Goal: Task Accomplishment & Management: Complete application form

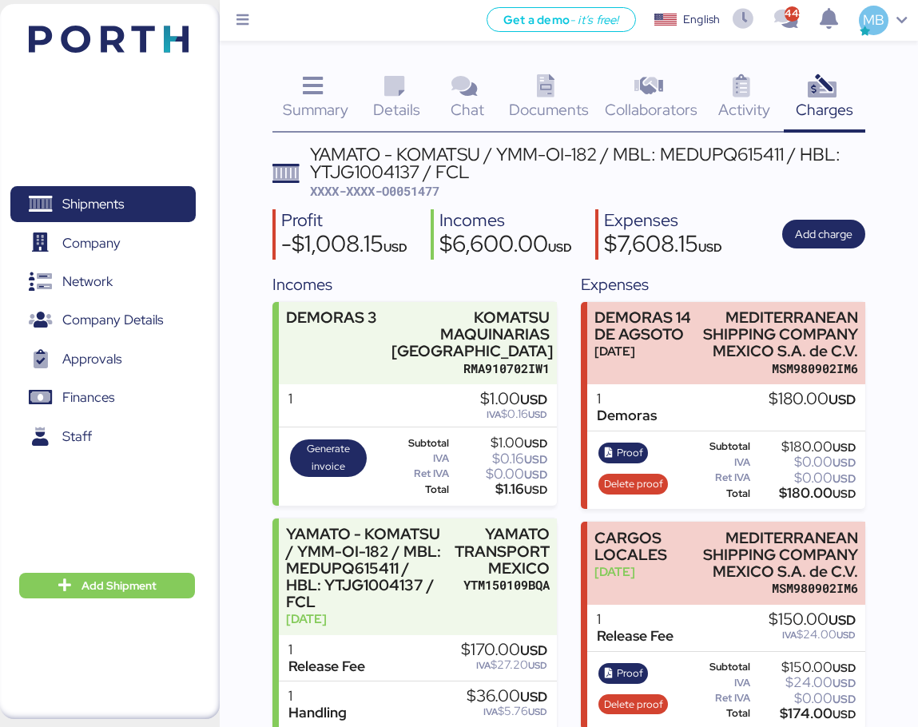
click at [418, 195] on span "XXXX-XXXX-O0051477" at bounding box center [374, 191] width 129 height 16
click at [416, 194] on span "XXXX-XXXX-O0051477" at bounding box center [374, 191] width 129 height 16
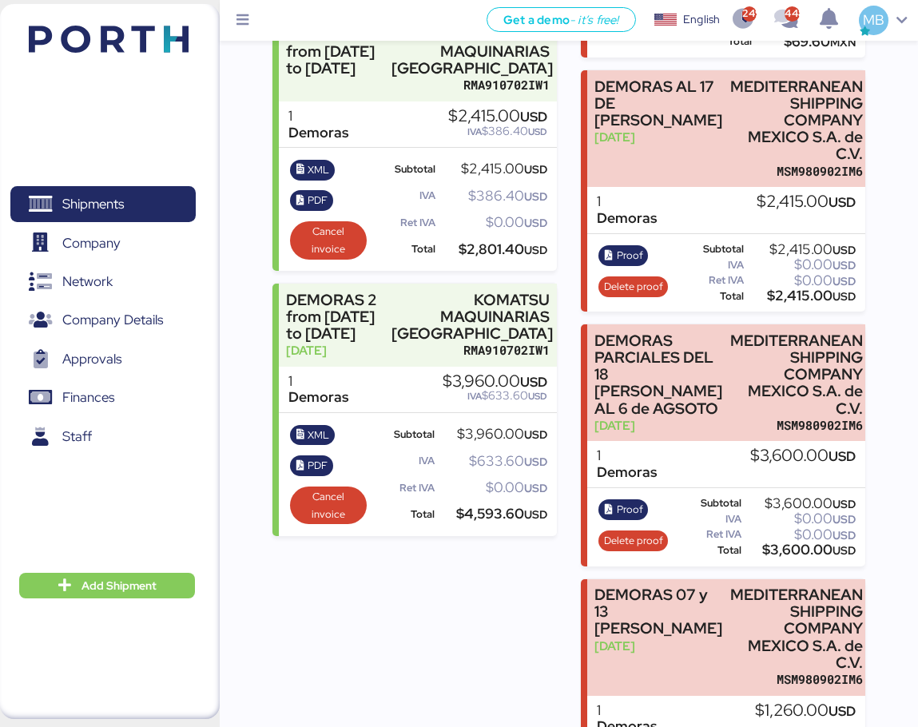
scroll to position [931, 0]
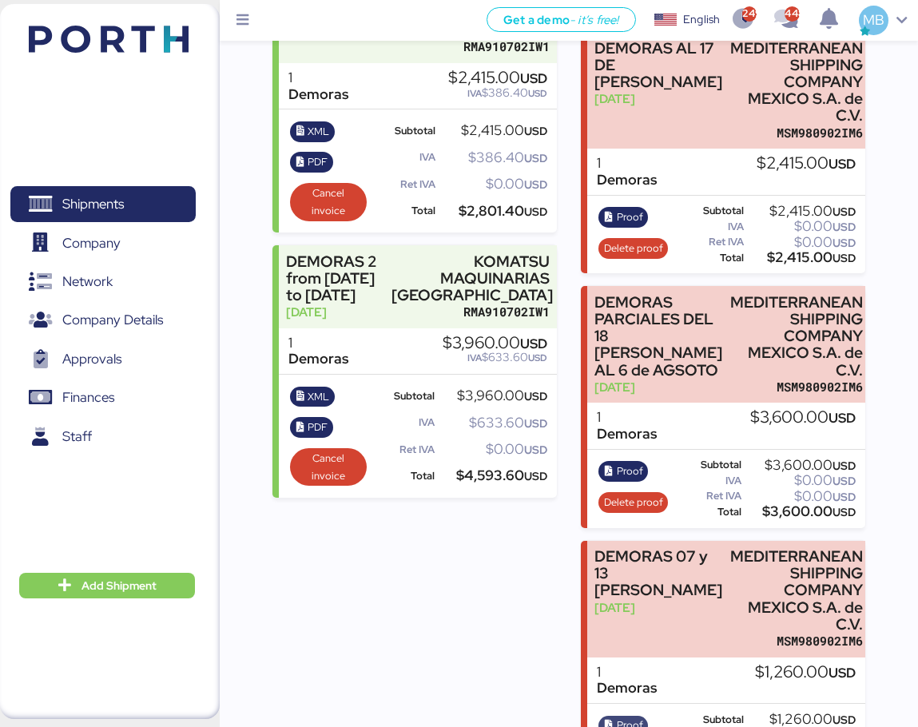
click at [633, 716] on span "Proof" at bounding box center [630, 725] width 26 height 18
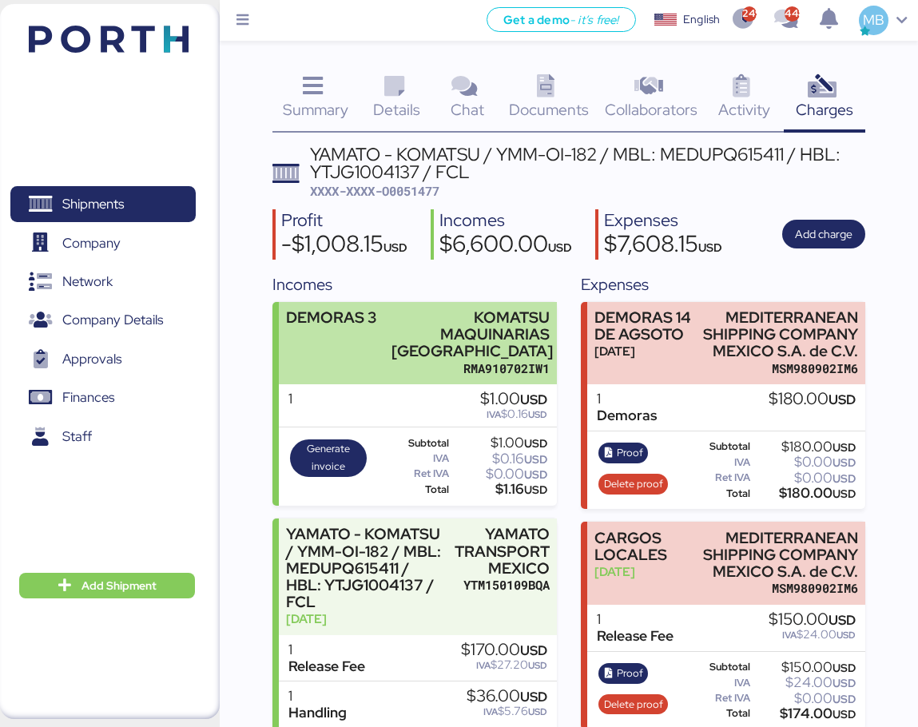
click at [412, 336] on div "KOMATSU MAQUINARIAS [GEOGRAPHIC_DATA]" at bounding box center [470, 334] width 158 height 50
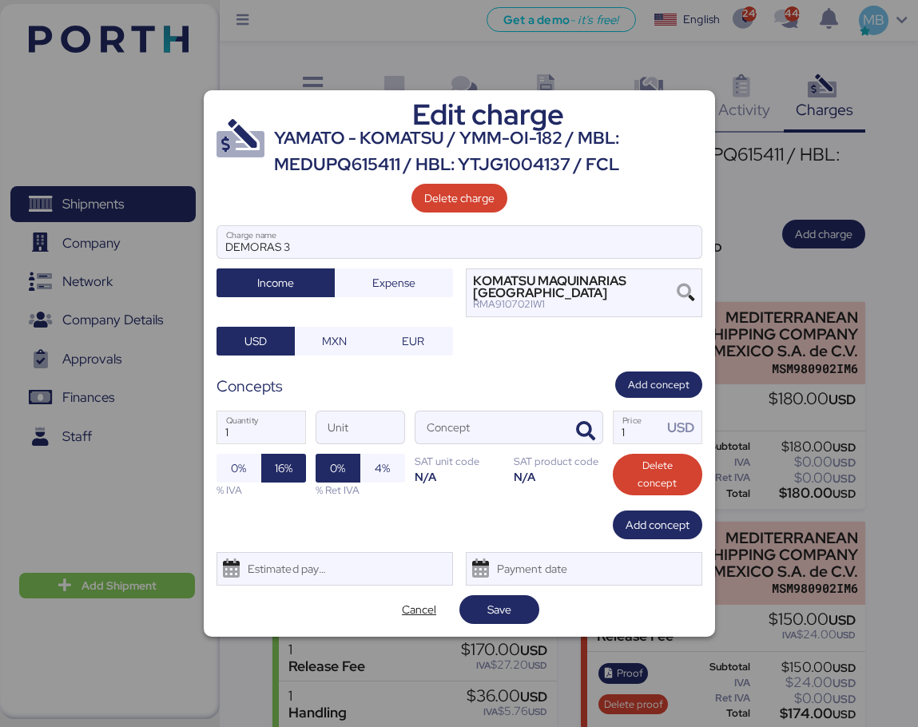
drag, startPoint x: 236, startPoint y: 439, endPoint x: 210, endPoint y: 439, distance: 25.6
click at [210, 439] on div "Edit charge YAMATO - KOMATSU / YMM-OI-182 / MBL: MEDUPQ615411 / HBL: YTJG100413…" at bounding box center [459, 363] width 511 height 547
click at [585, 435] on icon "button" at bounding box center [585, 431] width 19 height 19
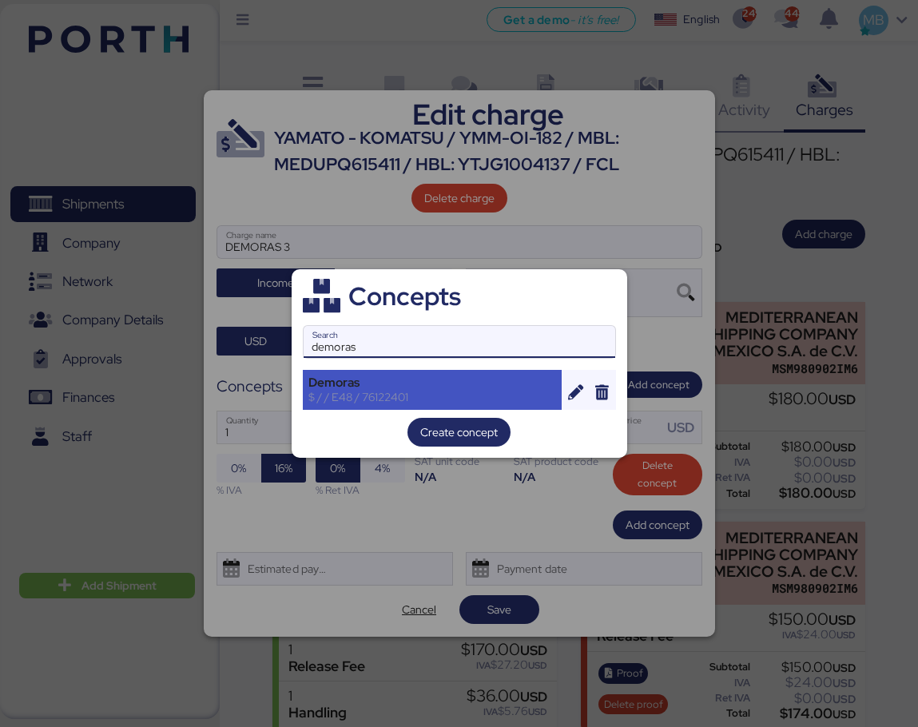
type input "demoras"
click at [416, 388] on div "Demoras" at bounding box center [432, 382] width 248 height 14
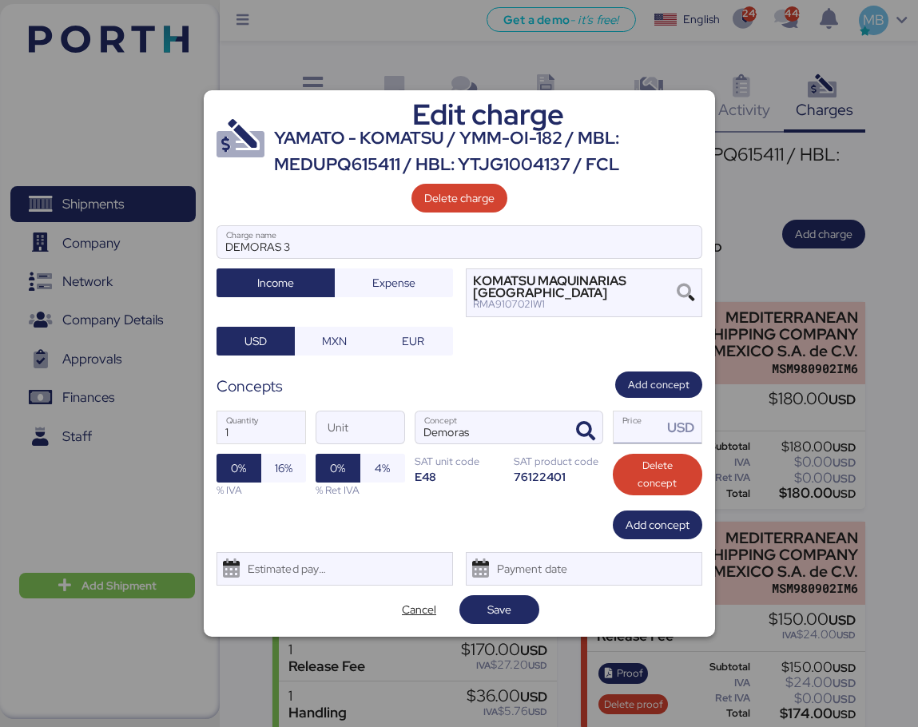
click at [639, 432] on input "Price USD" at bounding box center [638, 427] width 50 height 32
type input "1080"
click at [502, 598] on span "Save" at bounding box center [499, 609] width 54 height 22
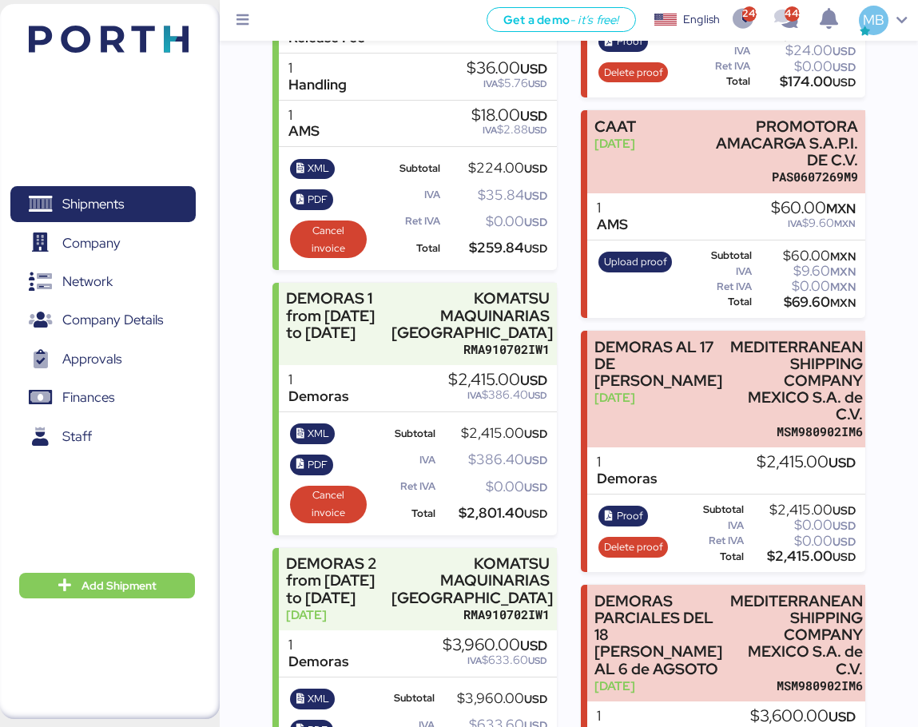
scroll to position [639, 0]
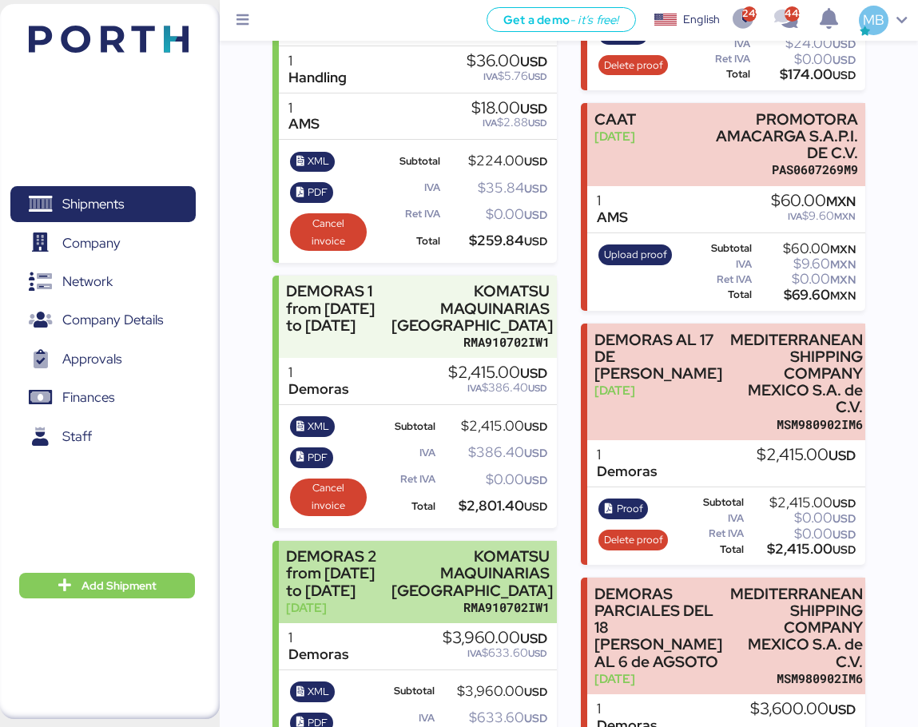
drag, startPoint x: 381, startPoint y: 504, endPoint x: 352, endPoint y: 536, distance: 43.0
click at [352, 548] on div "DEMORAS 2 from [DATE] to [DATE]" at bounding box center [334, 573] width 97 height 50
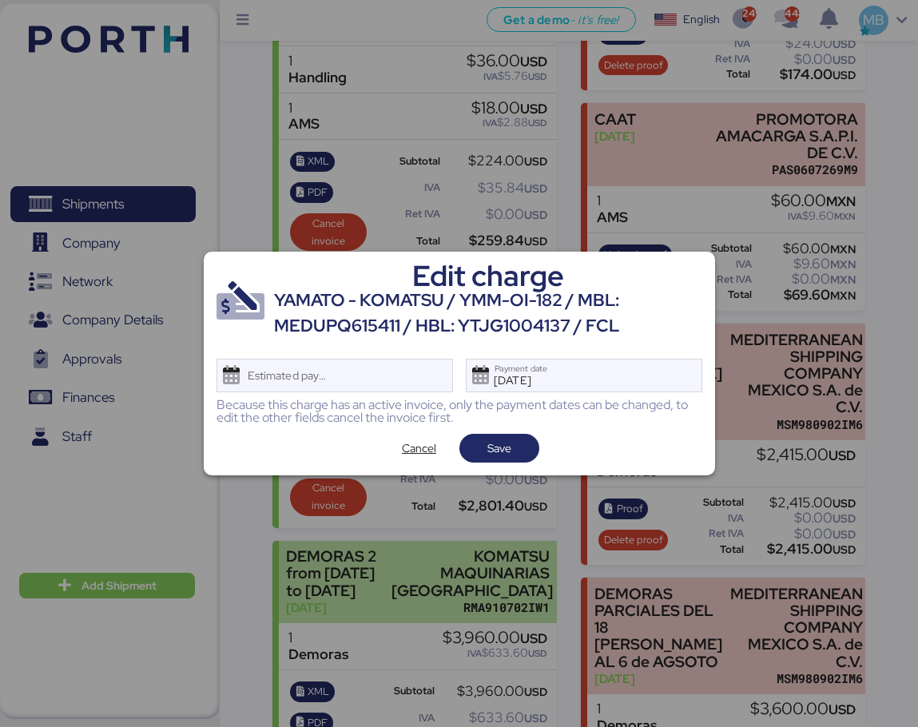
scroll to position [0, 0]
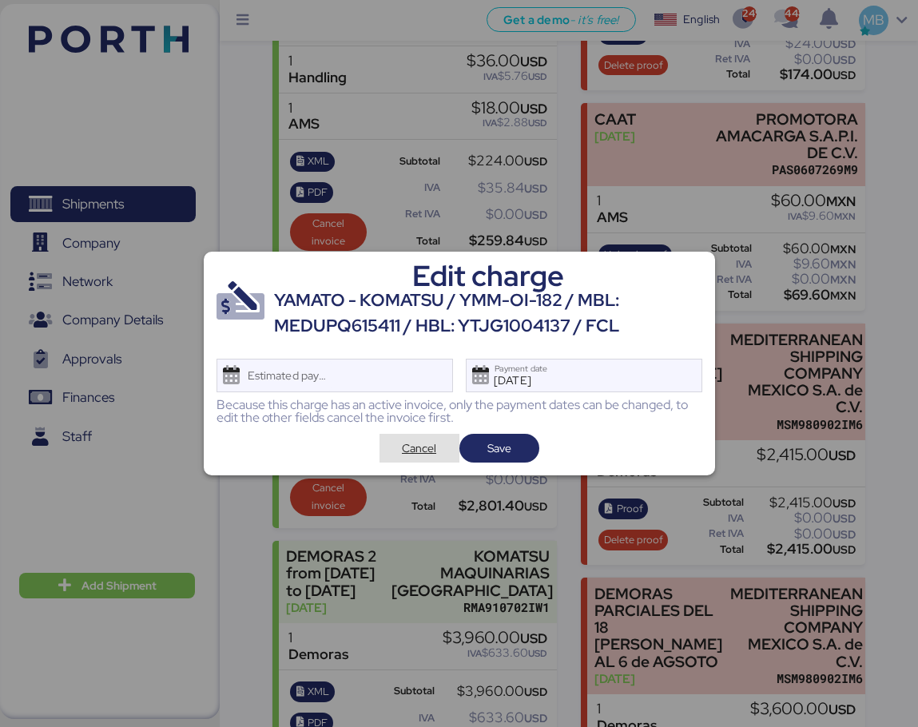
click at [422, 448] on span "Cancel" at bounding box center [419, 448] width 34 height 19
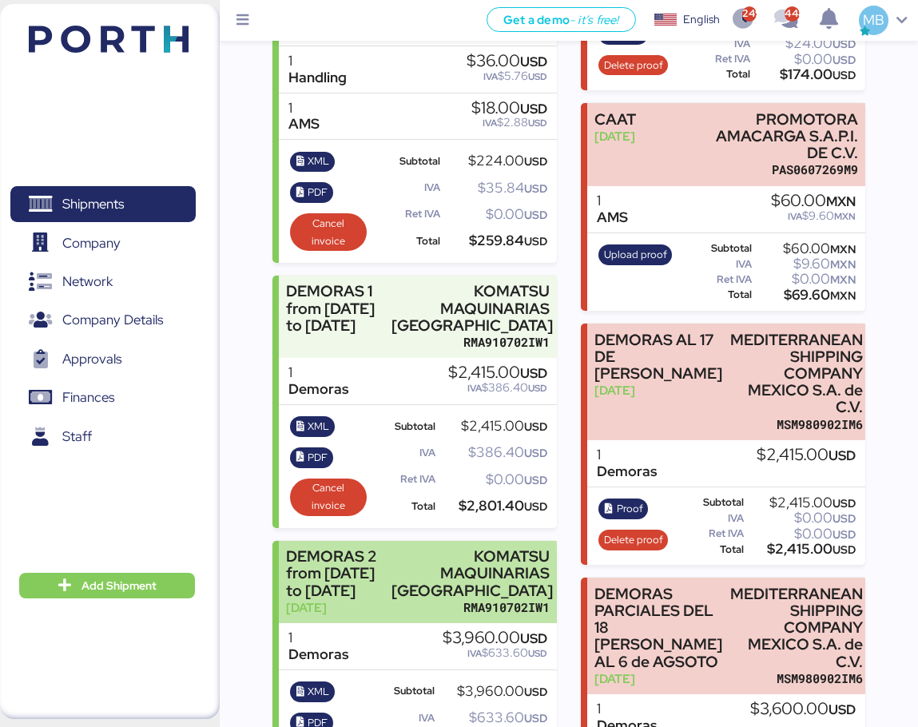
copy div "from 18 Jul 2025 to 08 Aug 2025"
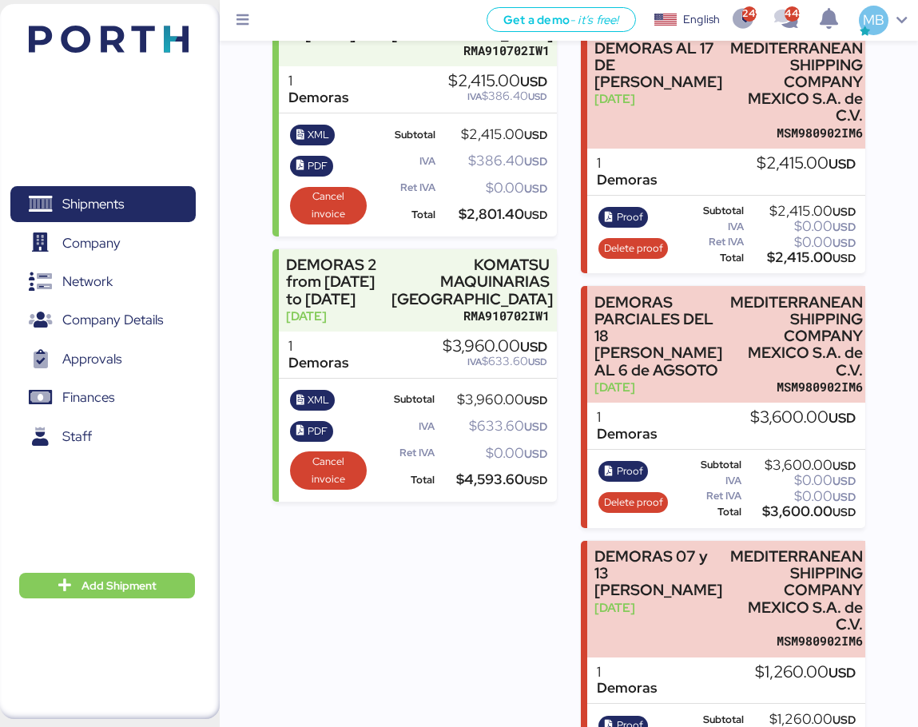
scroll to position [0, 0]
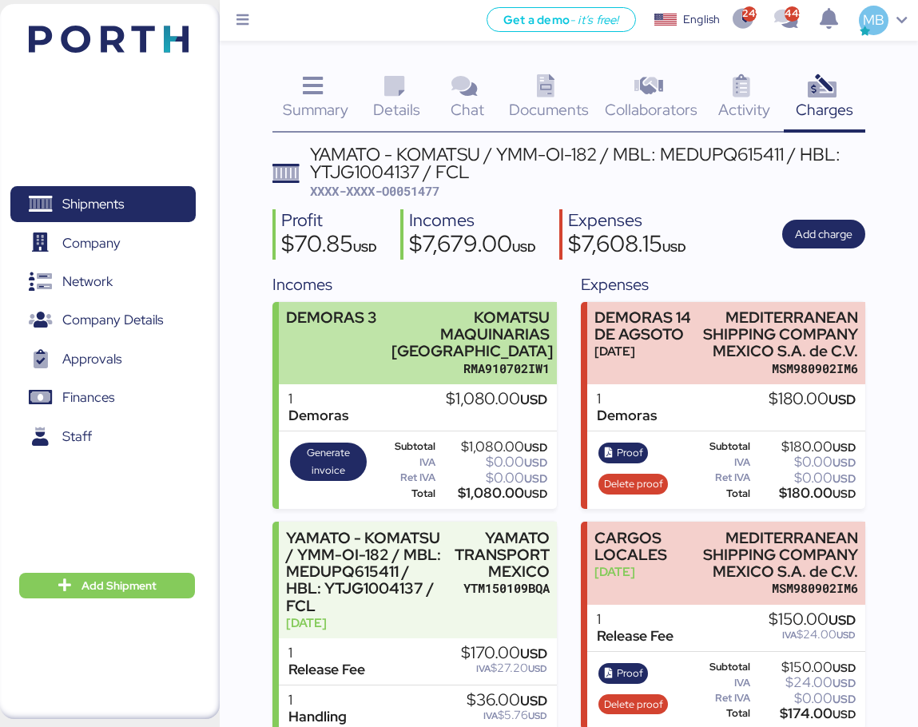
click at [403, 333] on div "KOMATSU MAQUINARIAS [GEOGRAPHIC_DATA]" at bounding box center [470, 334] width 158 height 50
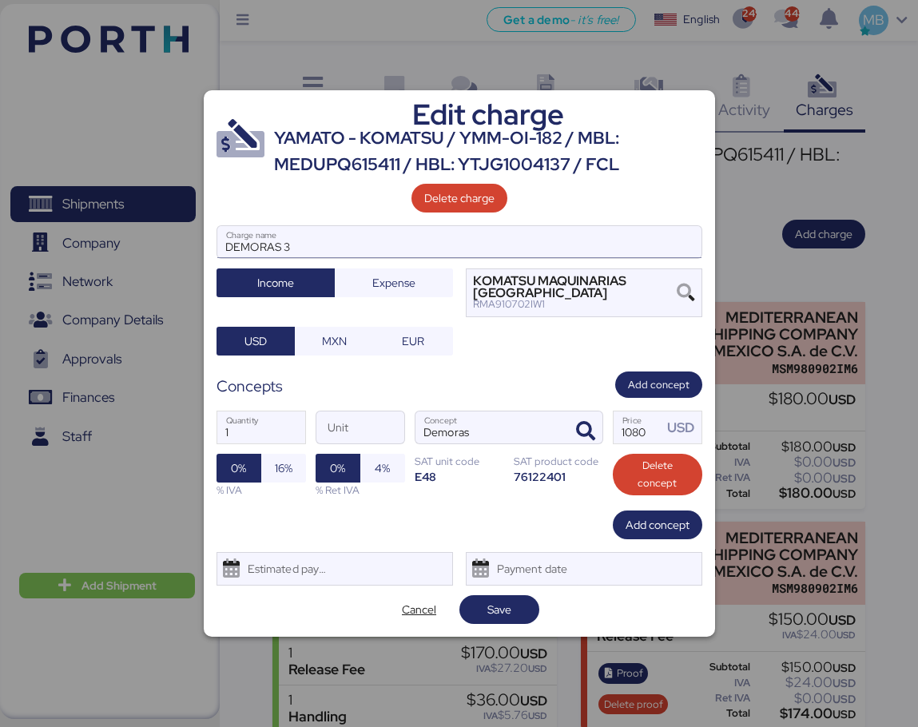
click at [400, 253] on input "DEMORAS 3" at bounding box center [459, 242] width 484 height 32
paste input "from 18 Jul 2025 to 08 Aug 2025"
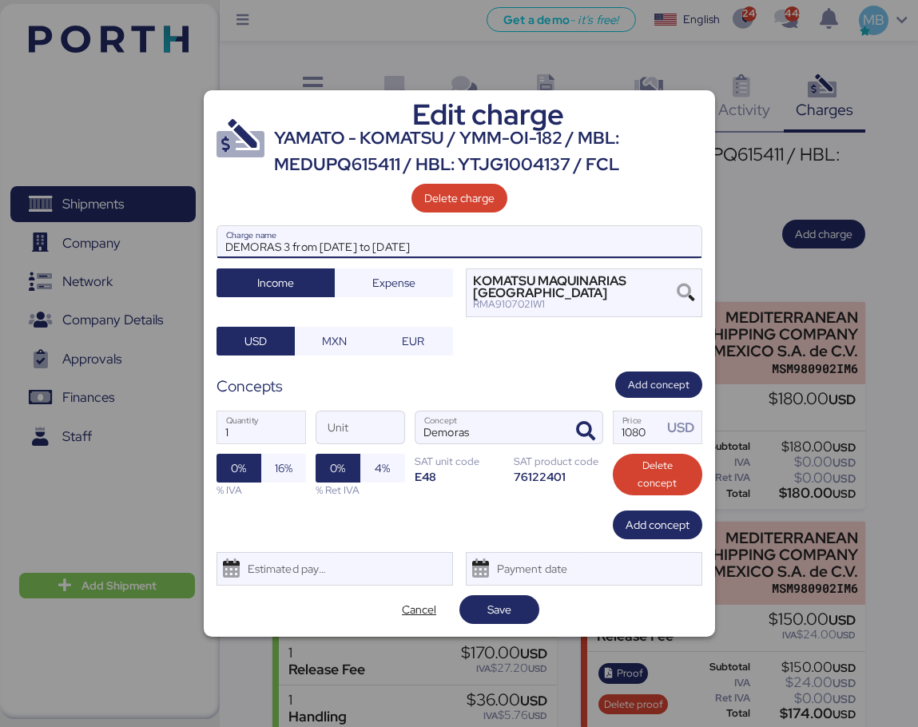
click at [331, 247] on input "DEMORAS 3 from 18 Jul 2025 to 08 Aug 2025" at bounding box center [459, 242] width 484 height 32
click at [415, 240] on input "DEMORAS 3 from 09 Aug 2025 to 08 Aug 2025" at bounding box center [459, 242] width 484 height 32
type input "DEMORAS 3 from 09 Aug 2025 to 13 Aug 2025"
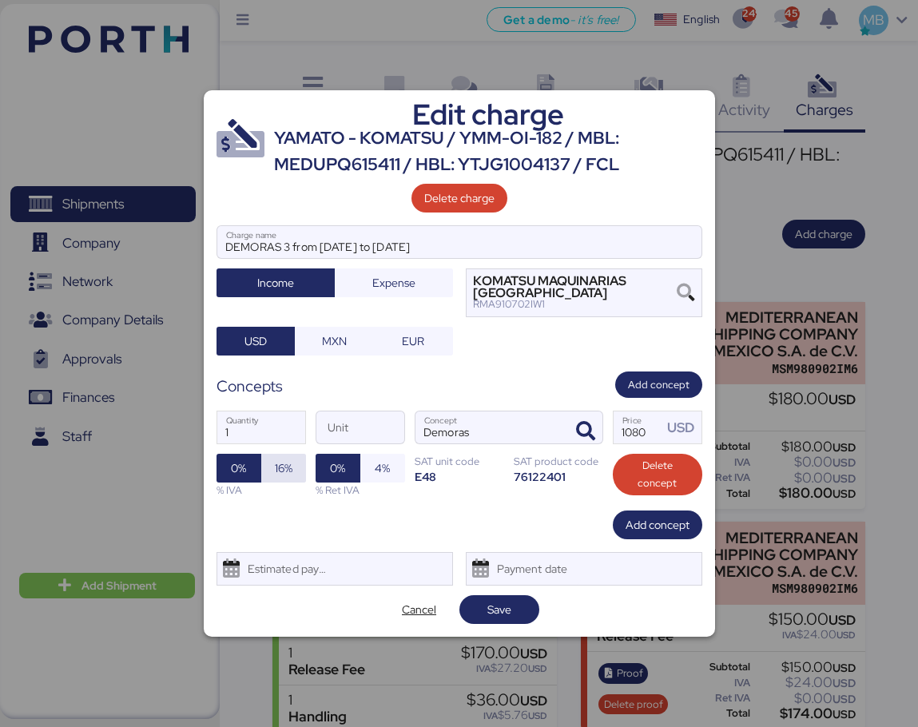
click at [283, 463] on span "16%" at bounding box center [284, 467] width 18 height 19
click at [521, 612] on span "Save" at bounding box center [499, 609] width 54 height 22
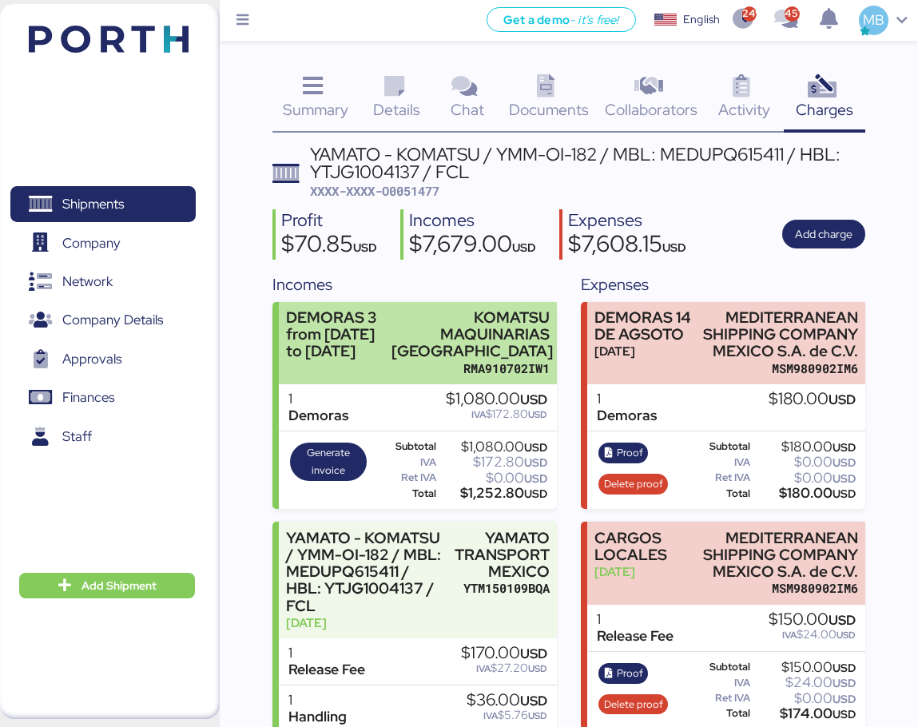
click at [383, 358] on div "DEMORAS 3 from 09 Aug 2025 to 13 Aug 2025" at bounding box center [334, 334] width 97 height 50
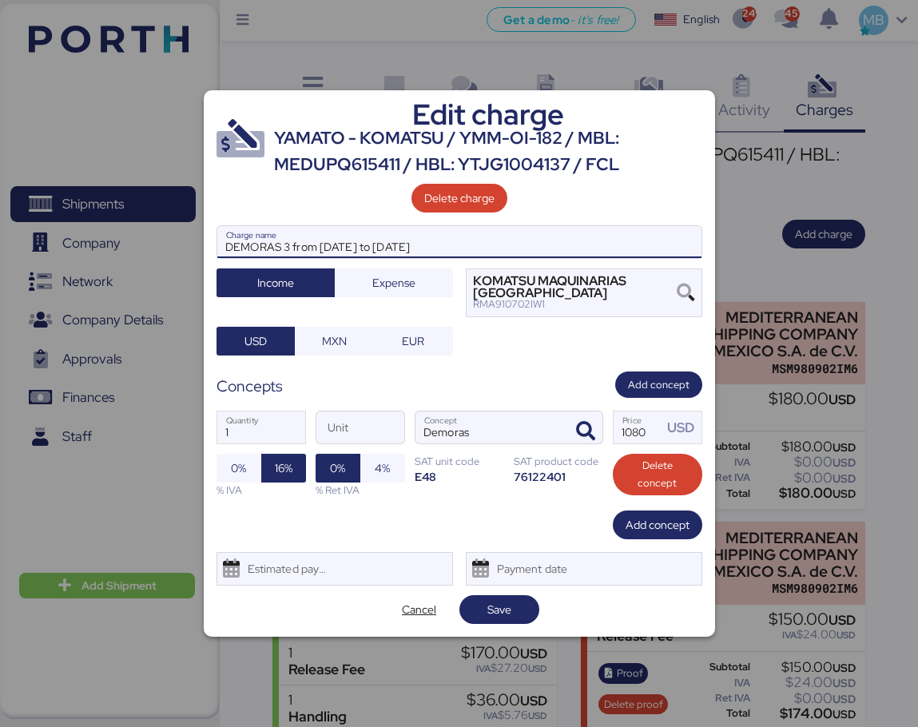
click at [332, 244] on input "DEMORAS 3 from 09 Aug 2025 to 13 Aug 2025" at bounding box center [459, 242] width 484 height 32
type input "DEMORAS 3 from 08 Aug 2025 to 13 Aug 2025"
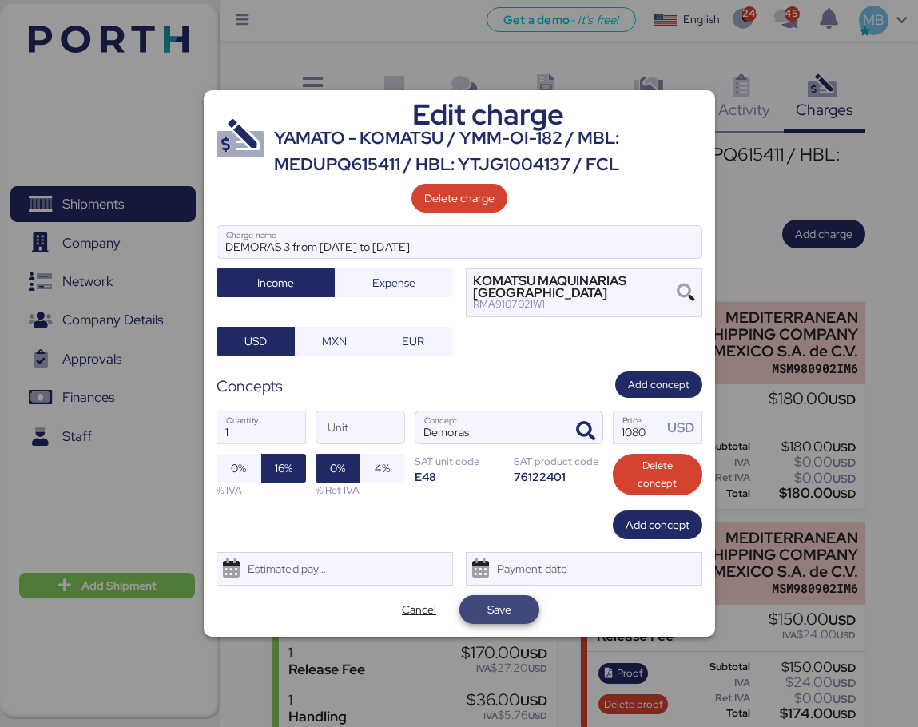
click at [528, 608] on span "Save" at bounding box center [499, 609] width 80 height 29
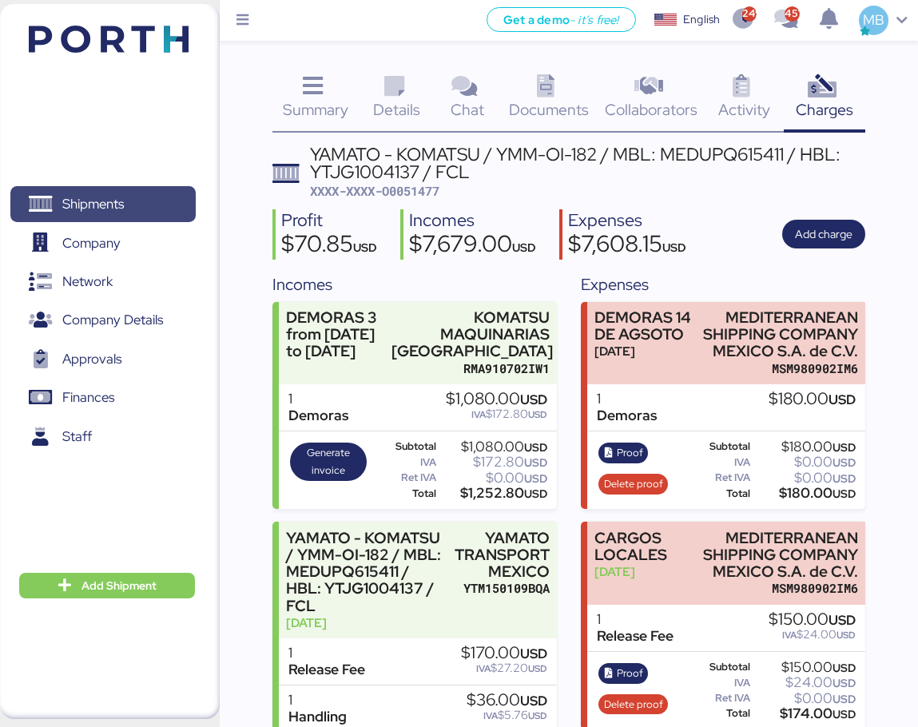
click at [141, 208] on span "Shipments" at bounding box center [103, 203] width 172 height 23
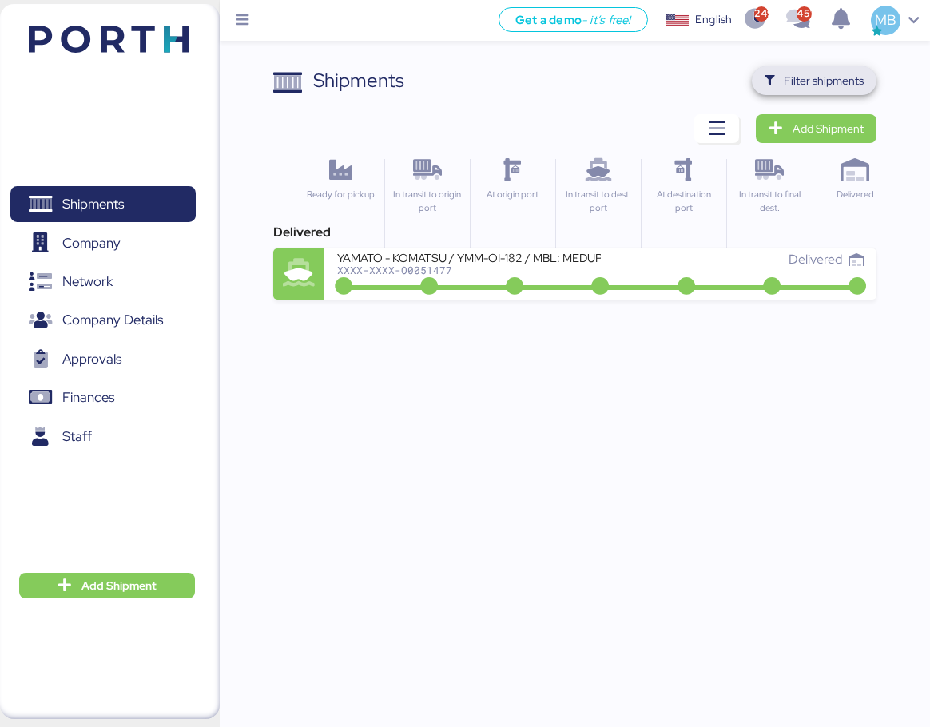
click at [808, 67] on span "Filter shipments" at bounding box center [814, 80] width 125 height 29
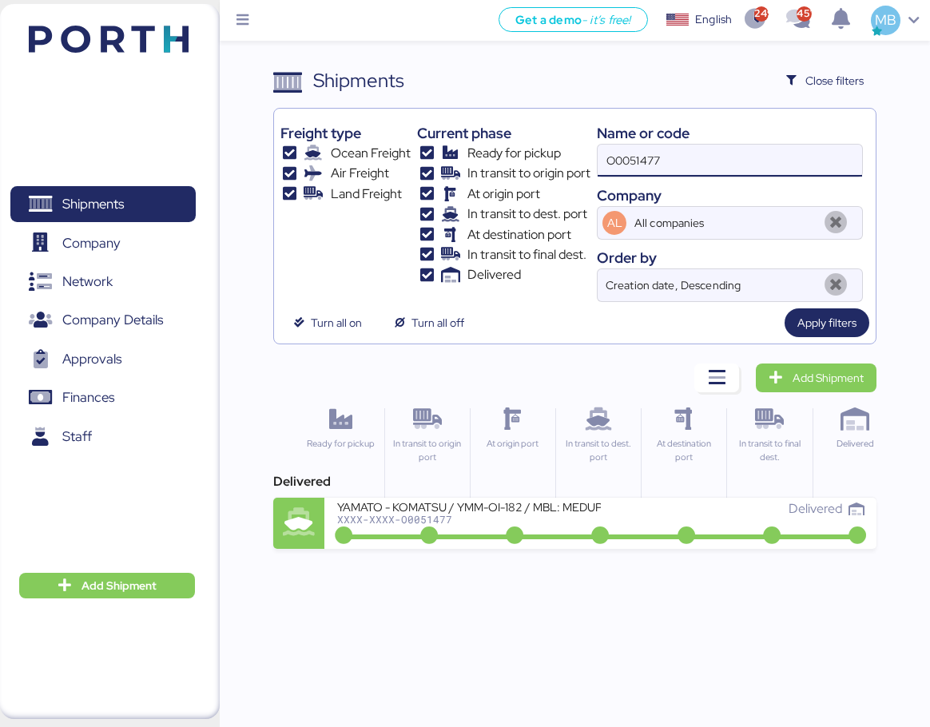
drag, startPoint x: 699, startPoint y: 150, endPoint x: 526, endPoint y: 150, distance: 173.3
click at [526, 150] on div "Freight type Ocean Freight Air Freight Land Freight Current phase Ready for pic…" at bounding box center [574, 208] width 589 height 187
type input "yamato"
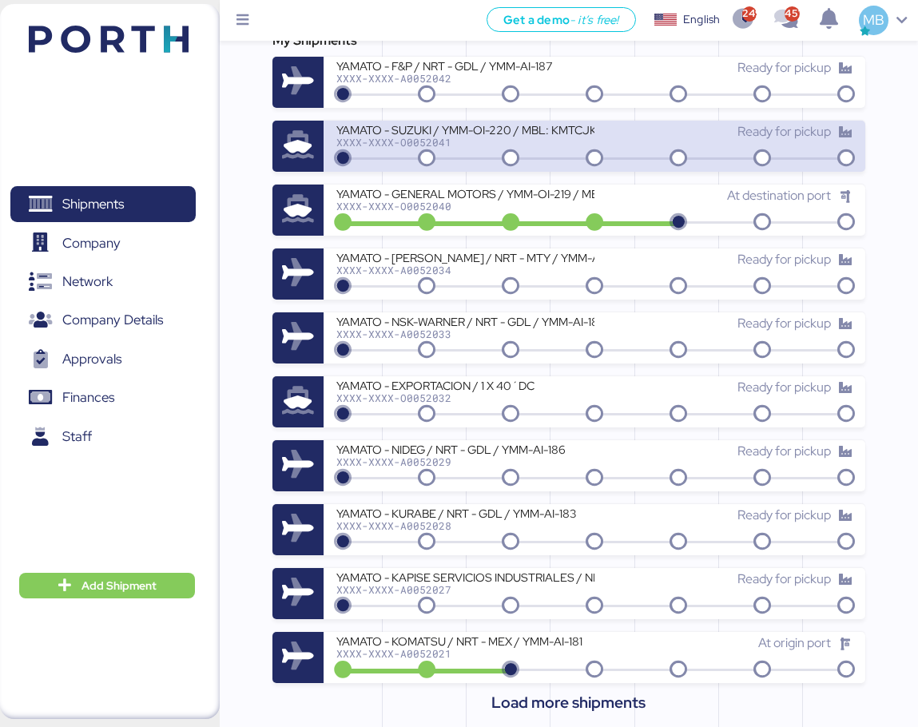
scroll to position [479, 0]
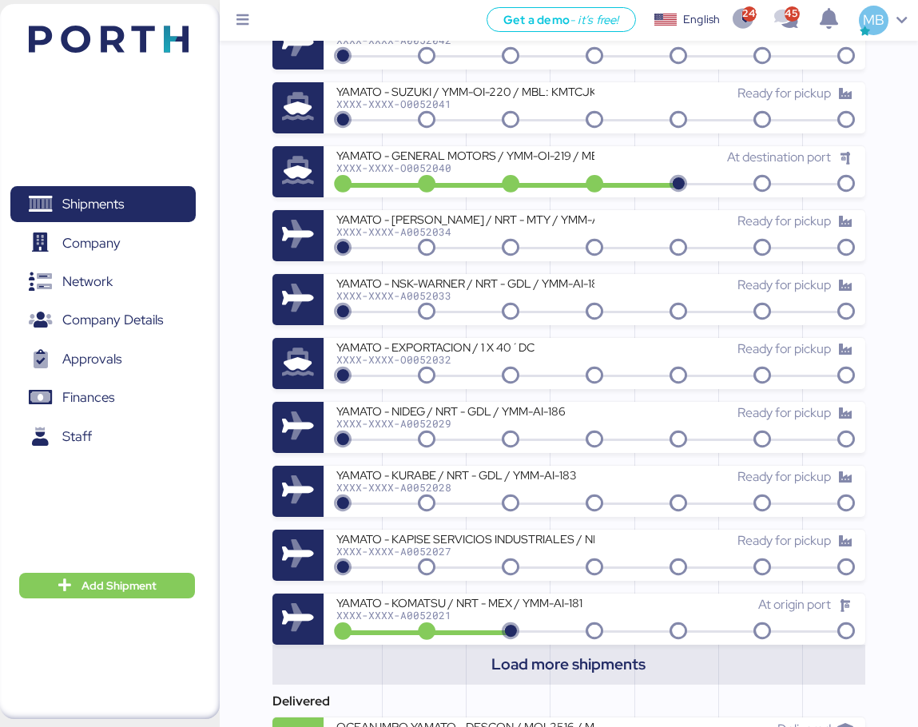
click at [579, 649] on span "Load more shipments" at bounding box center [569, 664] width 568 height 33
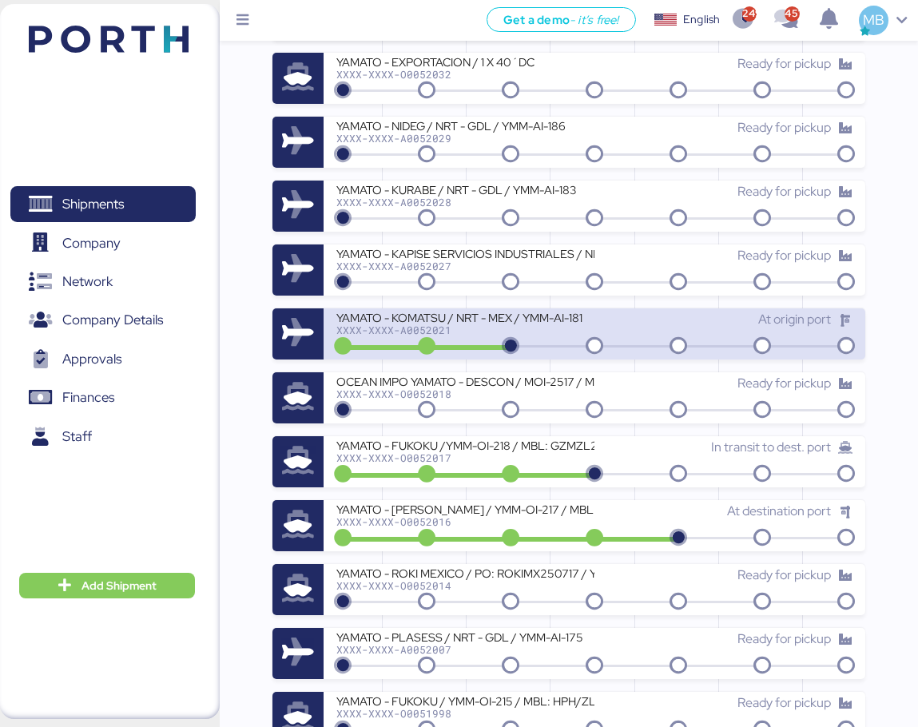
scroll to position [799, 0]
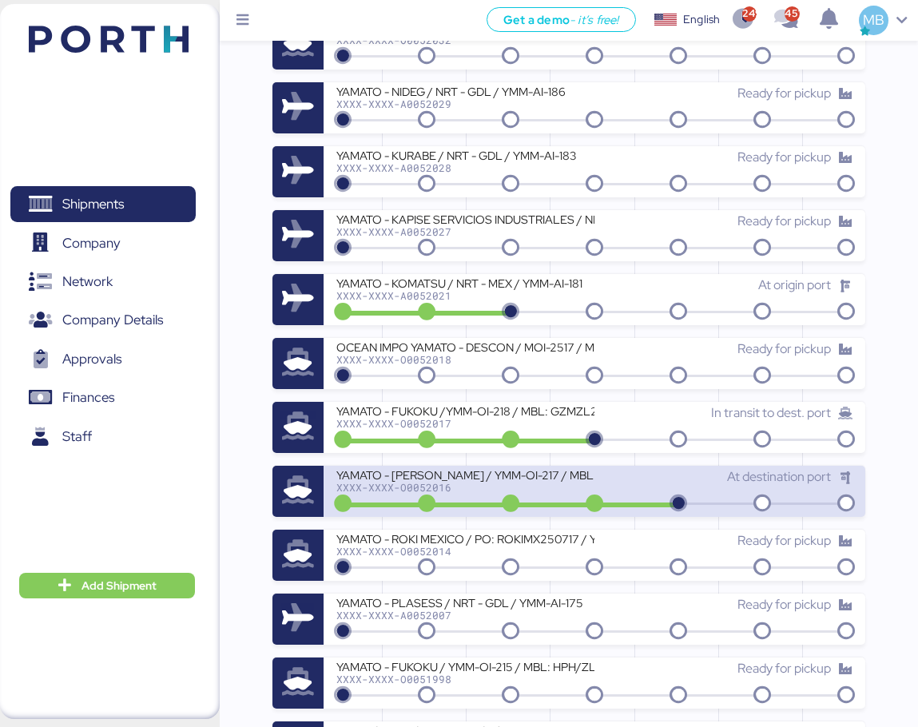
click at [551, 486] on div "XXXX-XXXX-O0052016" at bounding box center [465, 487] width 258 height 11
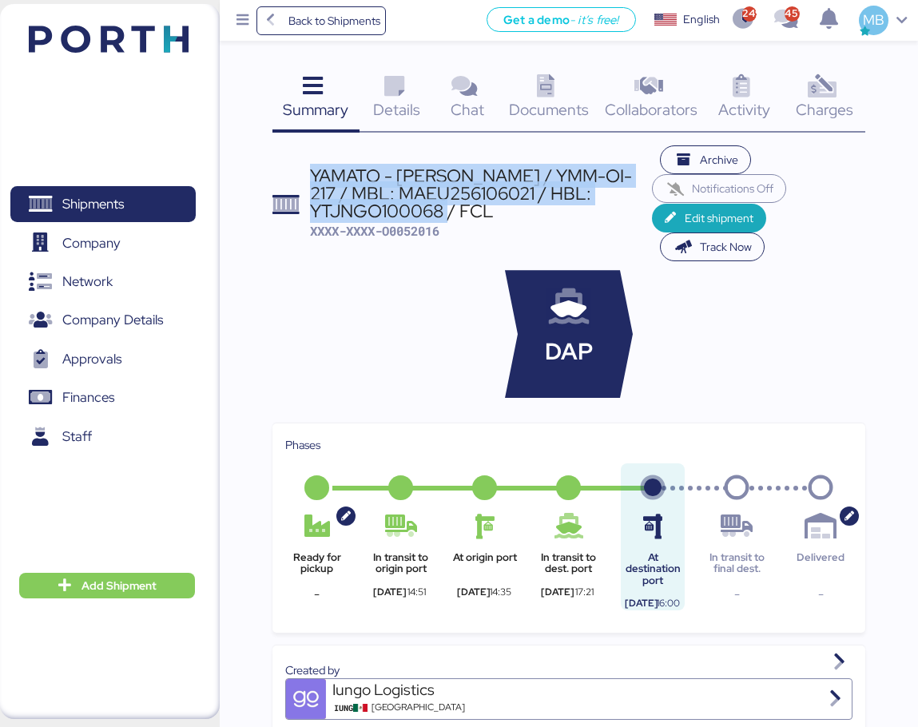
drag, startPoint x: 498, startPoint y: 211, endPoint x: 305, endPoint y: 179, distance: 195.9
click at [305, 179] on header "YAMATO - MIYAZAKI / YMM-OI-217 / MBL: MAEU256106021 / HBL: YTJNGO100068 / FCL X…" at bounding box center [568, 203] width 593 height 117
copy div "YAMATO - MIYAZAKI / YMM-OI-217 / MBL: MAEU256106021 / HBL: YTJNGO100068 / FCL"
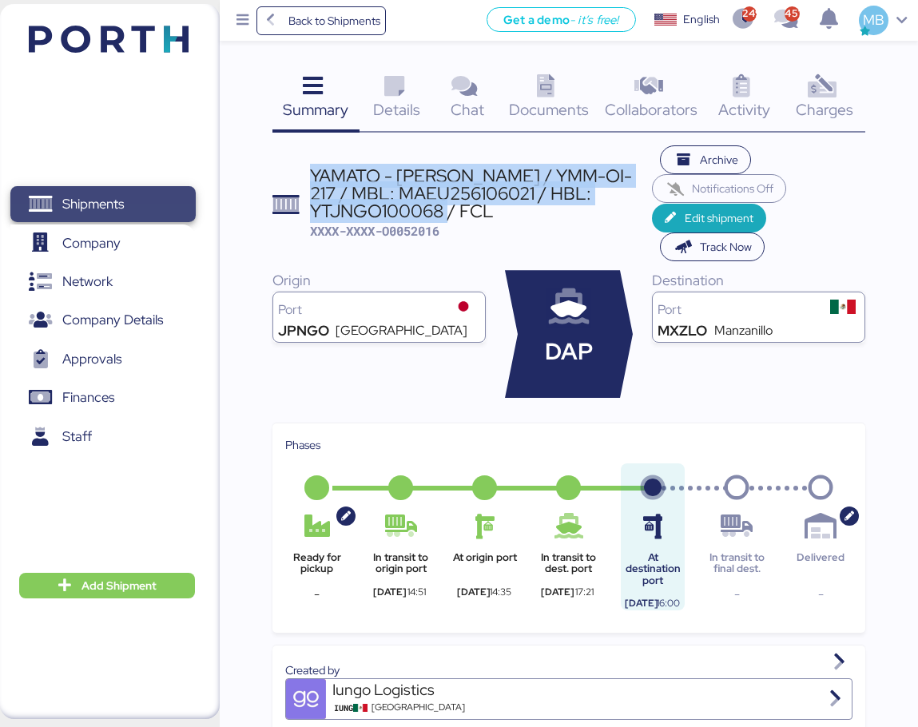
click at [118, 203] on span "Shipments" at bounding box center [93, 203] width 62 height 23
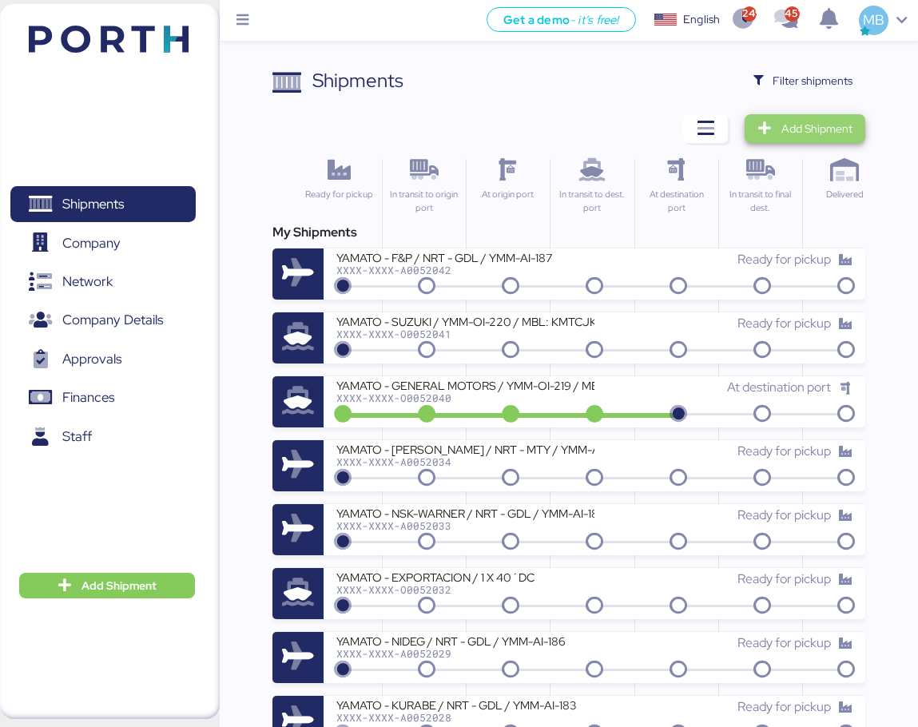
click at [820, 137] on span "Add Shipment" at bounding box center [816, 128] width 71 height 19
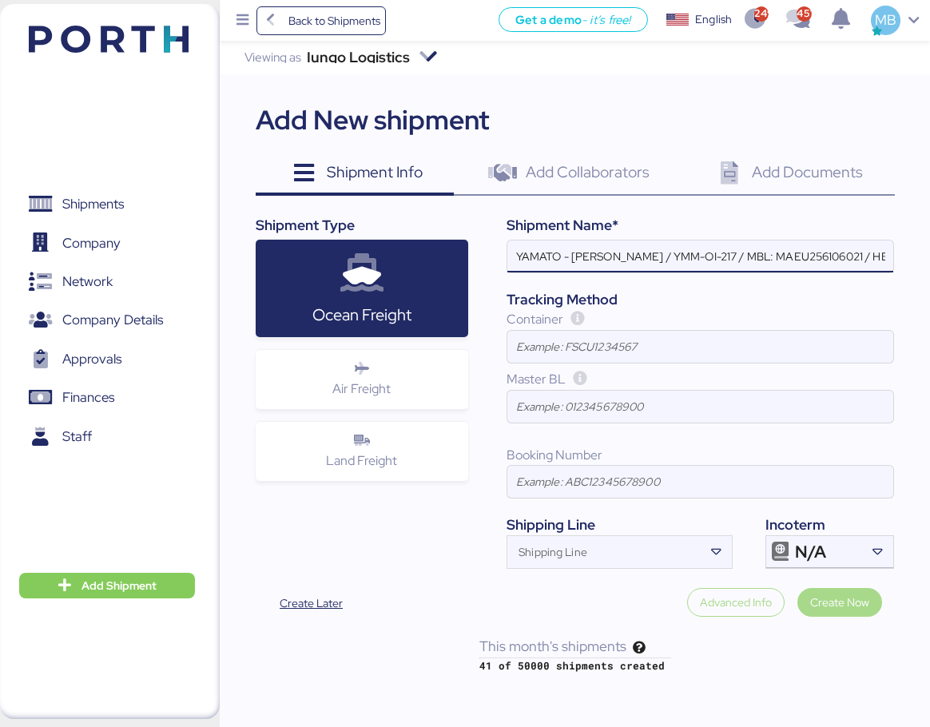
scroll to position [0, 93]
type input "YAMATO - MIYAZAKI / YMM-OI-217 / MBL: MAEU256106021 / HBL: YTJNGO100068 / FCL"
click at [865, 553] on div at bounding box center [876, 552] width 33 height 32
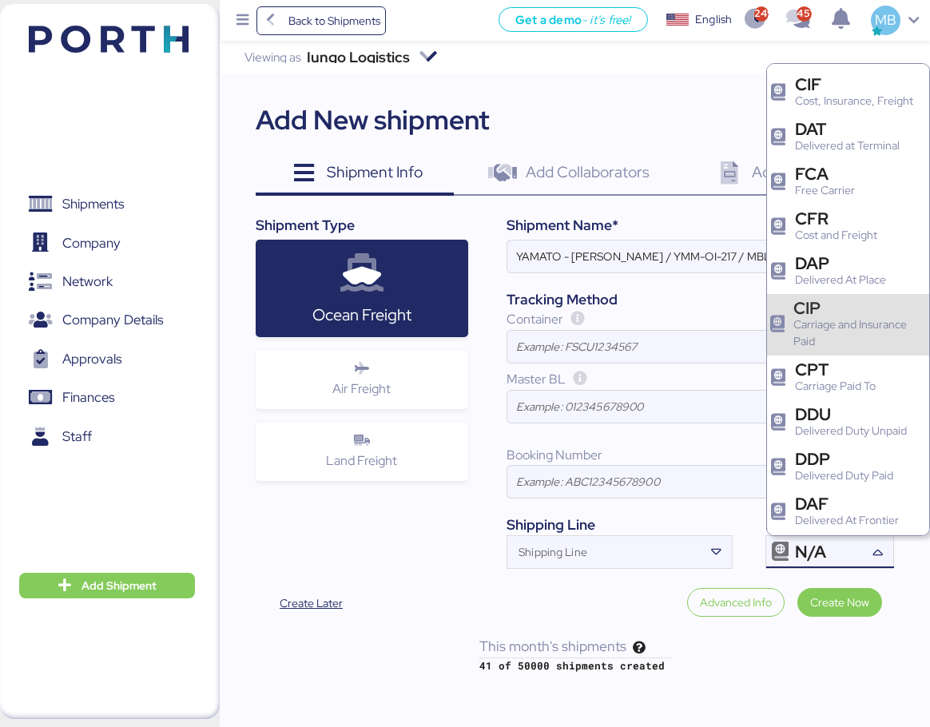
scroll to position [160, 0]
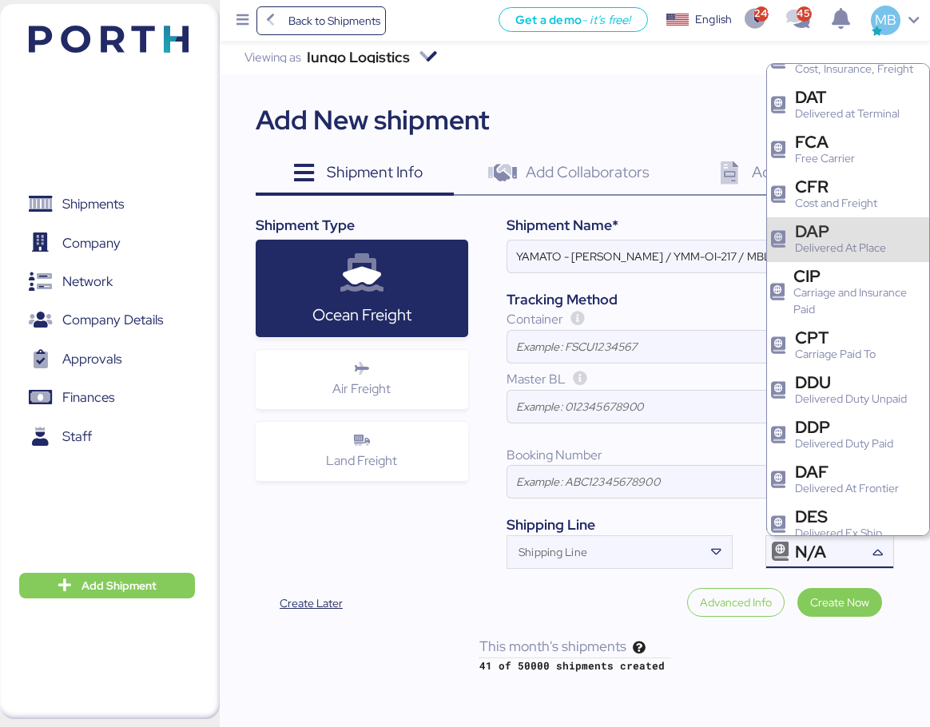
click at [820, 240] on div "DAP" at bounding box center [840, 231] width 91 height 17
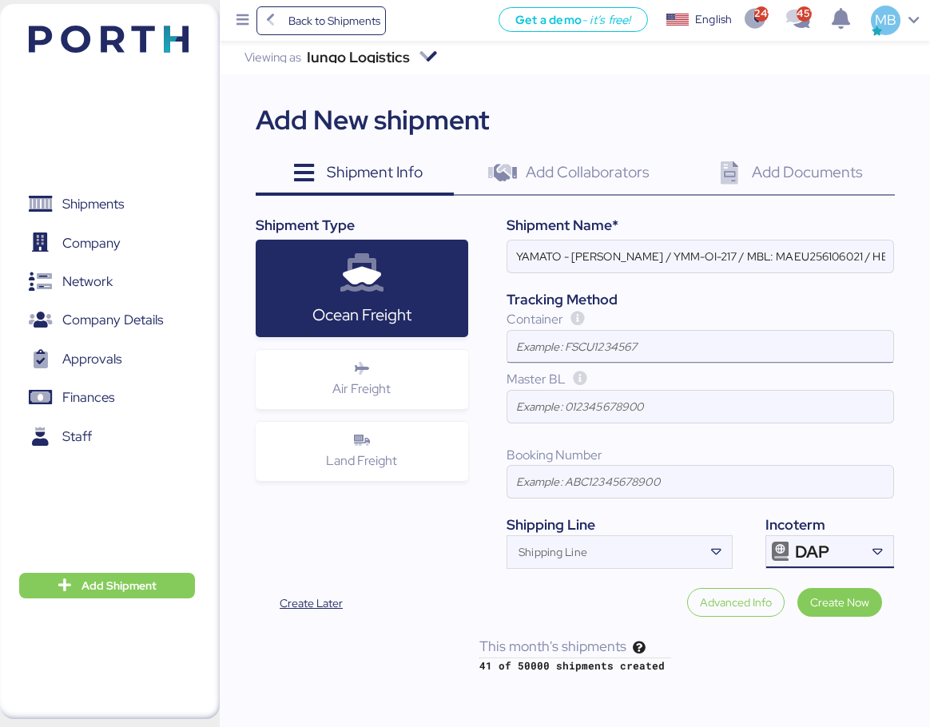
click at [546, 338] on input at bounding box center [700, 347] width 386 height 32
type input "CXDU1776324"
click at [596, 253] on input "YAMATO - MIYAZAKI / YMM-OI-217 / MBL: MAEU256106021 / HBL: YTJNGO100068 / FCL" at bounding box center [700, 256] width 386 height 32
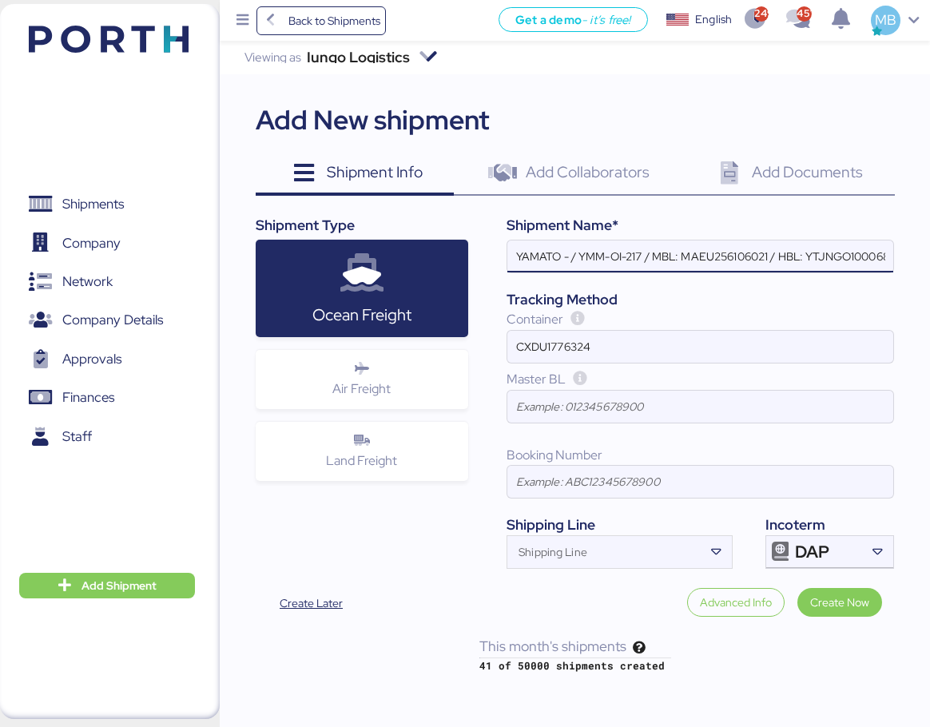
paste input "KUZEH"
click at [681, 252] on input "YAMATO - KUZEH / YMM-OI-217 / MBL: MAEU256106021 / HBL: YTJNGO100068 / FCL" at bounding box center [700, 256] width 386 height 32
paste input "YMM-OI-223"
click at [753, 253] on input "YAMATO - KUZEH / YMM-OI-223 / MBL: MAEU256106021 / HBL: YTJNGO100068 / FCL" at bounding box center [700, 256] width 386 height 32
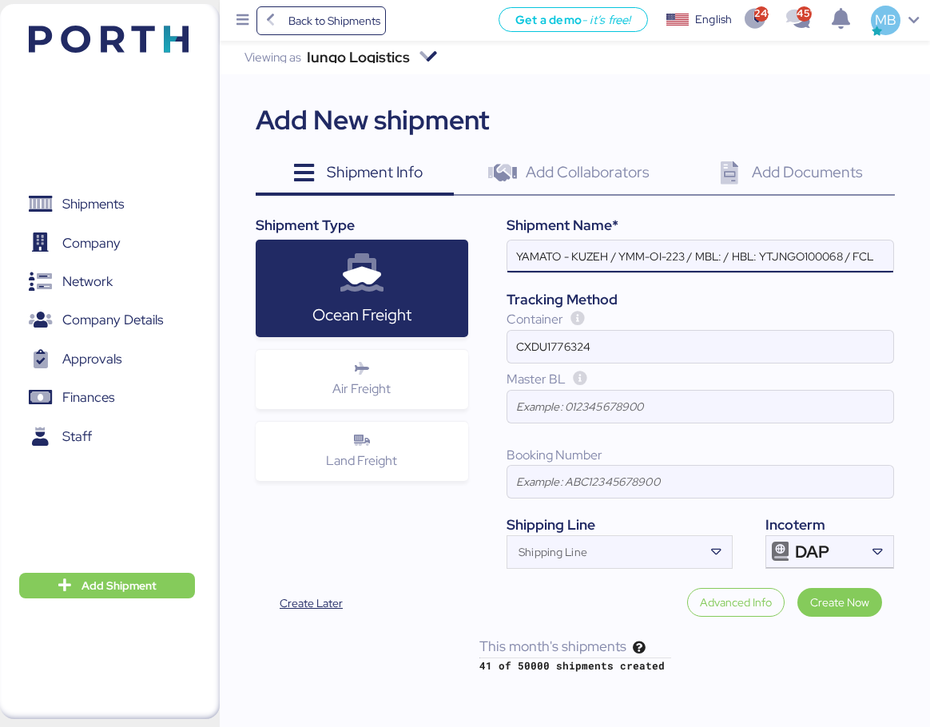
paste input "SYZLO25G1159"
click at [861, 258] on input "YAMATO - KUZEH / YMM-OI-223 / MBL: SYZLO25G1159 / HBL: YTJNGO100068 / FCL" at bounding box center [700, 256] width 386 height 32
paste input "YTJYO100538"
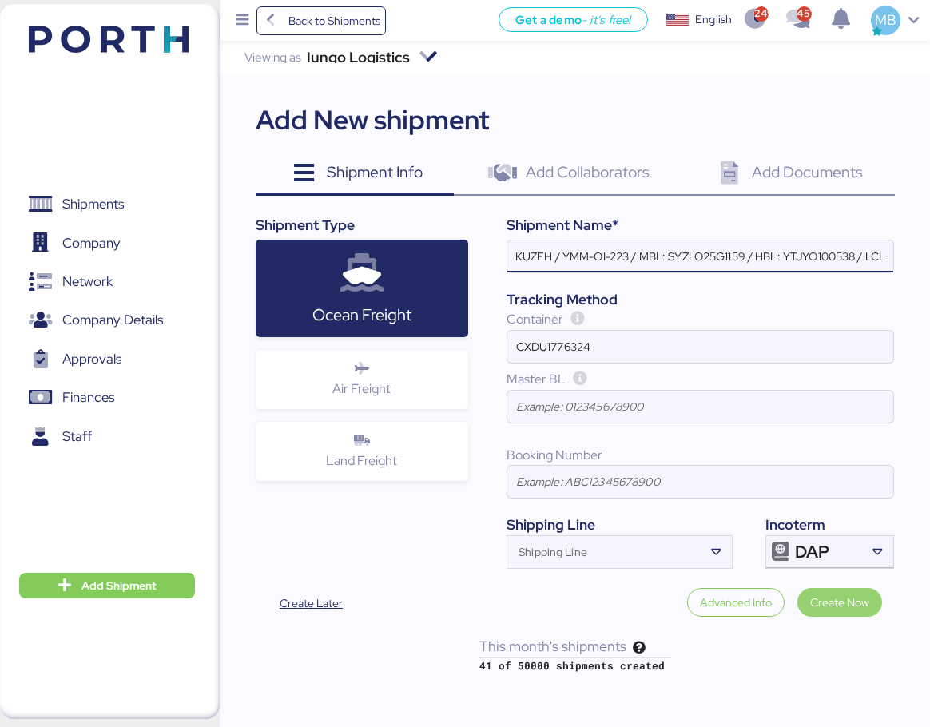
type input "YAMATO - KUZEH / YMM-OI-223 / MBL: SYZLO25G1159 / HBL: YTJYO100538 / LCL"
click at [853, 601] on span "Create Now" at bounding box center [839, 602] width 59 height 19
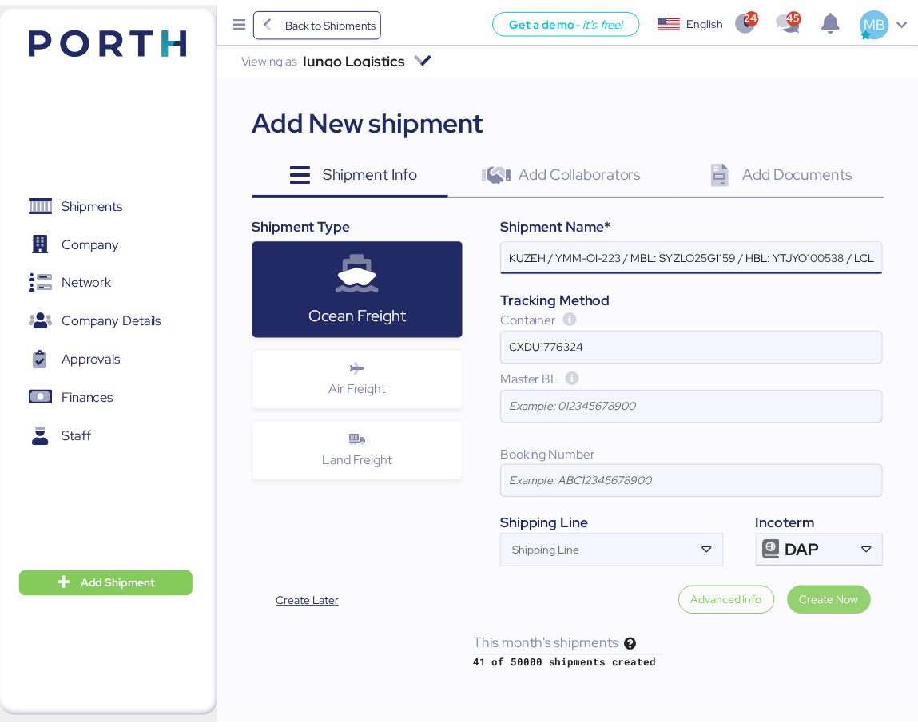
scroll to position [0, 0]
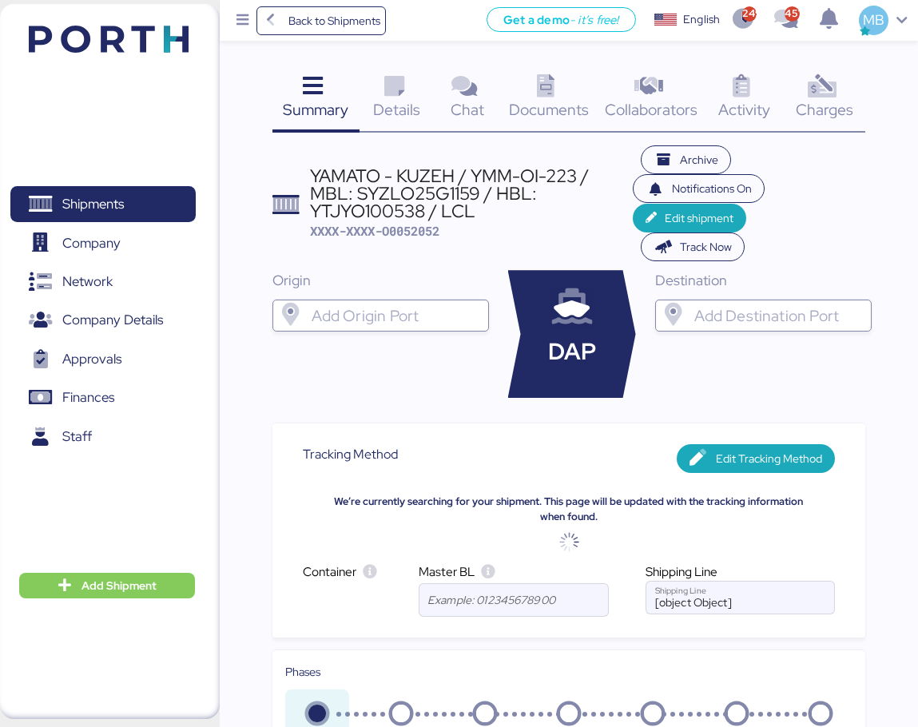
click at [351, 311] on input "search" at bounding box center [394, 315] width 173 height 19
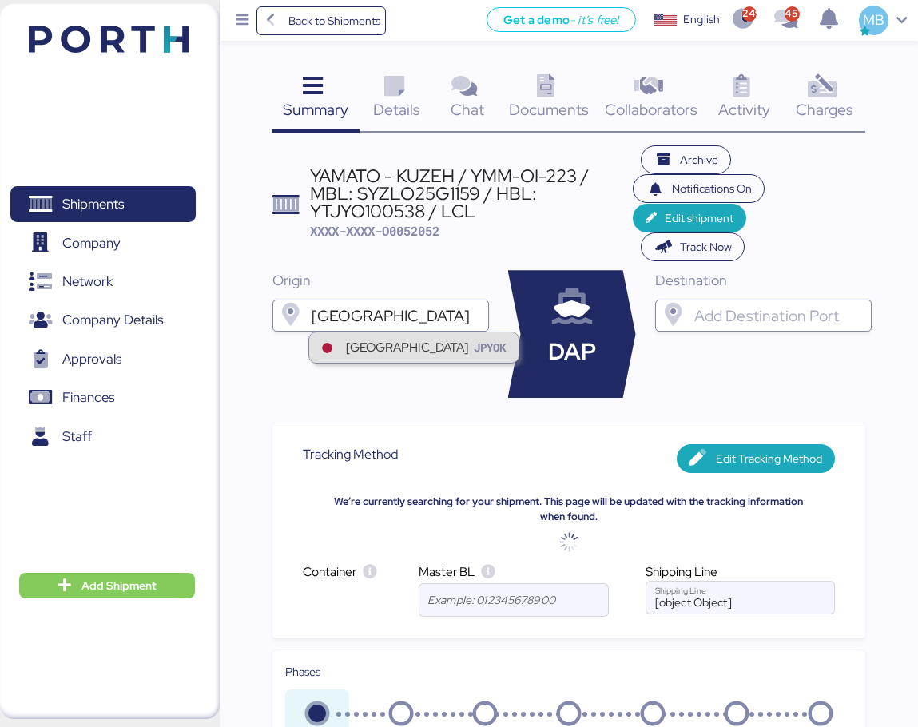
type input "yokohama"
click at [380, 343] on div "Yokohama" at bounding box center [407, 347] width 122 height 18
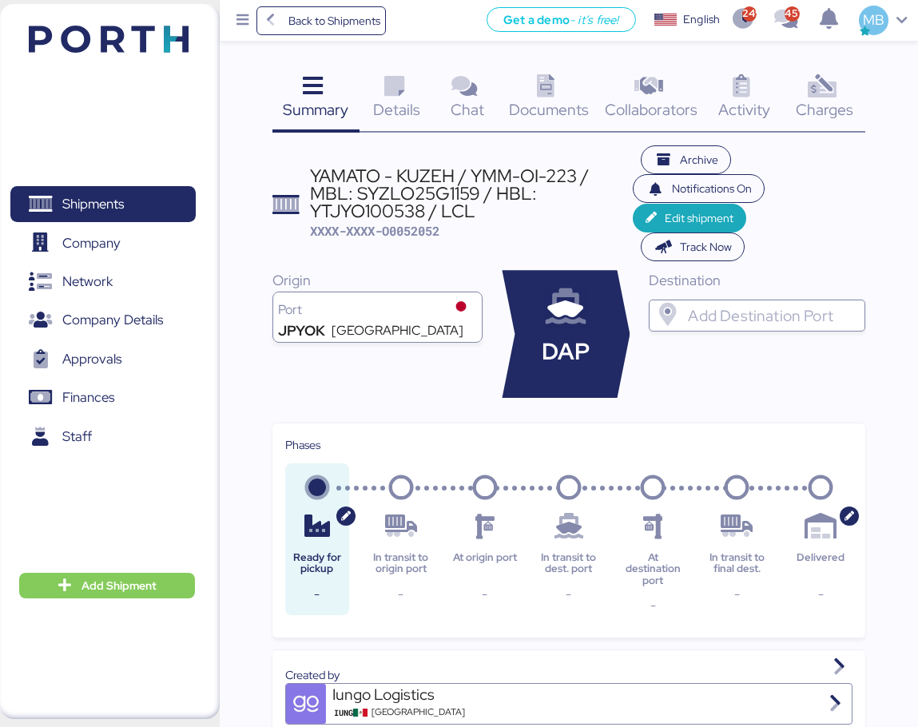
click at [747, 307] on input "search" at bounding box center [771, 315] width 173 height 19
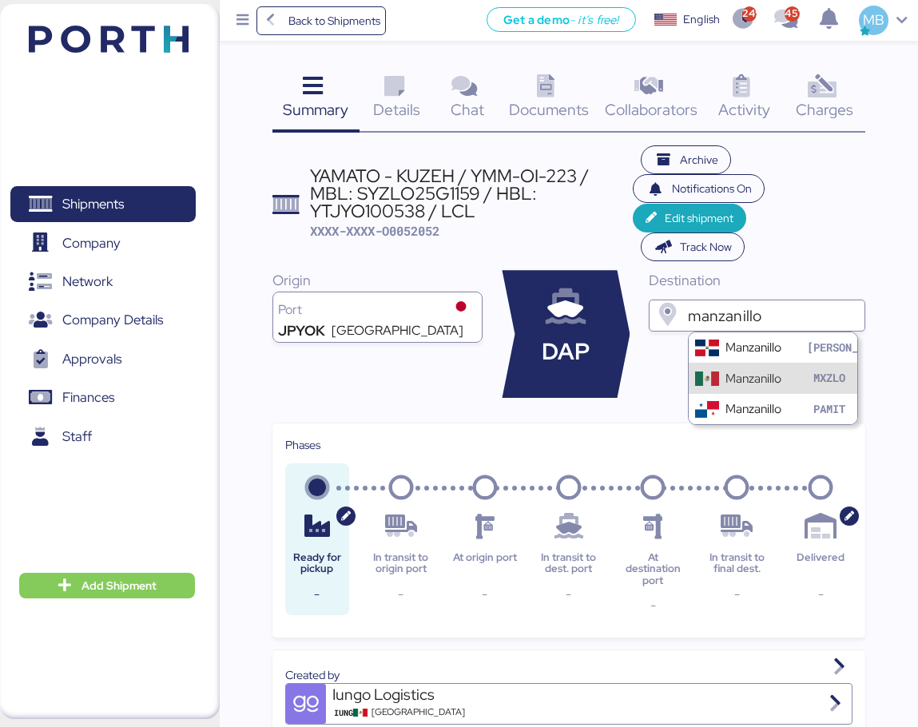
type input "manzanillo"
click at [759, 375] on div "Manzanillo" at bounding box center [753, 378] width 56 height 18
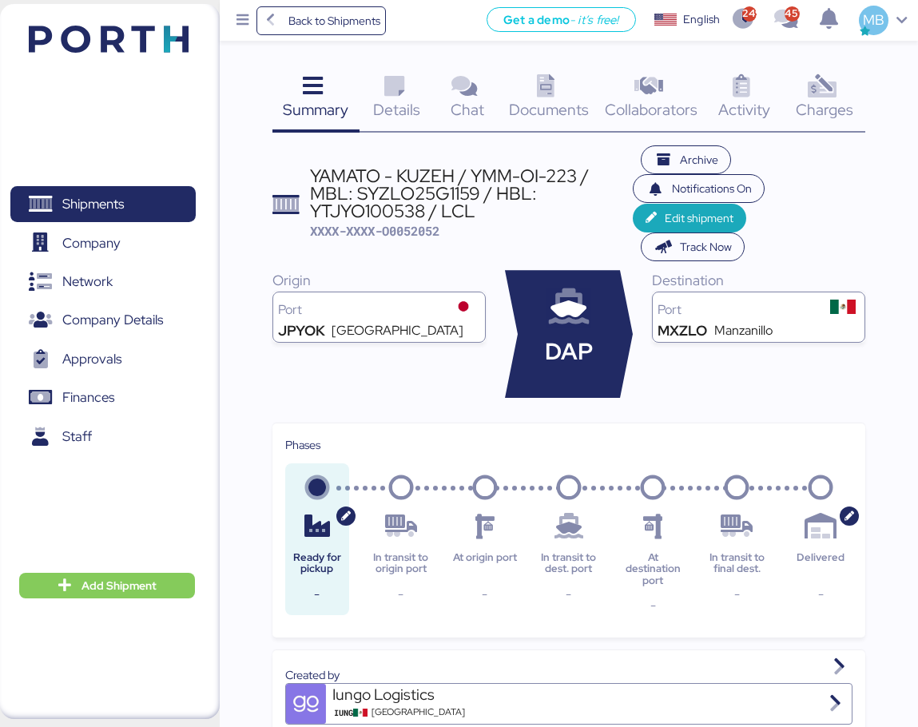
click at [409, 100] on span "Details" at bounding box center [396, 109] width 47 height 21
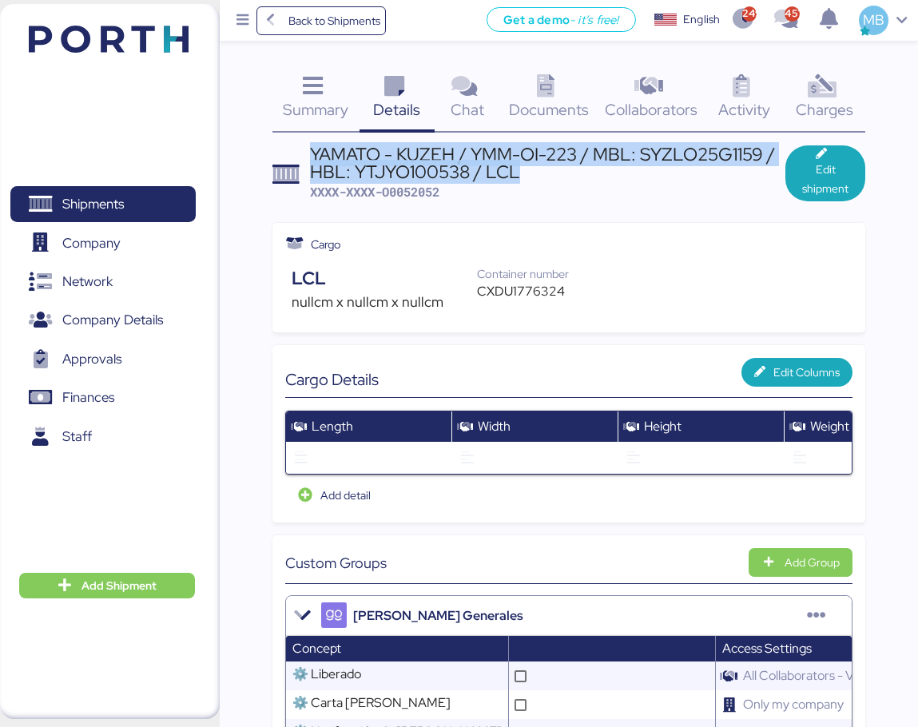
drag, startPoint x: 530, startPoint y: 173, endPoint x: 313, endPoint y: 158, distance: 216.9
click at [313, 158] on div "YAMATO - KUZEH / YMM-OI-223 / MBL: SYZLO25G1159 / HBL: YTJYO100538 / LCL" at bounding box center [547, 163] width 475 height 36
copy div "YAMATO - KUZEH / YMM-OI-223 / MBL: SYZLO25G1159 / HBL: YTJYO100538 / LCL"
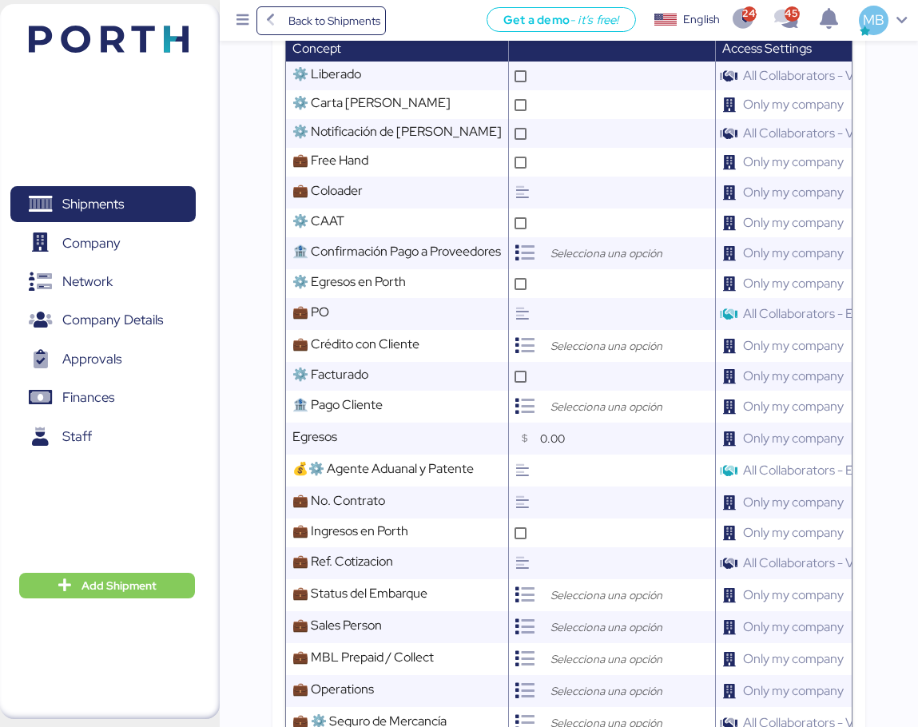
scroll to position [639, 0]
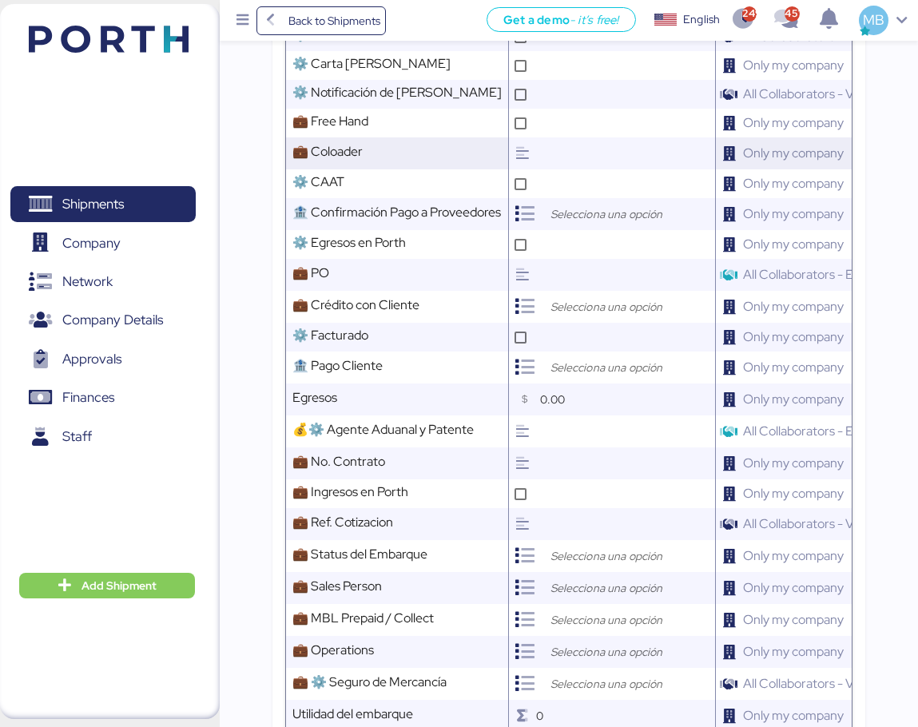
click at [554, 164] on input "text" at bounding box center [625, 153] width 179 height 32
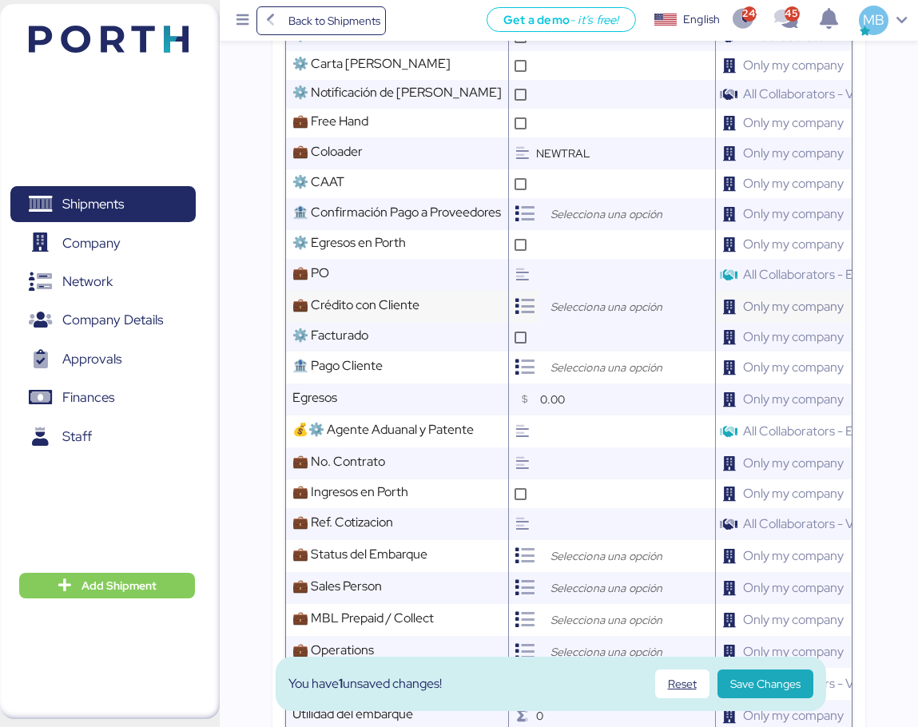
type input "NEWTRAL"
click at [582, 314] on input "search" at bounding box center [631, 306] width 168 height 19
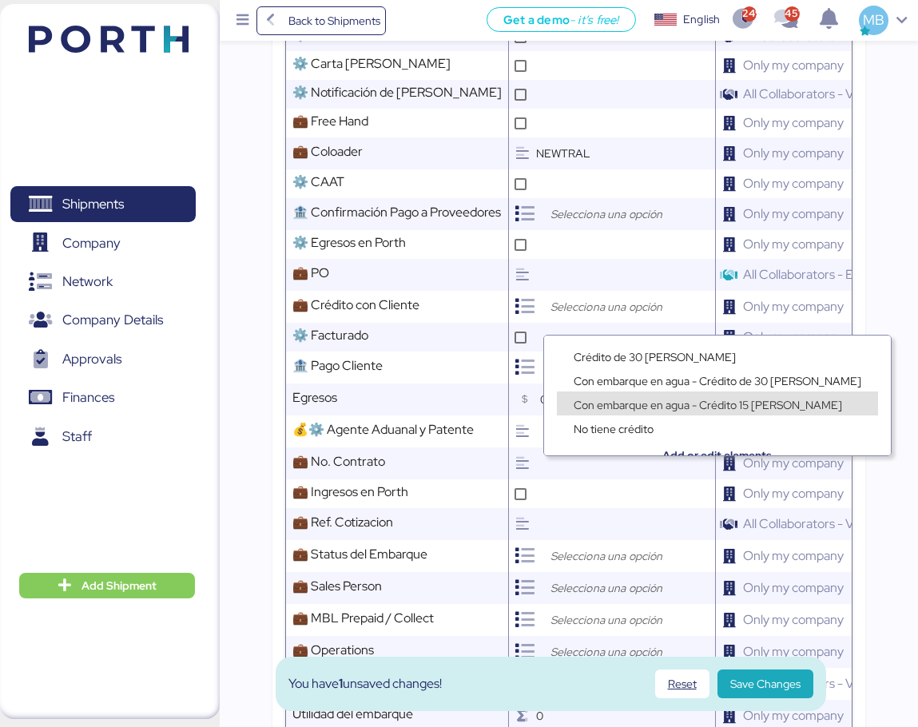
click at [637, 403] on span "Con embarque en agua - Crédito 15 días" at bounding box center [708, 405] width 268 height 14
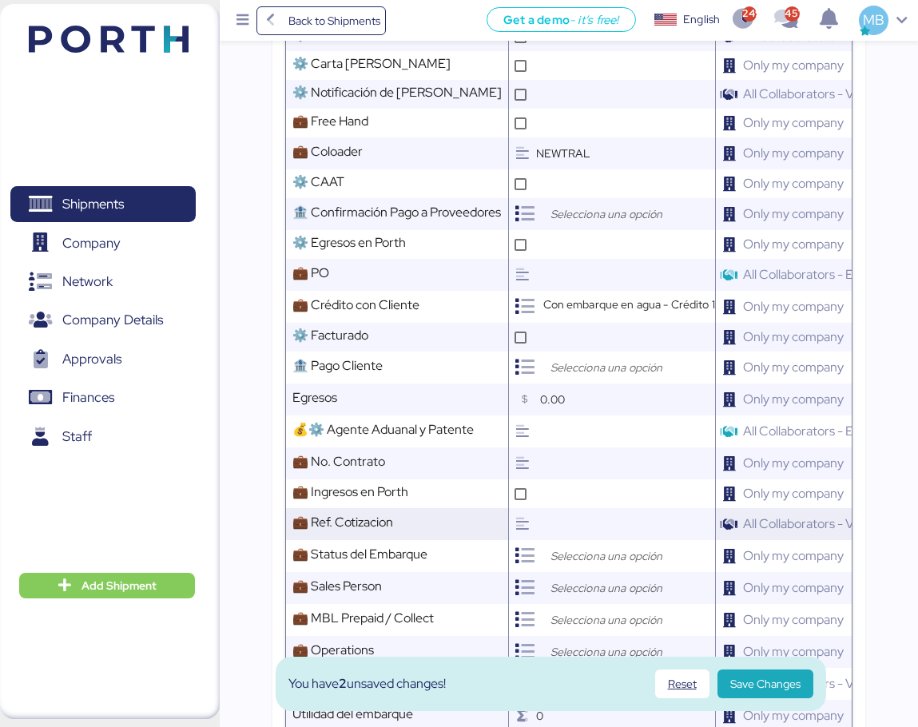
click at [574, 534] on input "text" at bounding box center [625, 524] width 179 height 32
click at [585, 566] on input "search" at bounding box center [631, 555] width 168 height 19
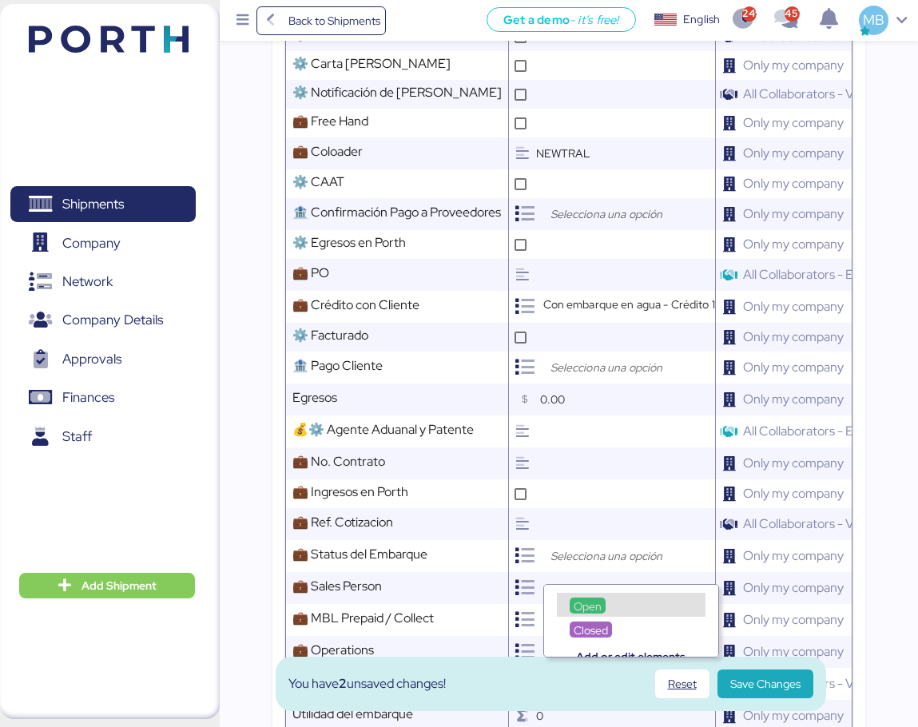
click at [581, 601] on span "Open" at bounding box center [588, 606] width 28 height 14
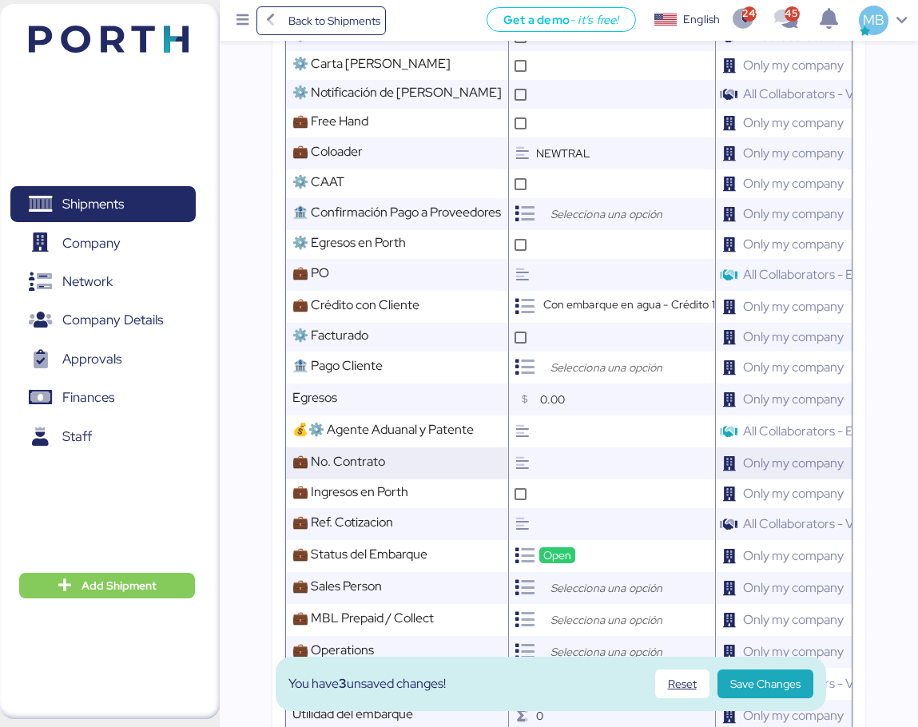
scroll to position [959, 0]
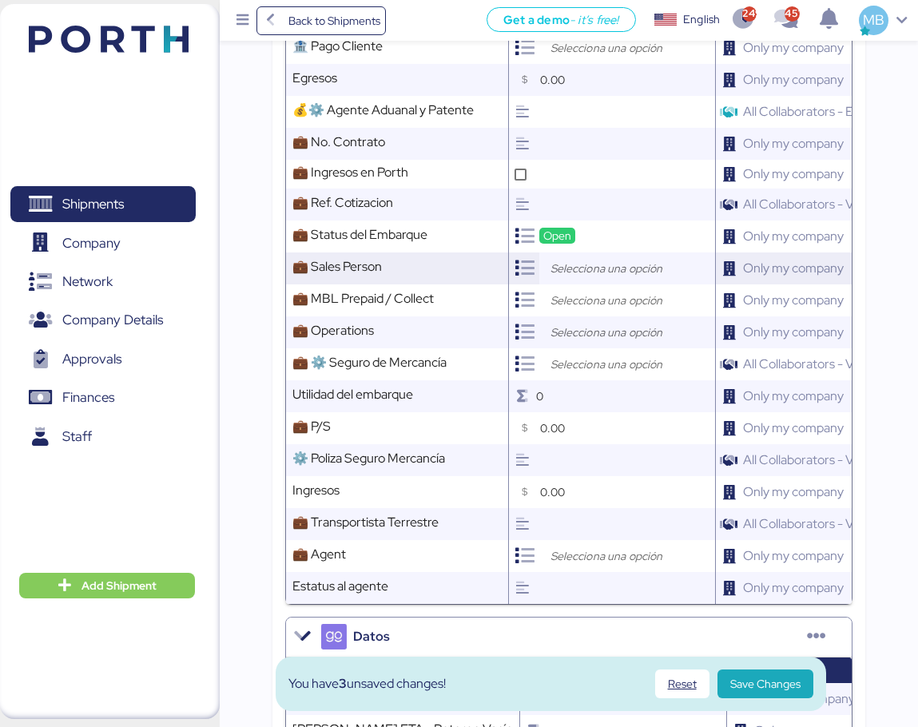
click at [587, 278] on input "search" at bounding box center [631, 268] width 168 height 19
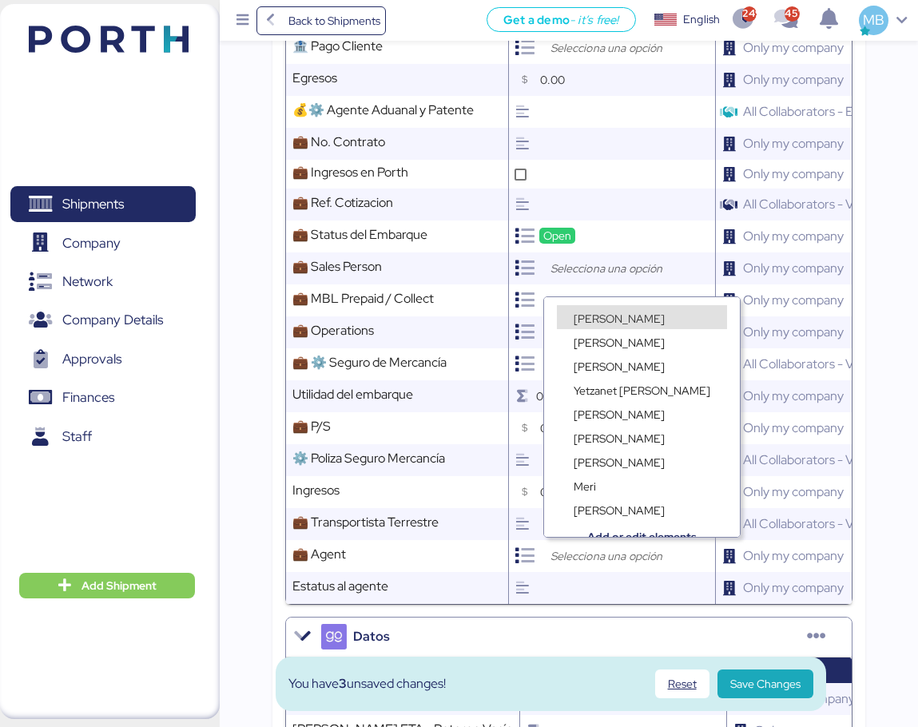
click at [625, 316] on span "Miguel Bello" at bounding box center [619, 319] width 91 height 14
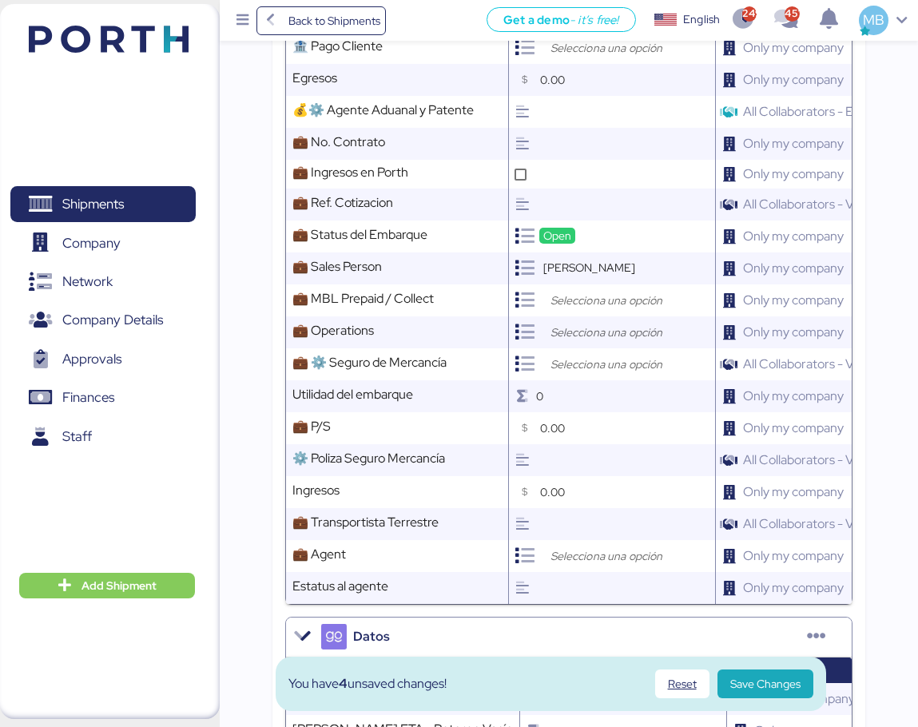
click at [585, 310] on input "search" at bounding box center [631, 300] width 168 height 19
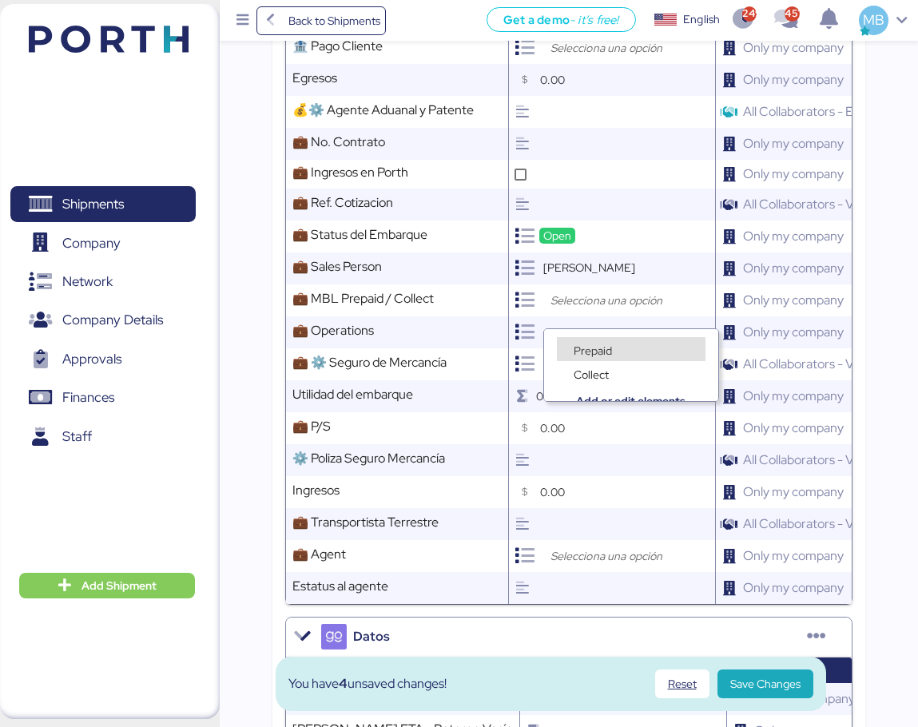
click at [613, 355] on div "Collect" at bounding box center [631, 365] width 174 height 24
click at [604, 347] on span "Prepaid" at bounding box center [593, 350] width 38 height 14
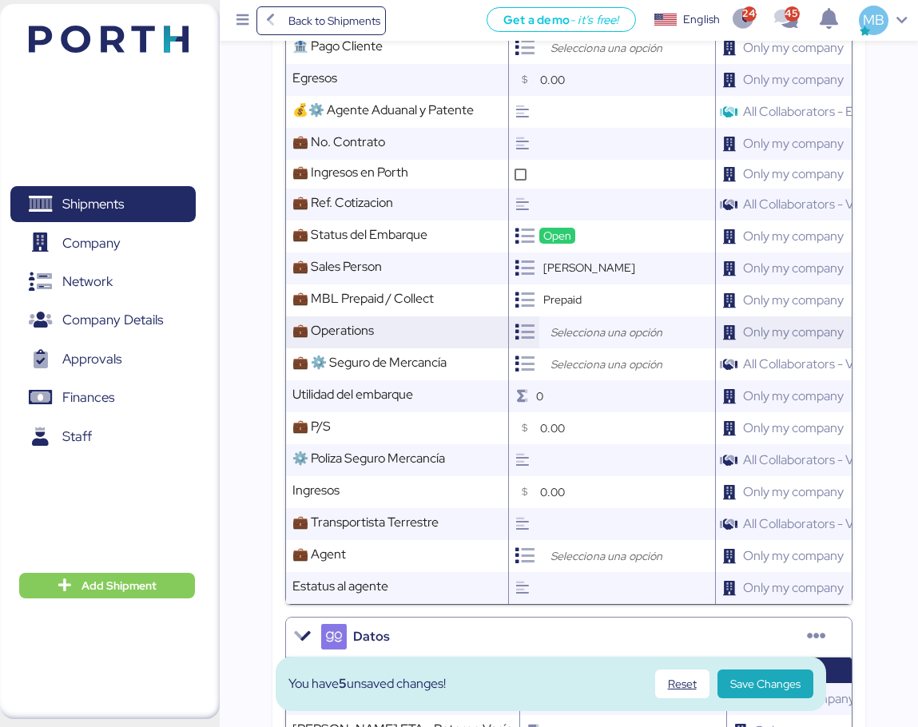
click at [593, 342] on input "search" at bounding box center [631, 332] width 168 height 19
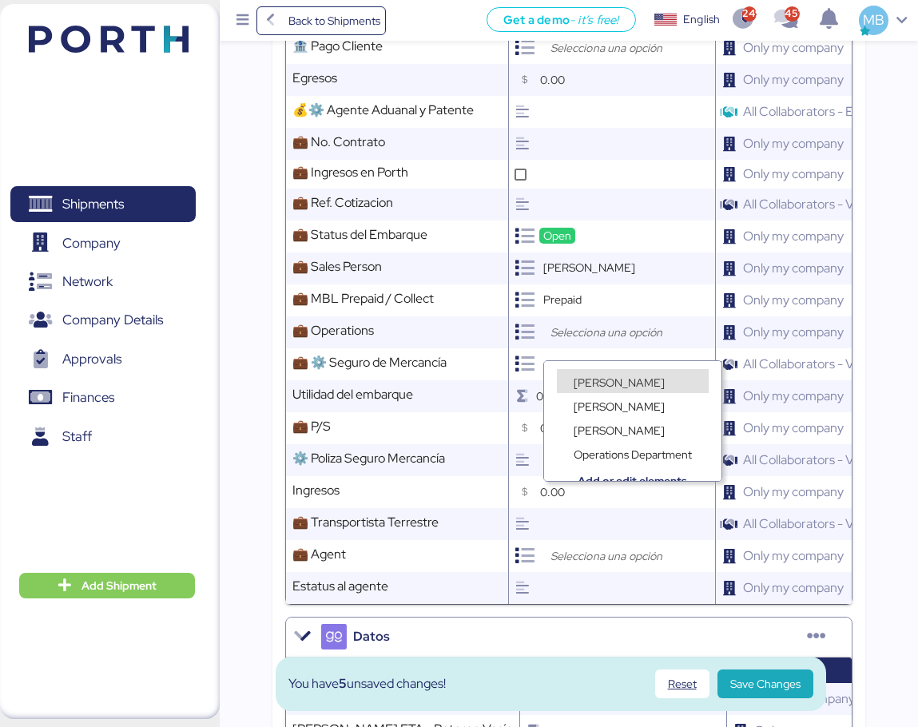
click at [604, 376] on span "José Rivas" at bounding box center [619, 382] width 91 height 14
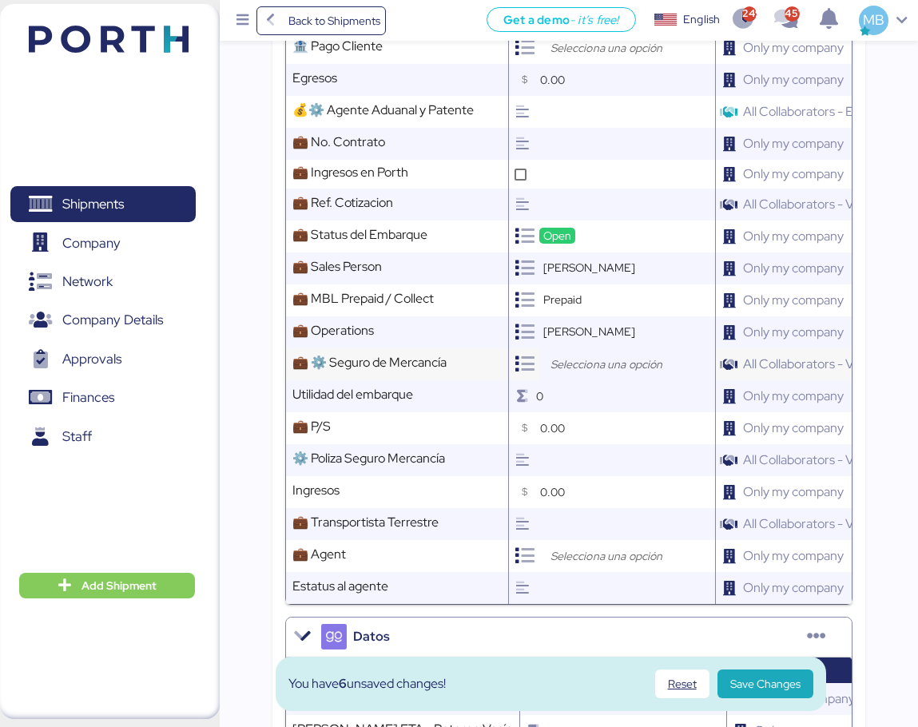
click at [593, 374] on input "search" at bounding box center [631, 364] width 168 height 19
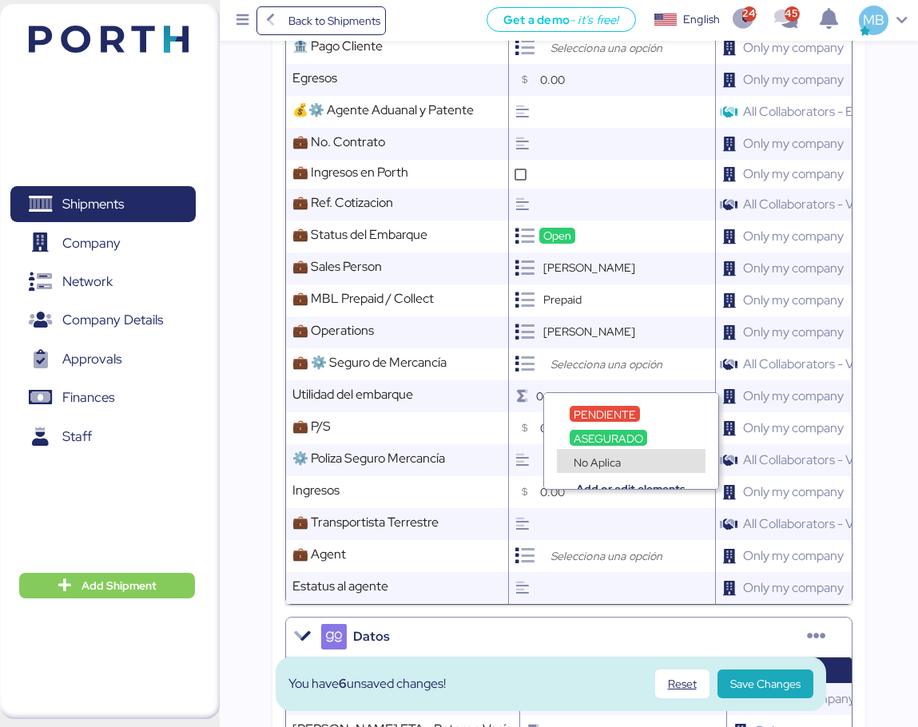
click at [612, 458] on span "No Aplica" at bounding box center [597, 462] width 47 height 14
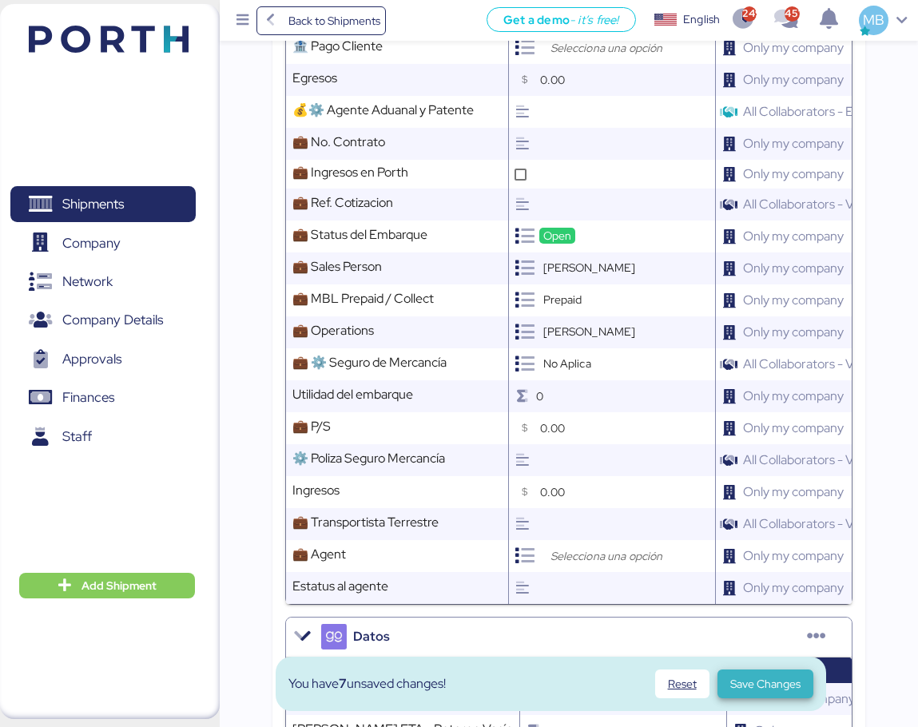
click at [792, 689] on span "Save Changes" at bounding box center [765, 683] width 70 height 19
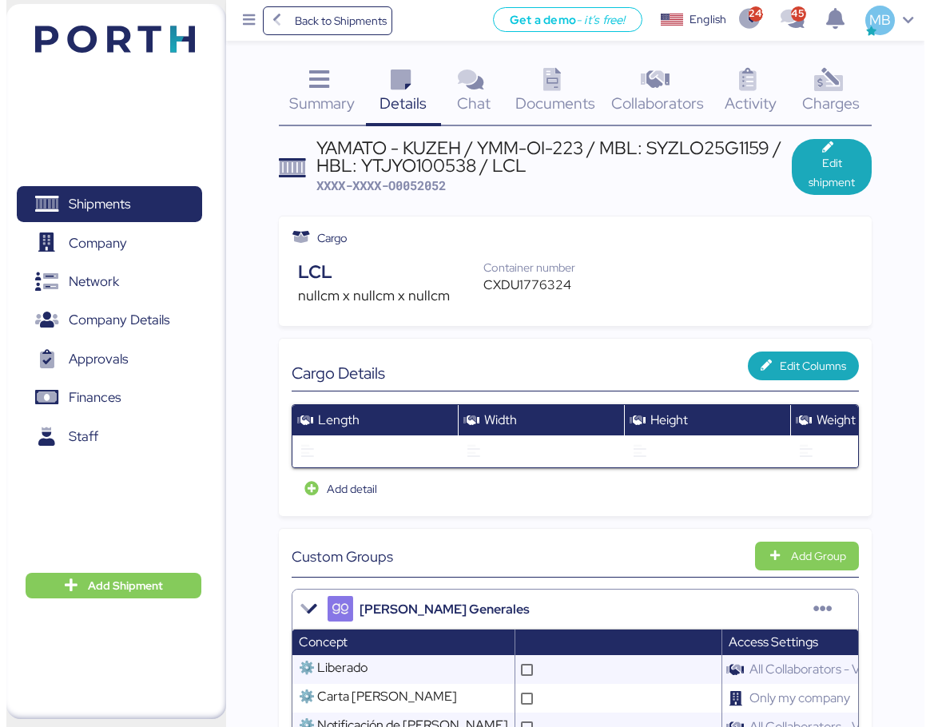
scroll to position [0, 0]
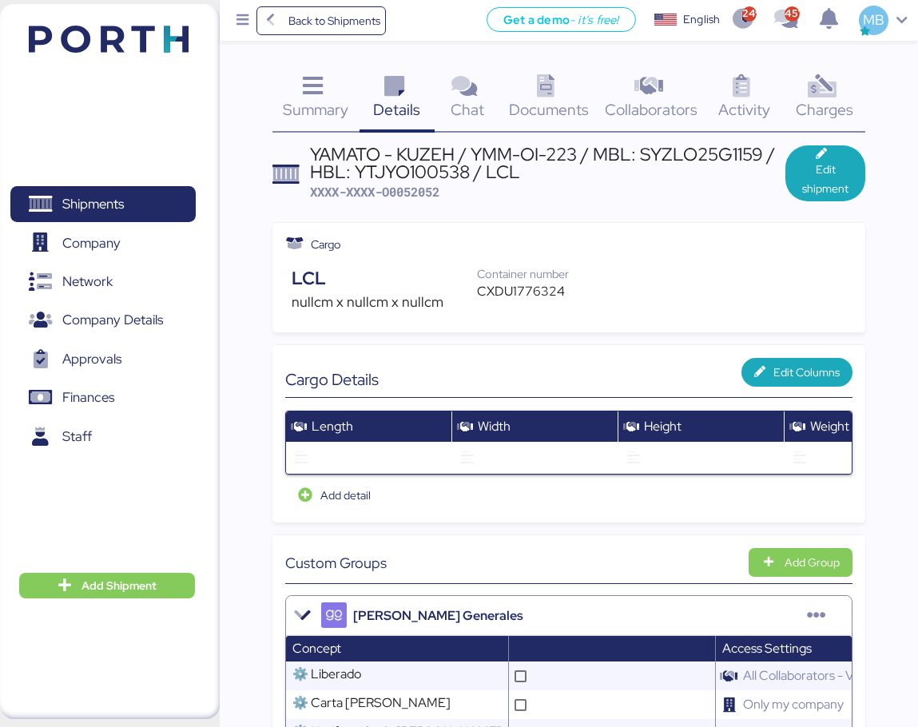
click at [511, 296] on div "CXDU1776324" at bounding box center [531, 291] width 109 height 19
copy div "CXDU1776324"
click at [418, 189] on span "XXXX-XXXX-O0052052" at bounding box center [374, 192] width 129 height 16
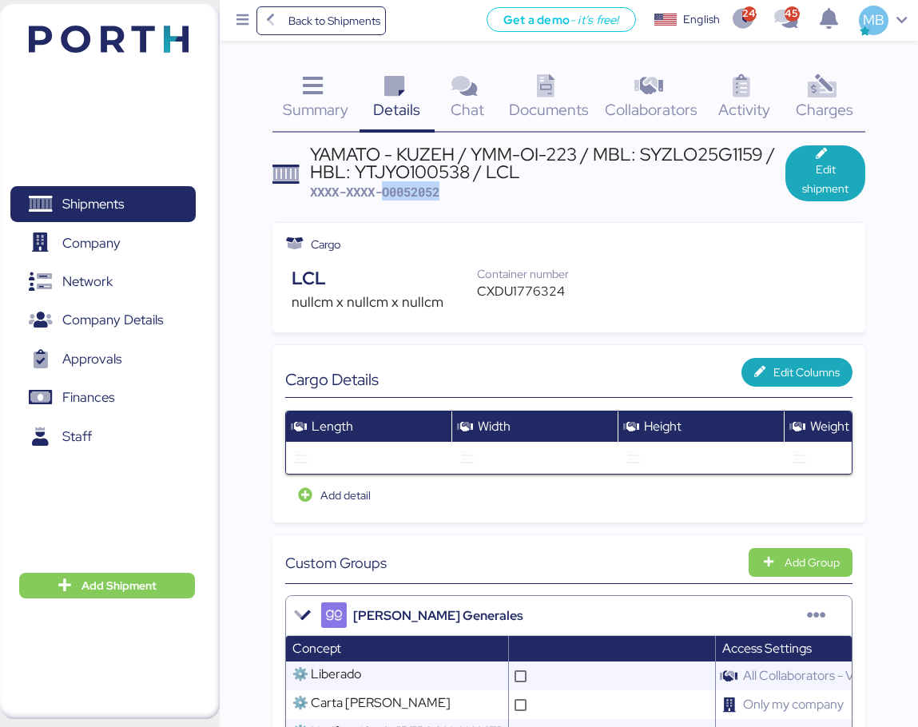
copy span "O0052052"
click at [427, 194] on span "XXXX-XXXX-O0052052" at bounding box center [374, 192] width 129 height 16
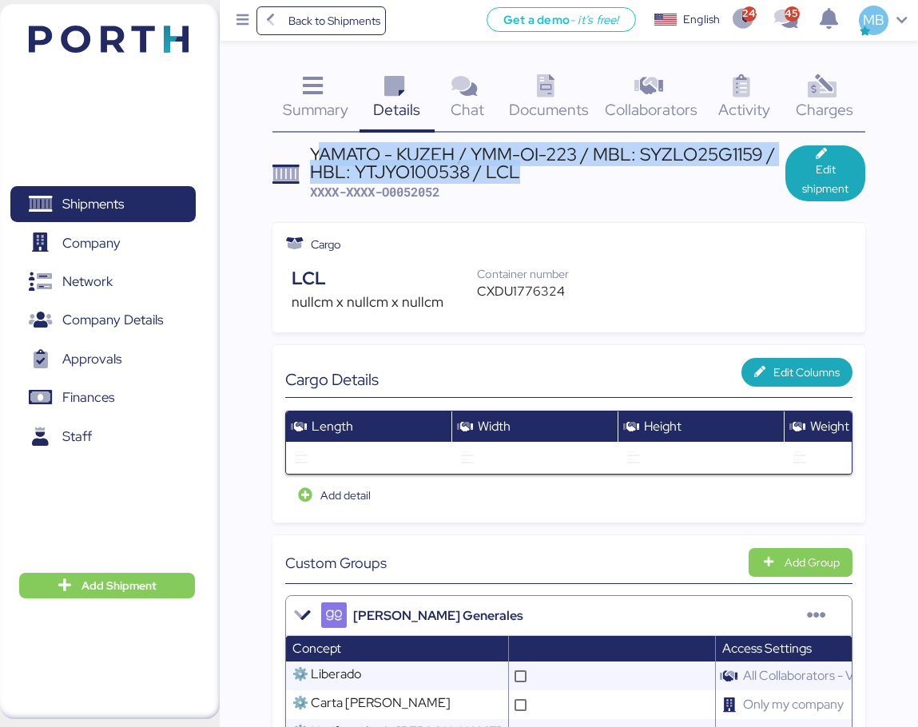
drag, startPoint x: 519, startPoint y: 178, endPoint x: 316, endPoint y: 157, distance: 204.0
click at [316, 157] on div "YAMATO - KUZEH / YMM-OI-223 / MBL: SYZLO25G1159 / HBL: YTJYO100538 / LCL" at bounding box center [547, 163] width 475 height 36
drag, startPoint x: 308, startPoint y: 156, endPoint x: 526, endPoint y: 174, distance: 218.8
click at [526, 174] on header "YAMATO - KUZEH / YMM-OI-223 / MBL: SYZLO25G1159 / HBL: YTJYO100538 / LCL XXXX-X…" at bounding box center [568, 173] width 593 height 56
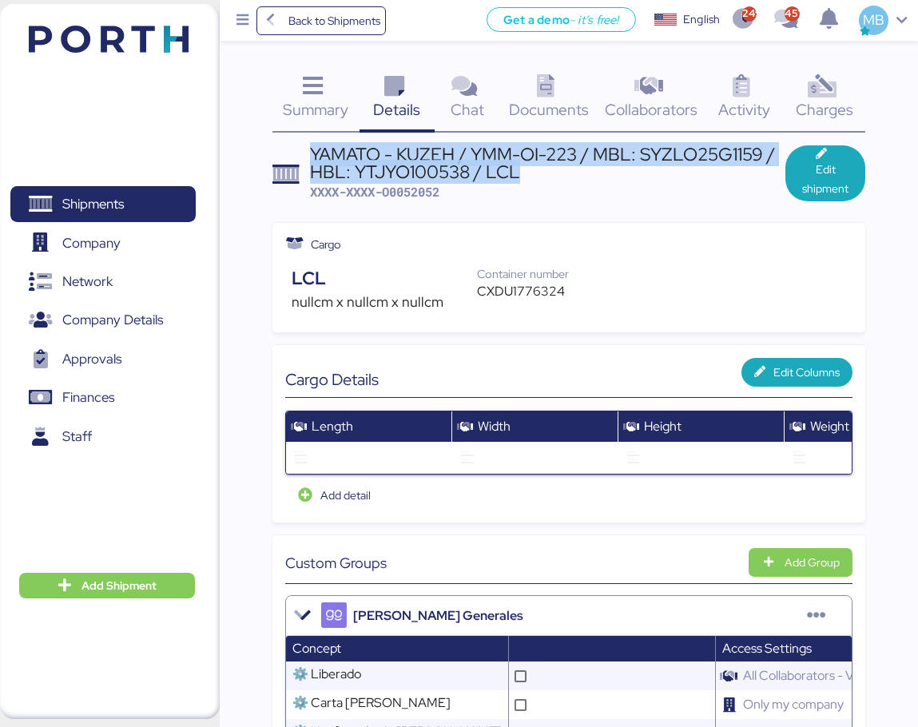
copy div "YAMATO - KUZEH / YMM-OI-223 / MBL: SYZLO25G1159 / HBL: YTJYO100538 / LCL"
click at [120, 196] on span "Shipments" at bounding box center [93, 203] width 62 height 23
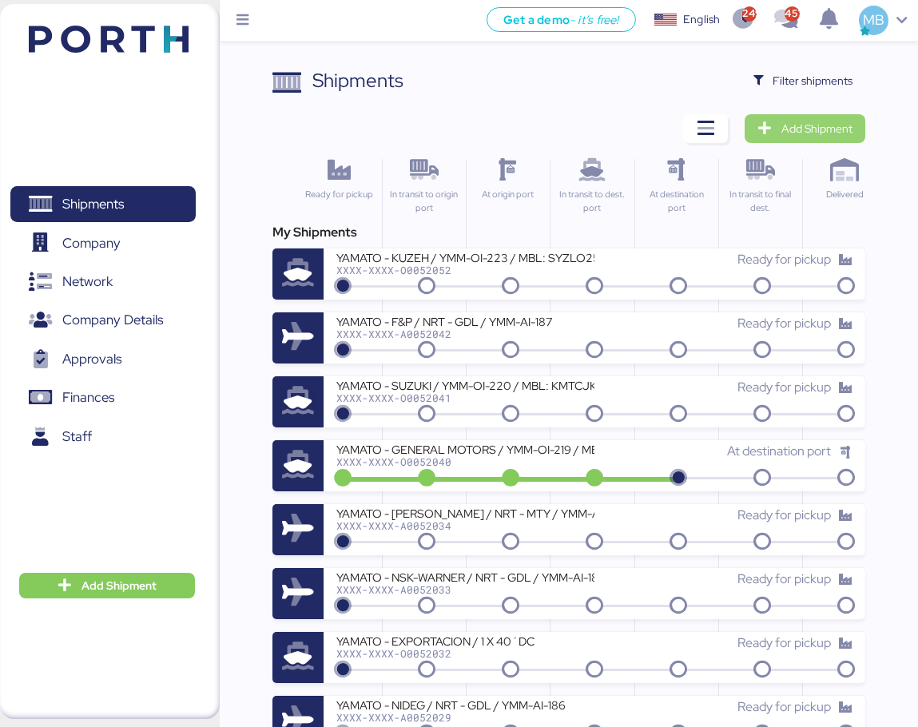
click at [839, 122] on span "Add Shipment" at bounding box center [816, 128] width 71 height 19
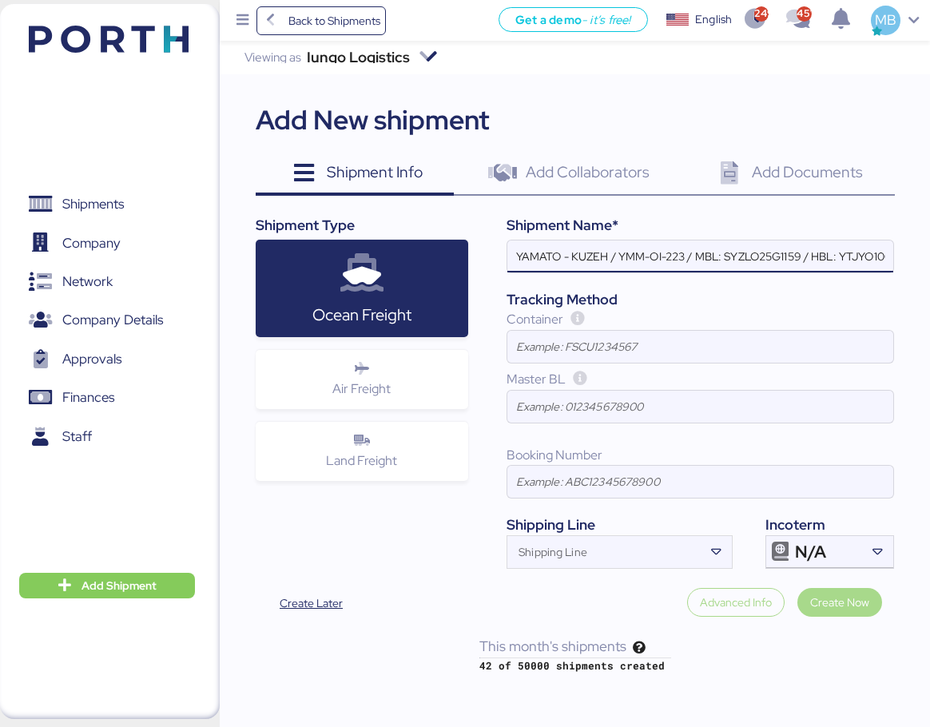
scroll to position [0, 62]
click at [862, 558] on div at bounding box center [876, 552] width 33 height 32
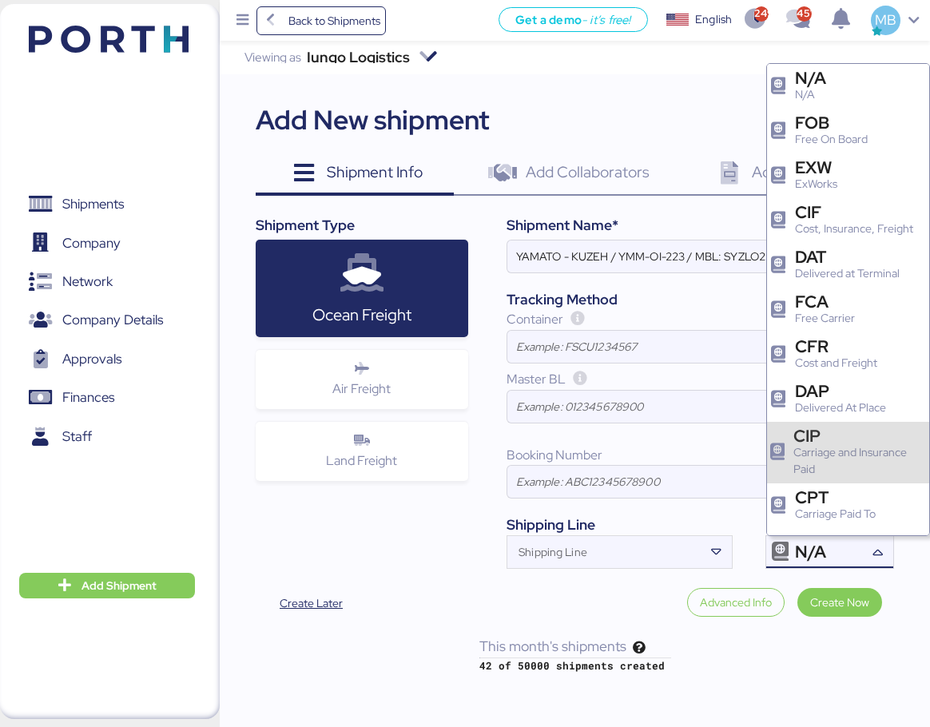
scroll to position [160, 0]
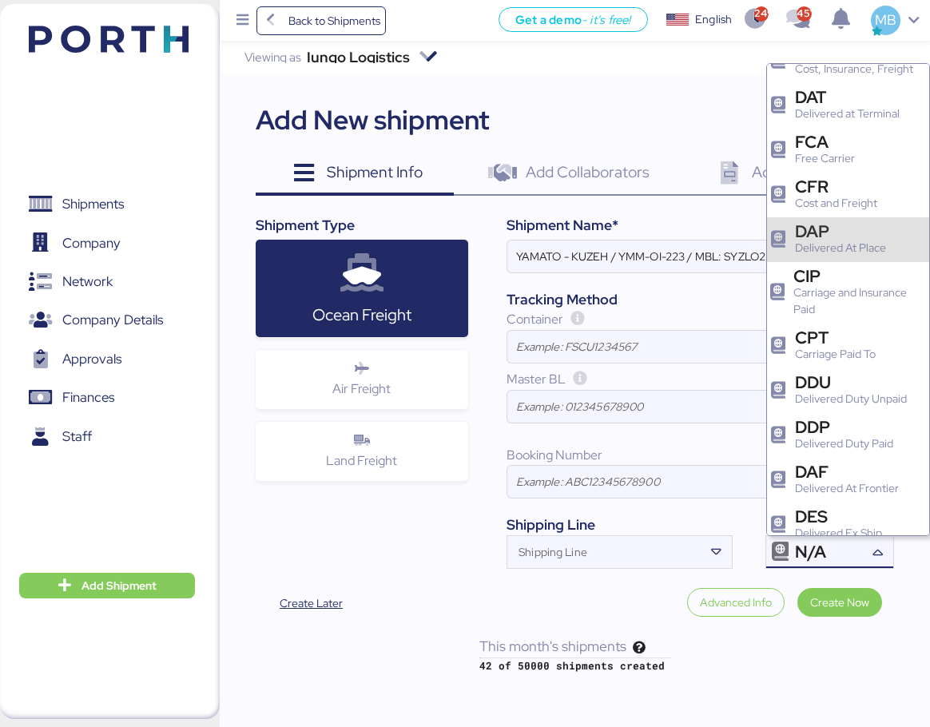
click at [874, 240] on div "DAP" at bounding box center [840, 231] width 91 height 17
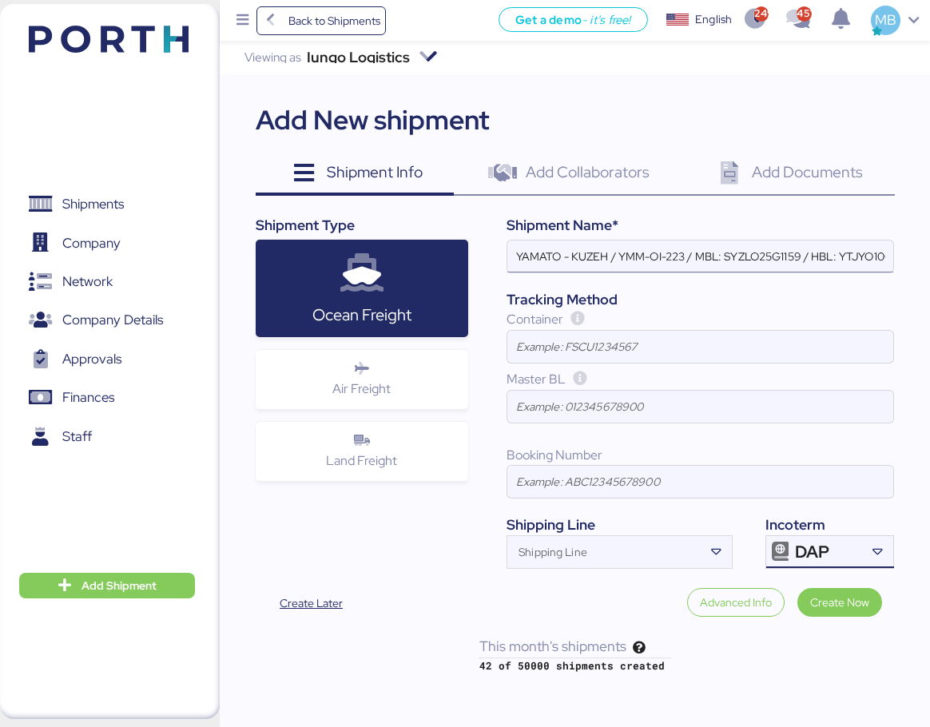
click at [589, 252] on input "YAMATO - KUZEH / YMM-OI-223 / MBL: SYZLO25G1159 / HBL: YTJYO100538 / LCL" at bounding box center [700, 256] width 386 height 32
paste input "ISS MEXICO"
click at [712, 257] on input "YAMATO - ISS MEXICO / YMM-OI-223 / MBL: SYZLO25G1159 / HBL: YTJYO100538 / LCL" at bounding box center [700, 256] width 386 height 32
paste input "YMM-OI-222"
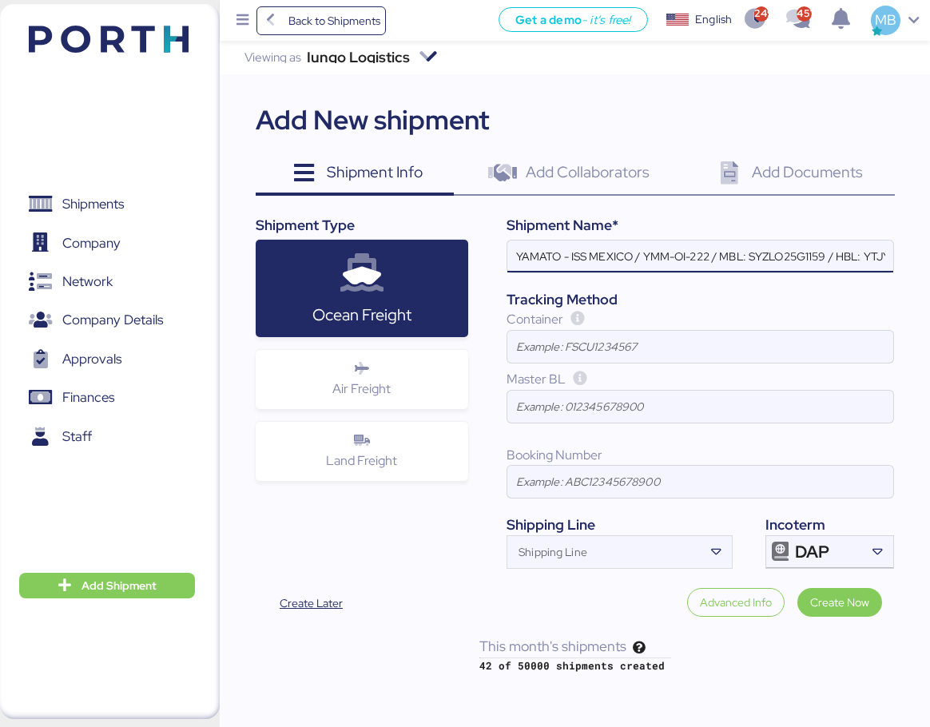
click at [784, 260] on input "YAMATO - ISS MEXICO / YMM-OI-222 / MBL: SYZLO25G1159 / HBL: YTJYO100538 / LCL" at bounding box center [700, 256] width 386 height 32
paste input "NGTL74763778"
click at [878, 254] on input "YAMATO - ISS MEXICO / YMM-OI-222 / MBL: NGTL74763778 / HBL: YTJYO100538 / LCL" at bounding box center [700, 256] width 386 height 32
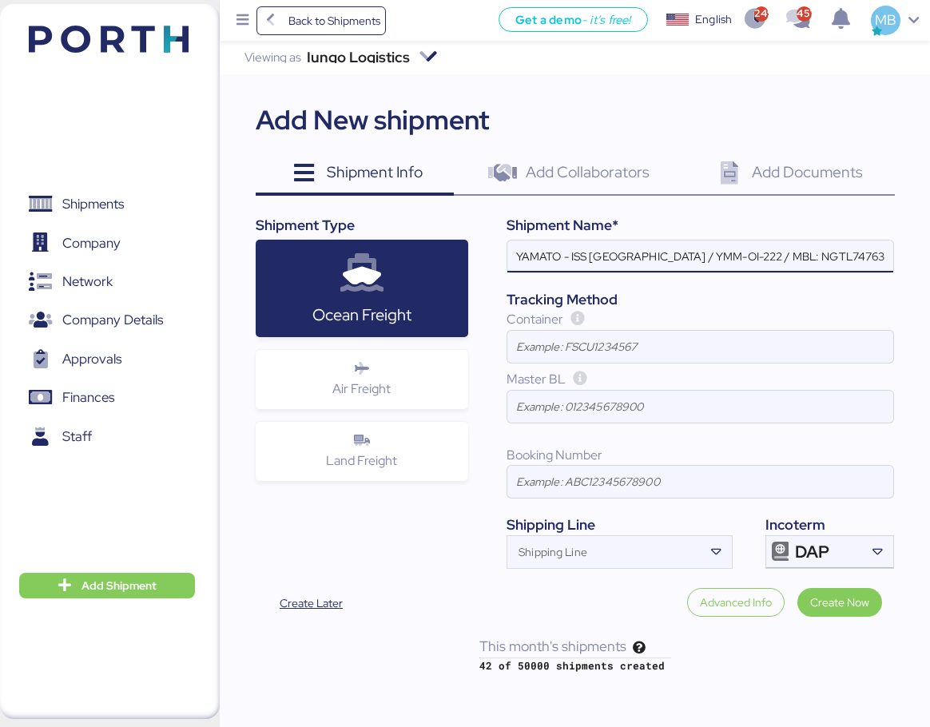
paste input "YTJTGI100055"
type input "YAMATO - ISS MEXICO / YMM-OI-222 / MBL: NGTL74763778 / HBL: YTJTGI100055 / LCL"
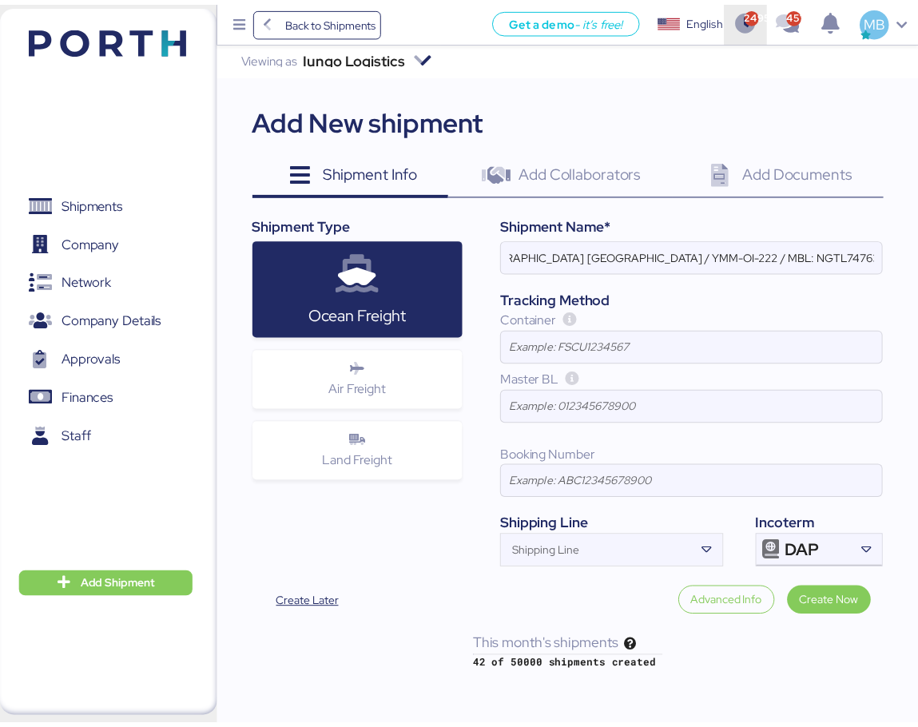
scroll to position [0, 0]
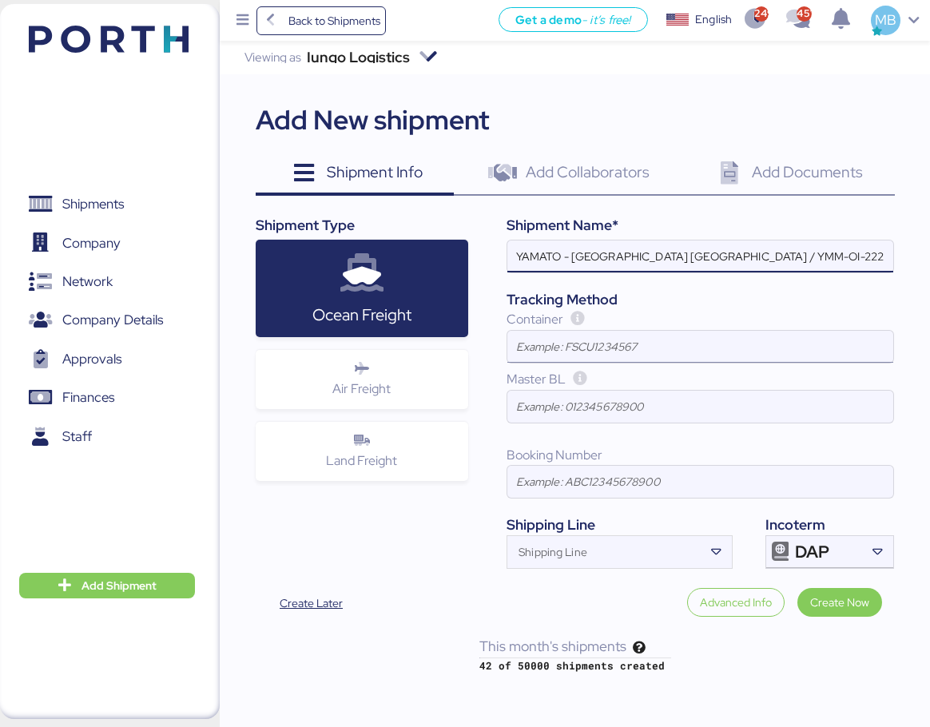
click at [587, 357] on input at bounding box center [700, 347] width 386 height 32
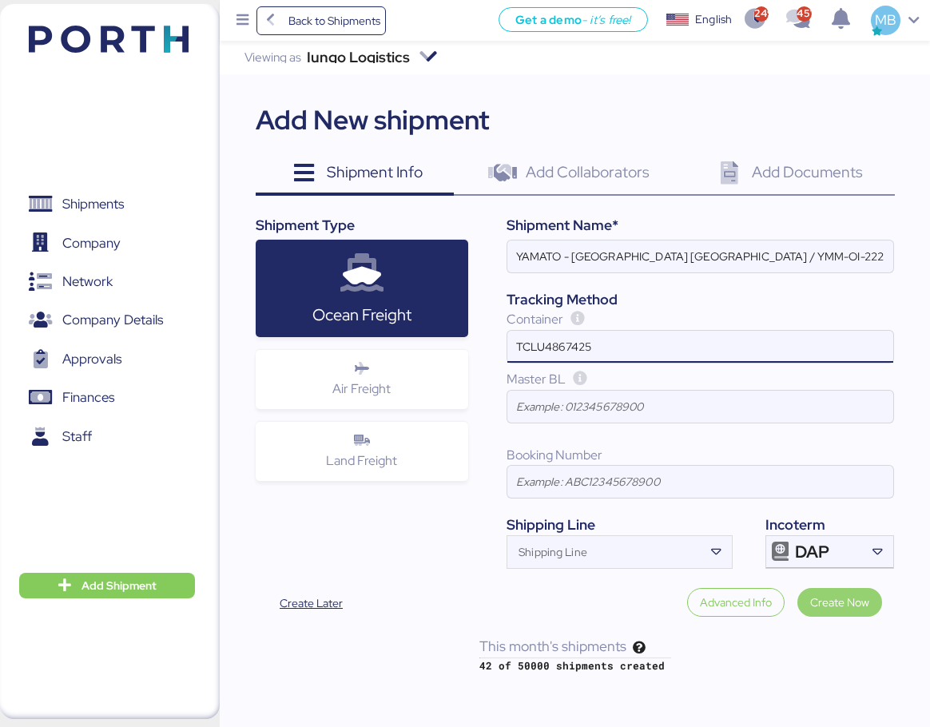
type input "TCLU4867425"
click at [829, 596] on span "Create Now" at bounding box center [839, 602] width 59 height 19
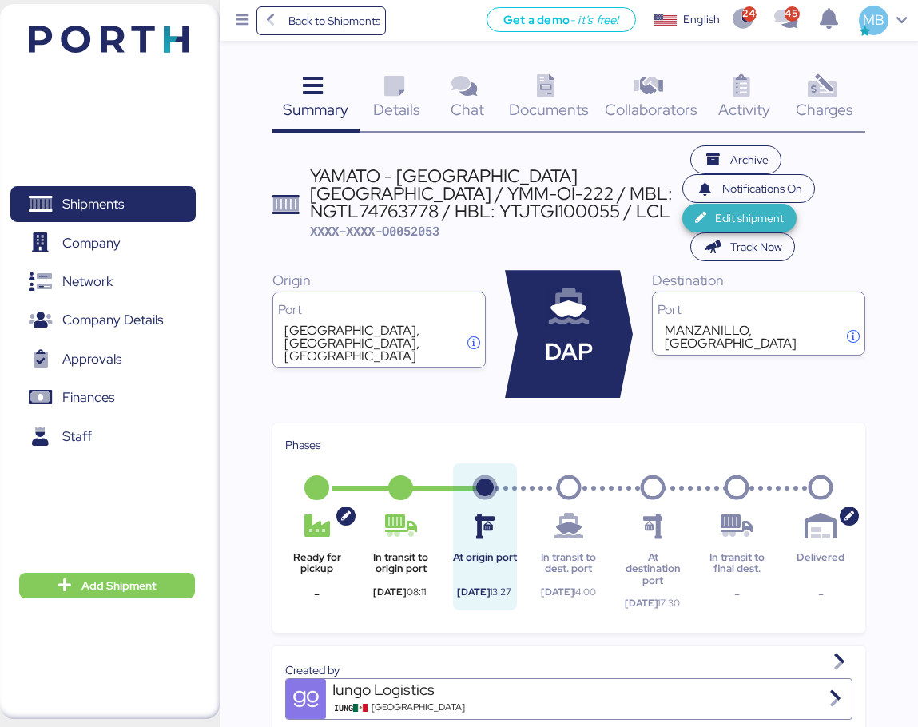
click at [715, 212] on span "Edit shipment" at bounding box center [749, 217] width 69 height 19
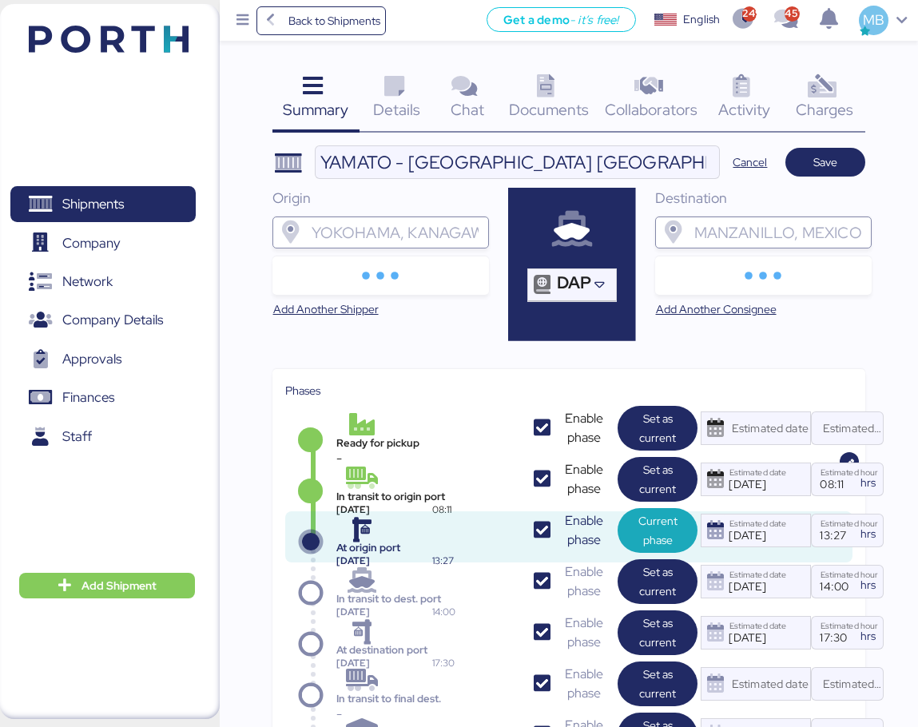
click at [402, 240] on input "search" at bounding box center [394, 232] width 173 height 19
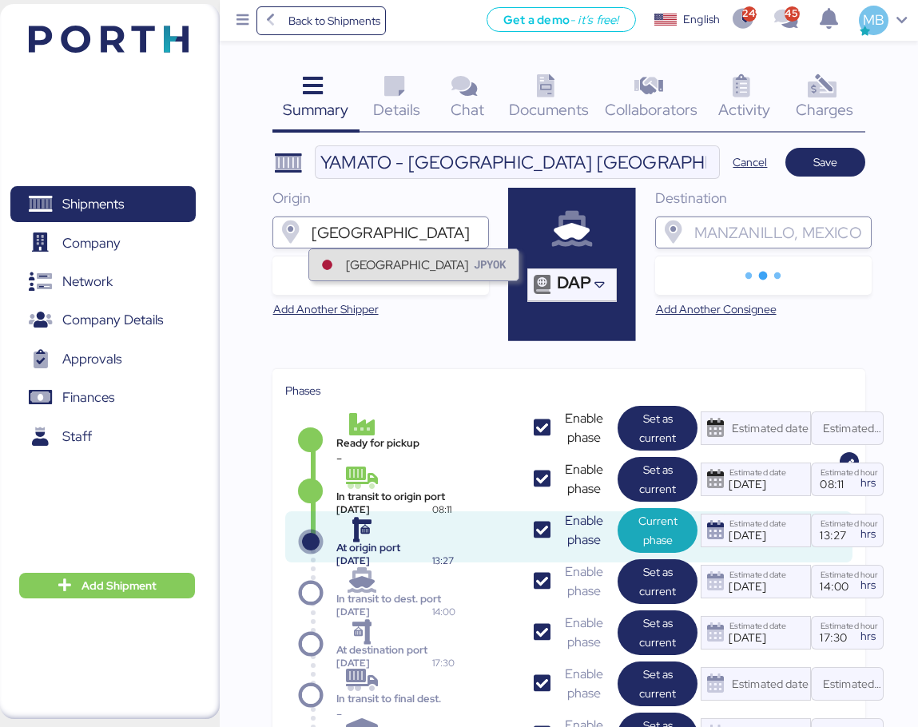
type input "YOKOHAMA"
click at [403, 268] on div "Yokohama JPYOK" at bounding box center [413, 264] width 209 height 30
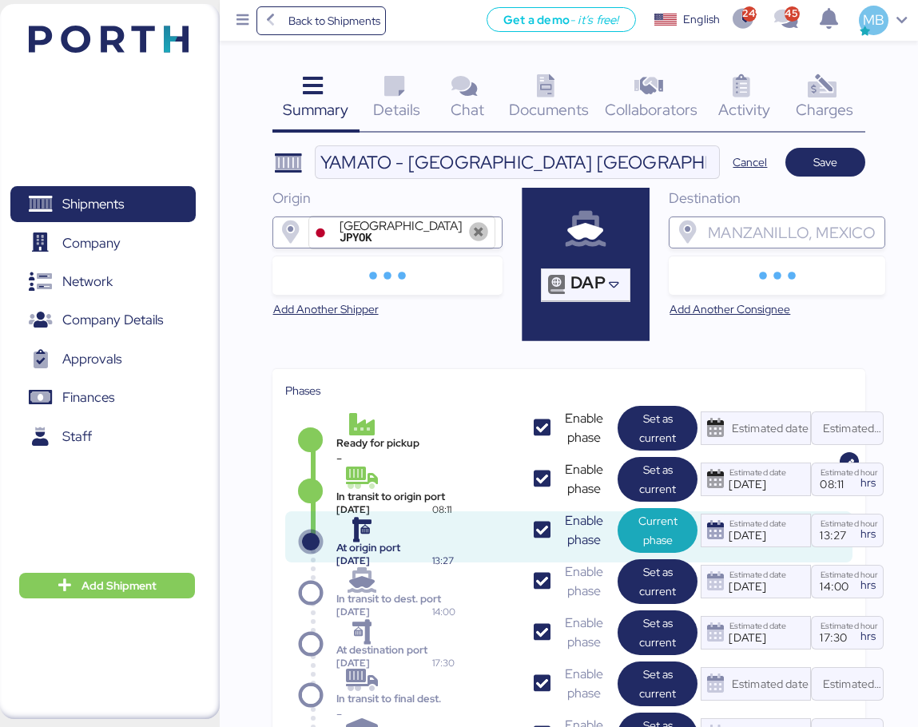
click at [761, 233] on input "search" at bounding box center [790, 232] width 173 height 19
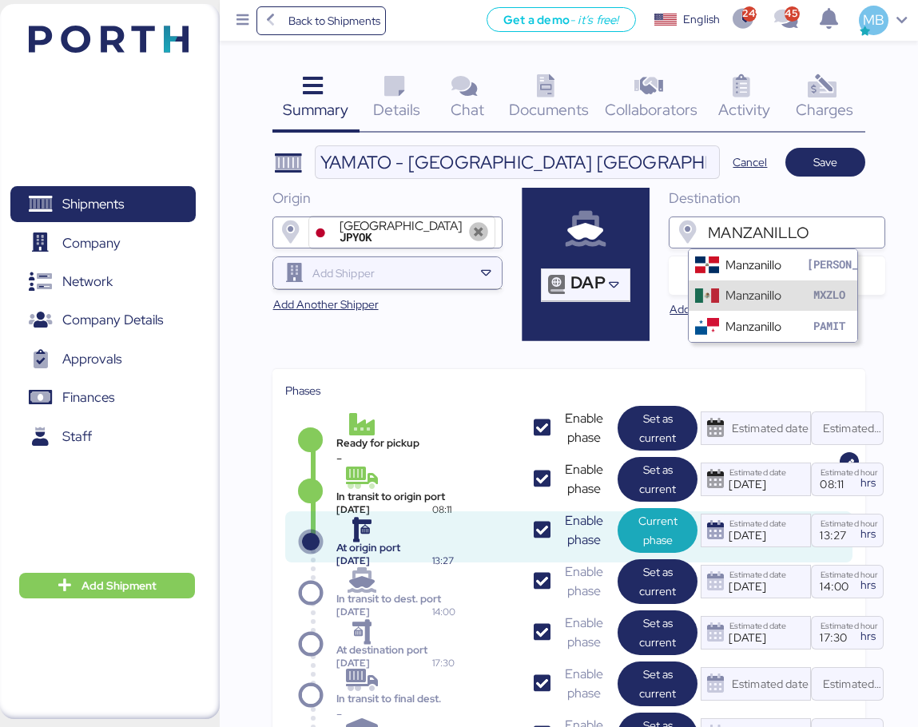
type input "MANZANILLO"
click at [781, 297] on div "Manzanillo" at bounding box center [753, 295] width 56 height 18
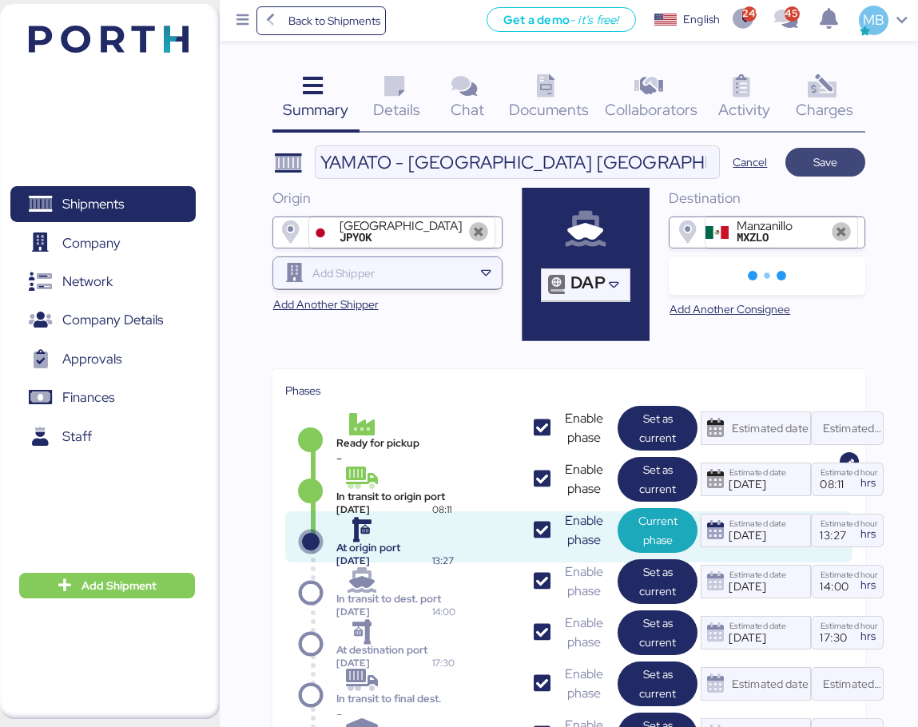
click at [813, 166] on span "Save" at bounding box center [825, 162] width 24 height 19
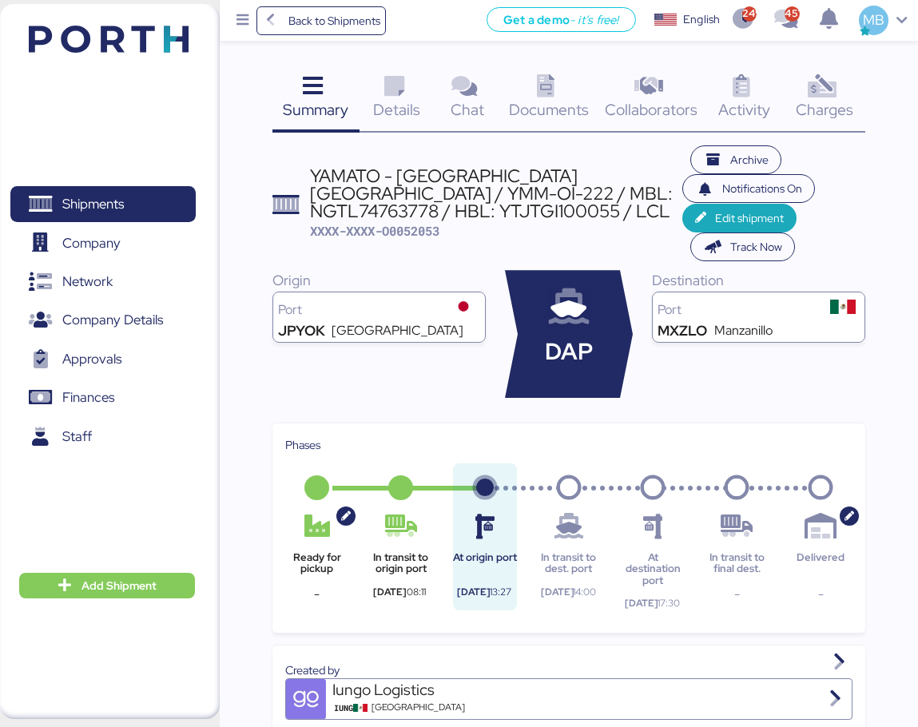
click at [409, 101] on span "Details" at bounding box center [396, 109] width 47 height 21
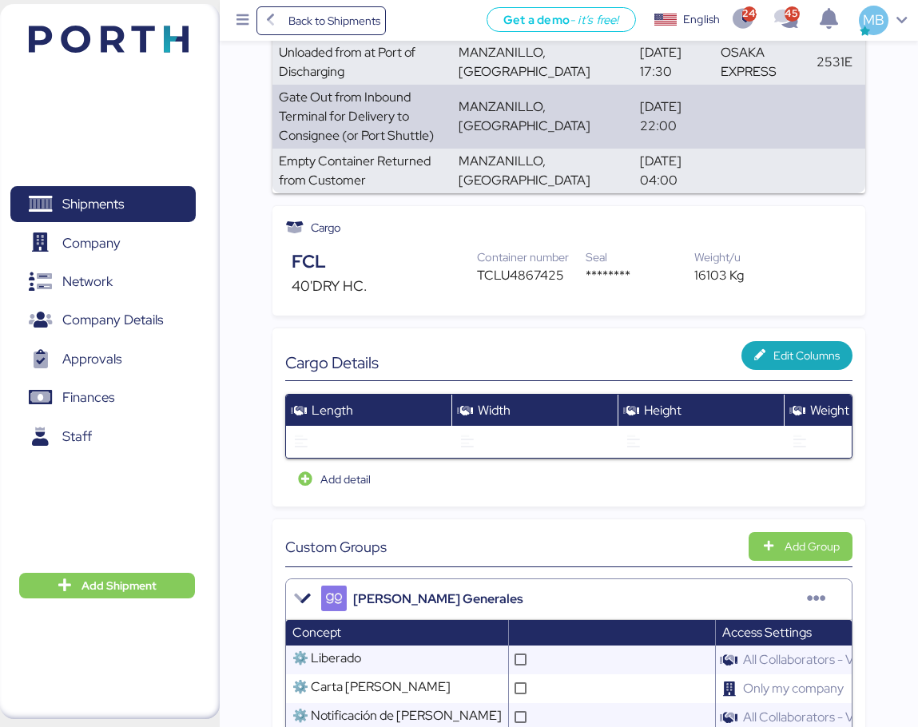
scroll to position [893, 0]
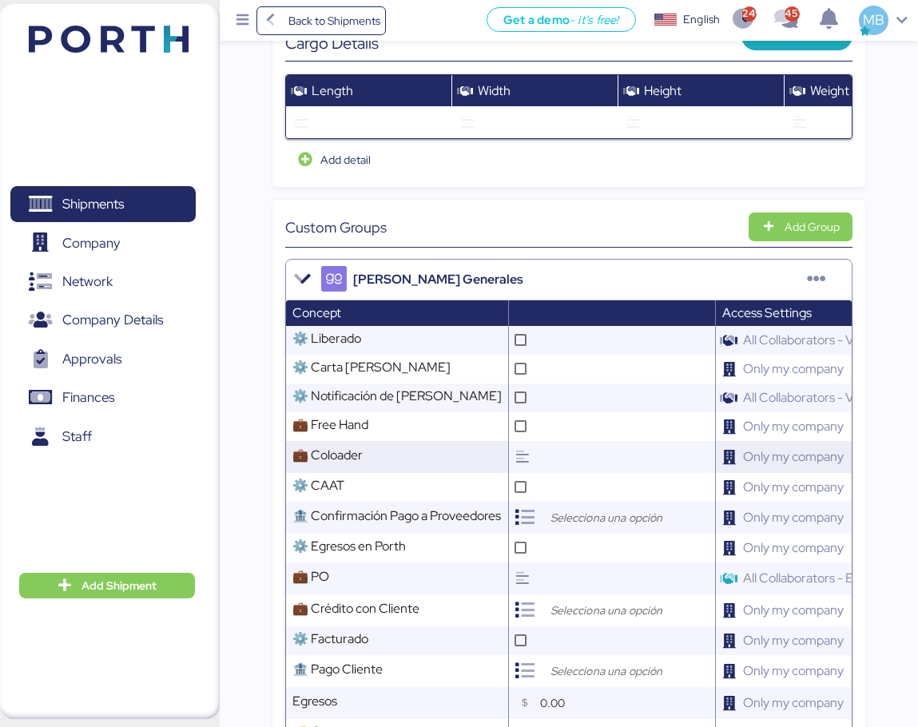
click at [528, 450] on icon at bounding box center [522, 457] width 14 height 14
click at [569, 441] on input "text" at bounding box center [625, 457] width 179 height 32
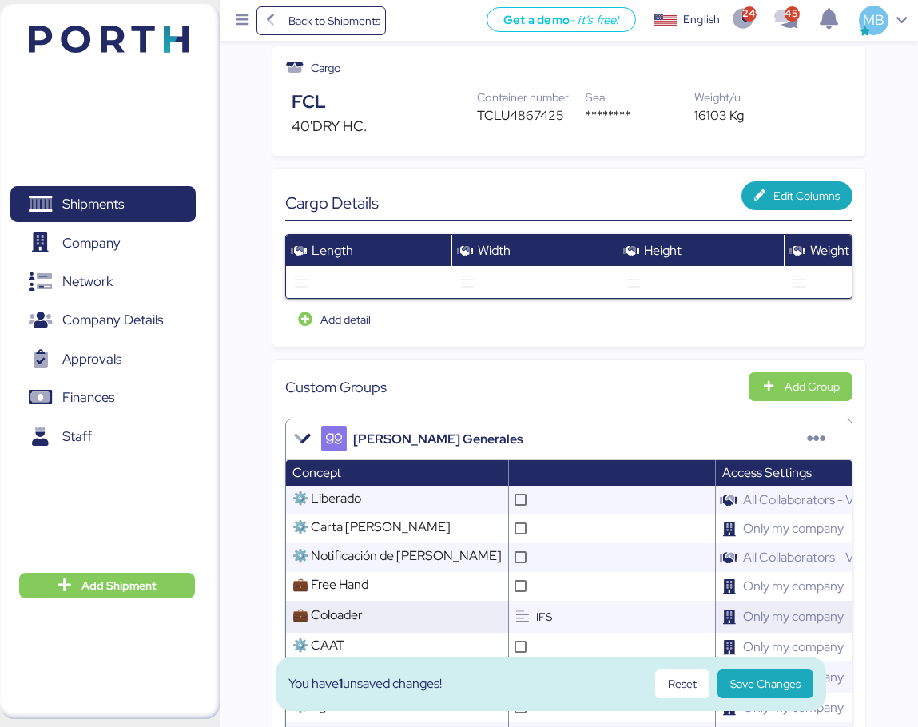
scroll to position [1053, 0]
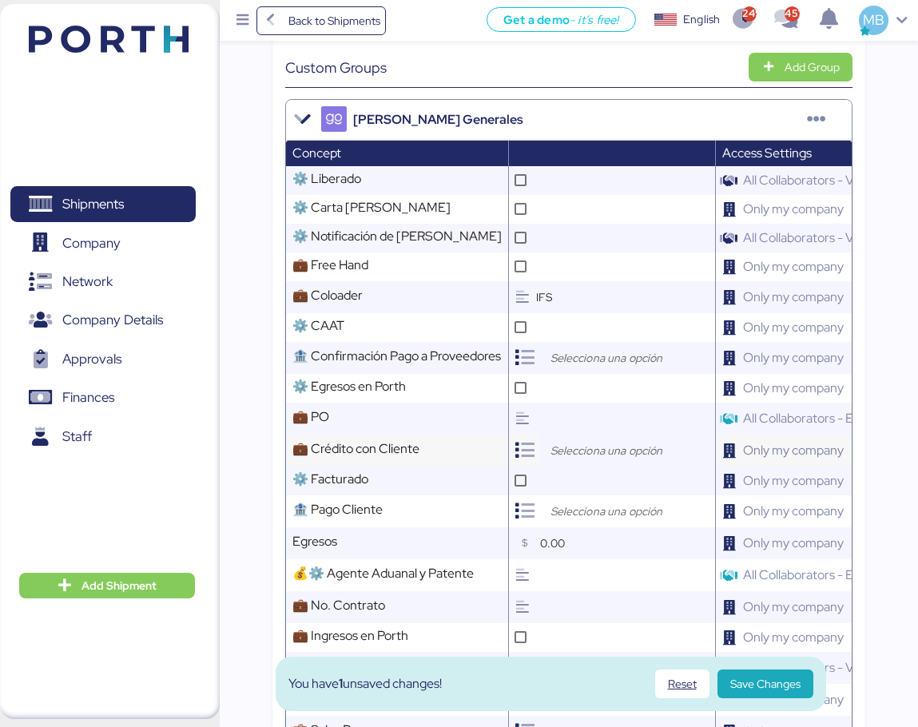
type input "IFS"
click at [562, 441] on input "search" at bounding box center [631, 450] width 168 height 19
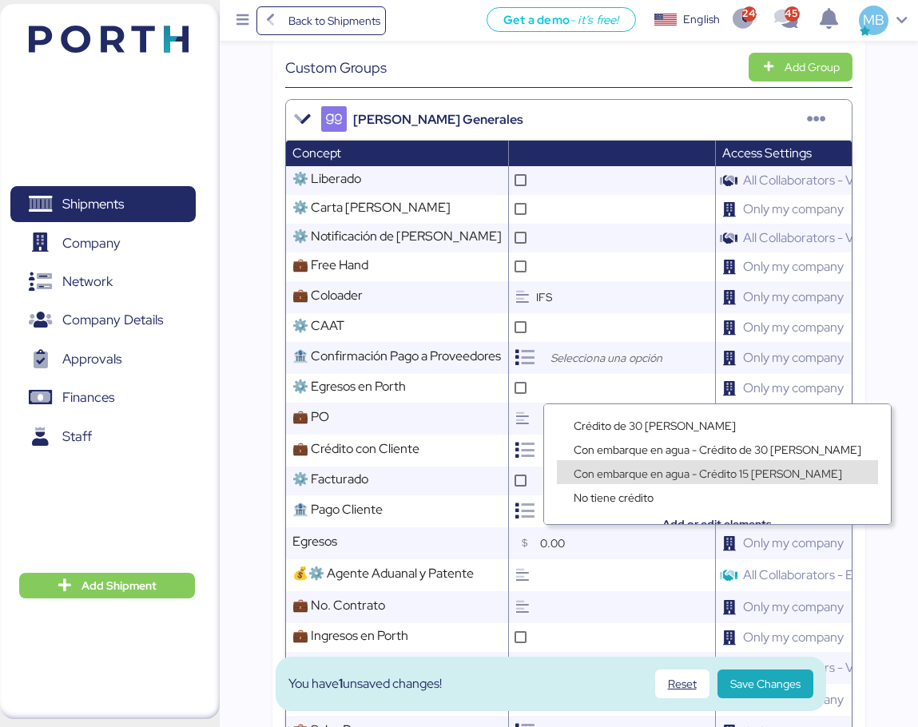
click at [643, 469] on span "Con embarque en agua - Crédito 15 días" at bounding box center [708, 473] width 268 height 14
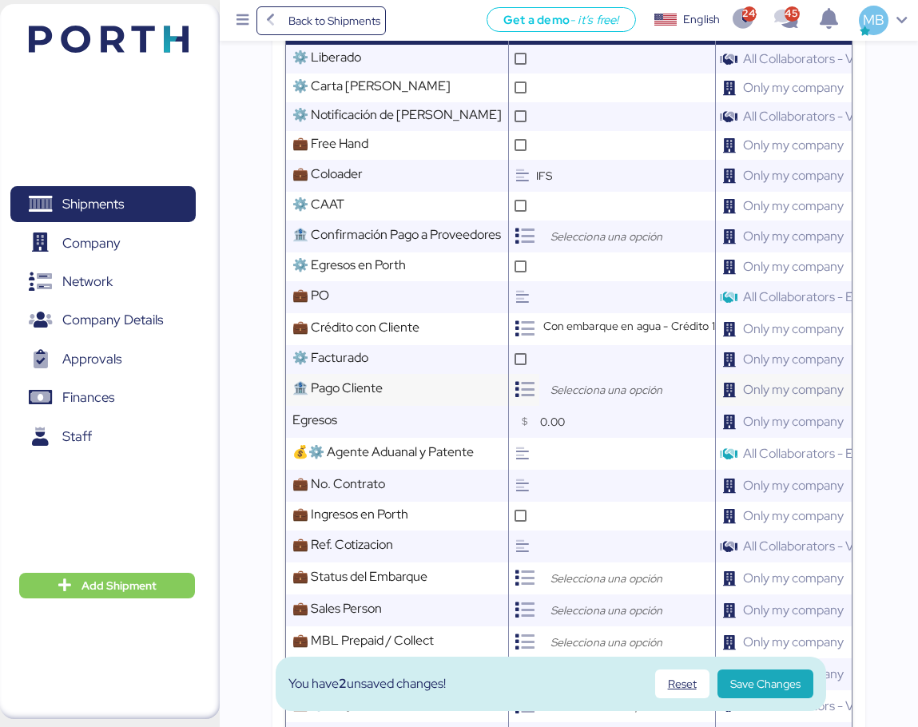
scroll to position [1213, 0]
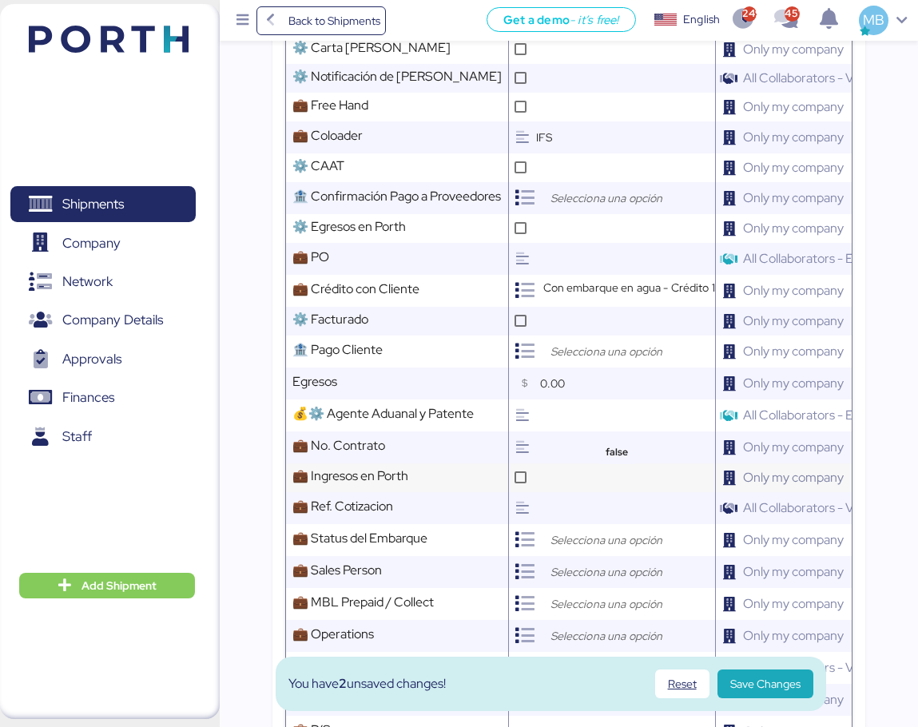
click at [580, 463] on td at bounding box center [612, 477] width 207 height 29
click at [575, 530] on input "search" at bounding box center [631, 539] width 168 height 19
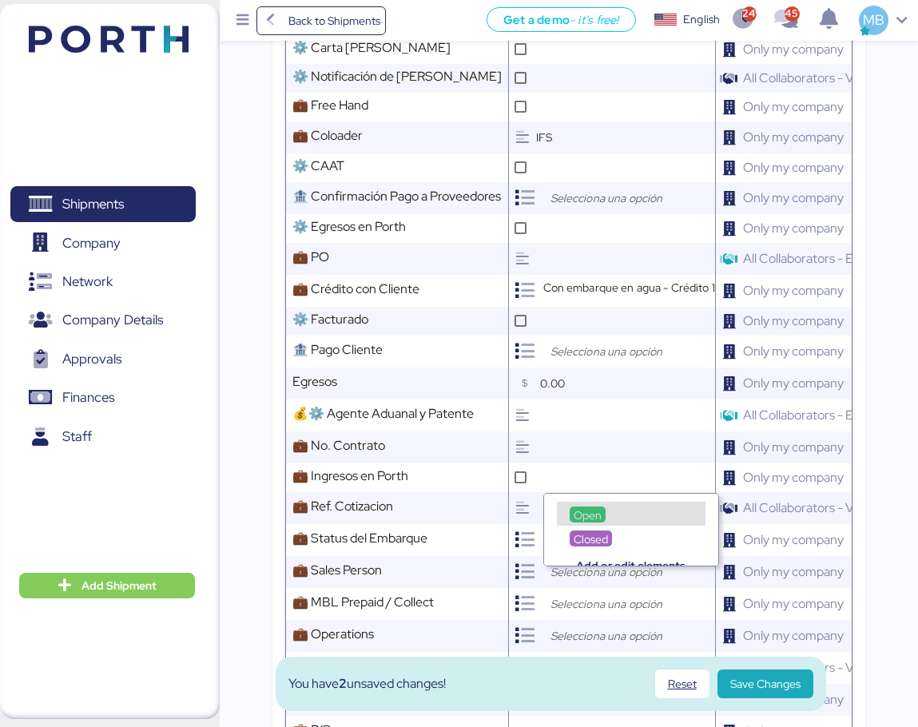
click at [602, 514] on div "Open" at bounding box center [588, 514] width 36 height 16
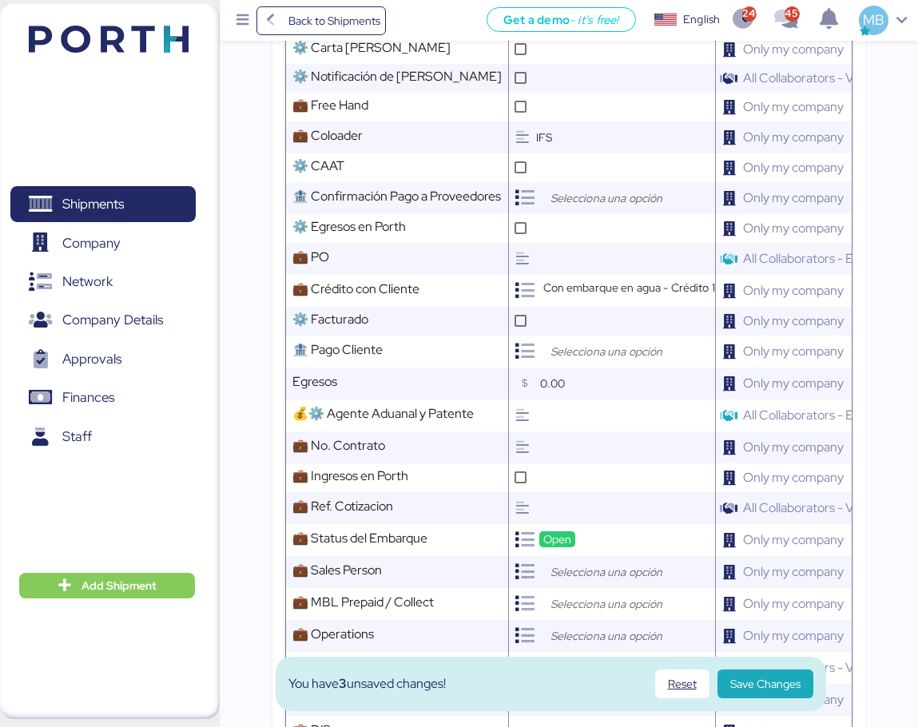
click at [585, 562] on input "search" at bounding box center [631, 571] width 168 height 19
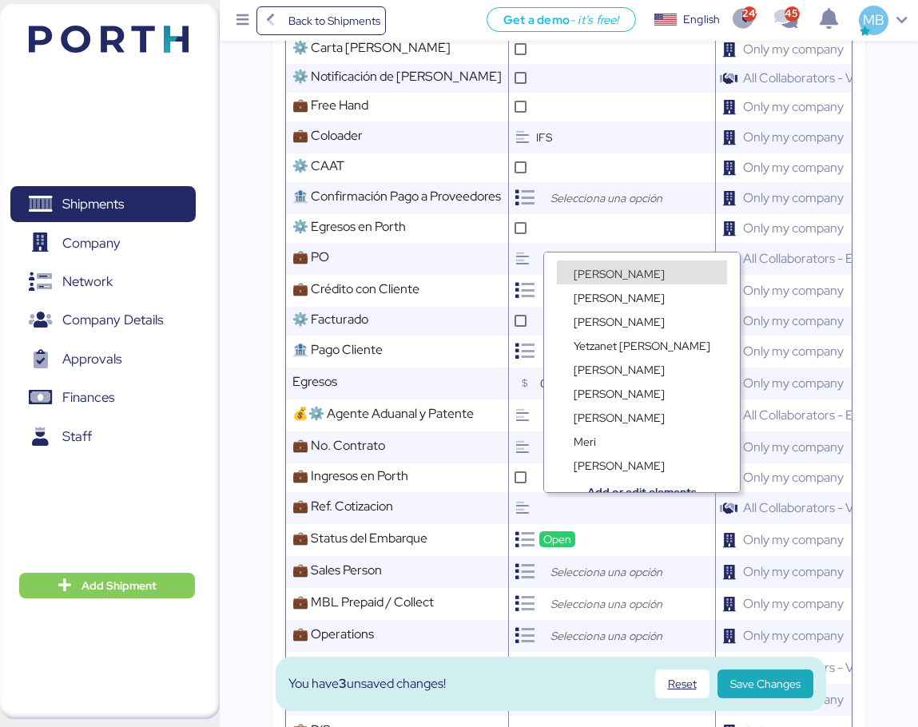
click at [632, 271] on span "Miguel Bello" at bounding box center [619, 274] width 91 height 14
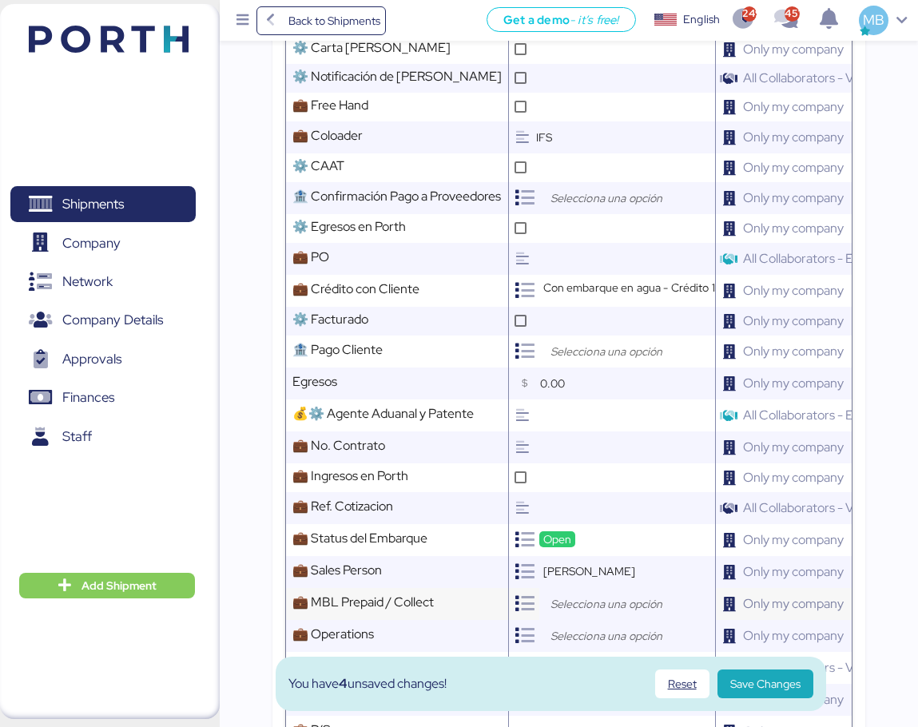
click at [591, 594] on input "search" at bounding box center [631, 603] width 168 height 19
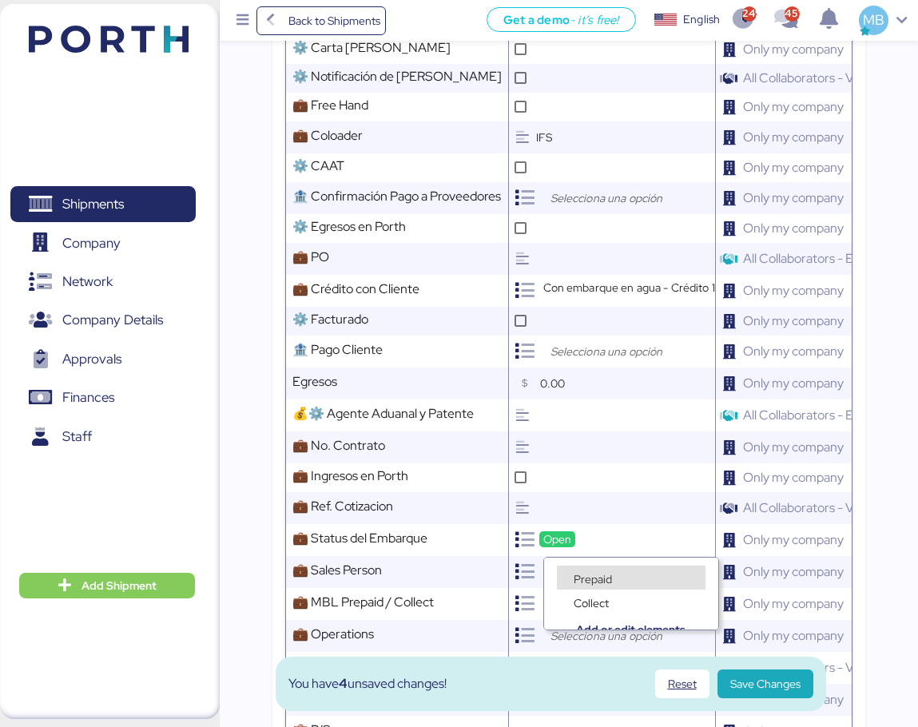
click at [589, 574] on span "Prepaid" at bounding box center [593, 579] width 38 height 14
click at [570, 620] on div at bounding box center [627, 636] width 176 height 32
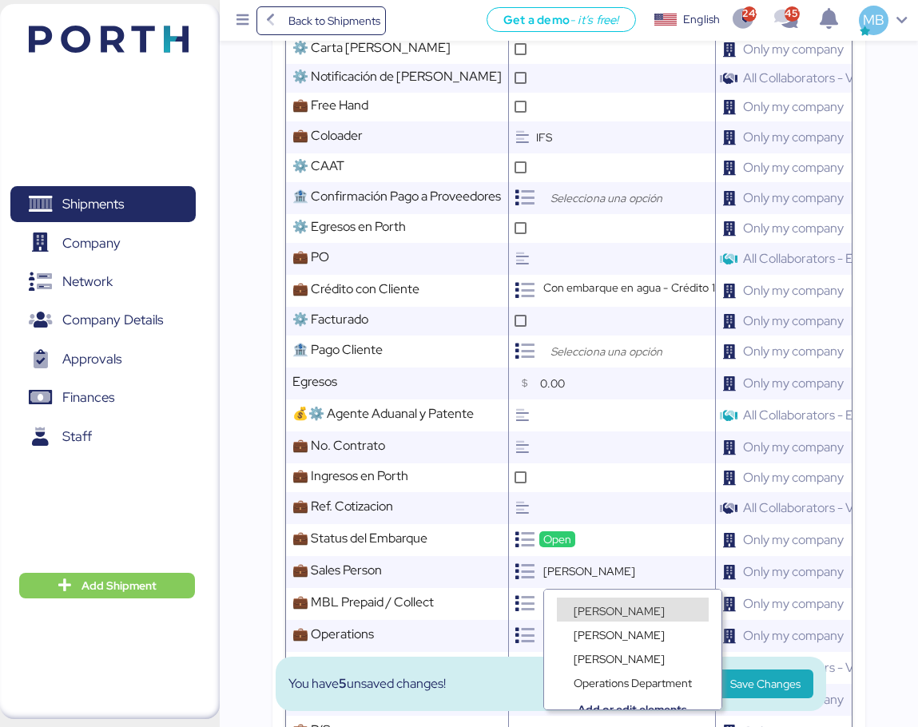
click at [617, 608] on span "José Rivas" at bounding box center [619, 611] width 91 height 14
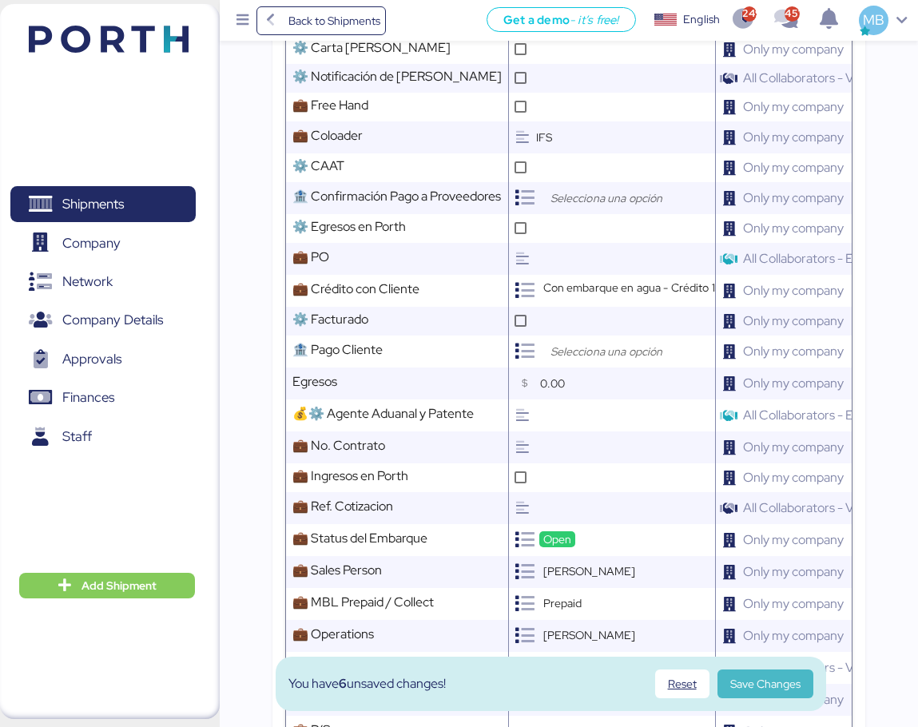
click at [756, 680] on span "Save Changes" at bounding box center [765, 683] width 70 height 19
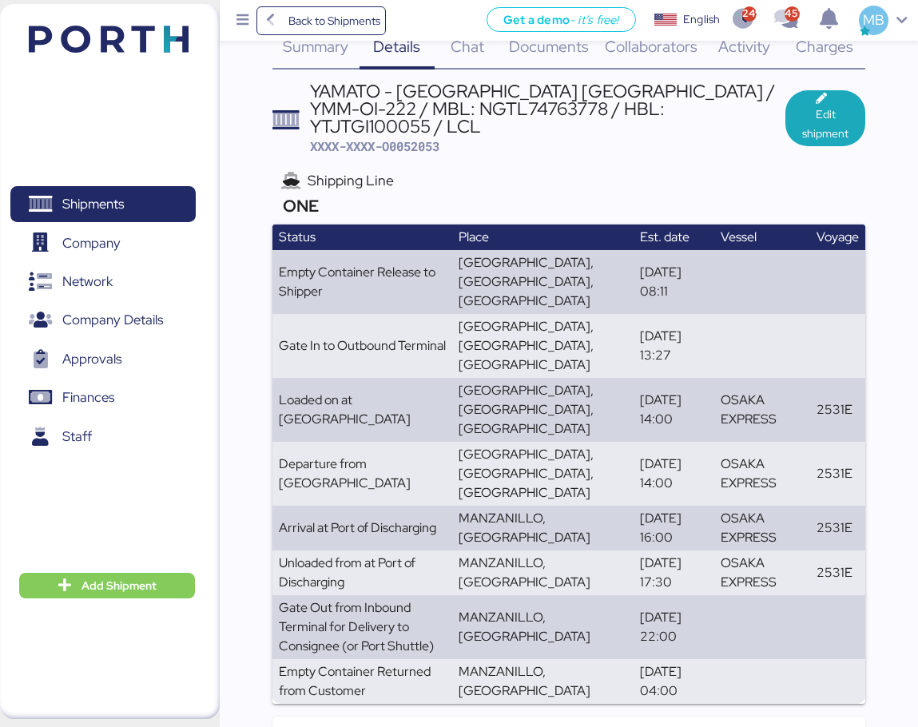
scroll to position [0, 0]
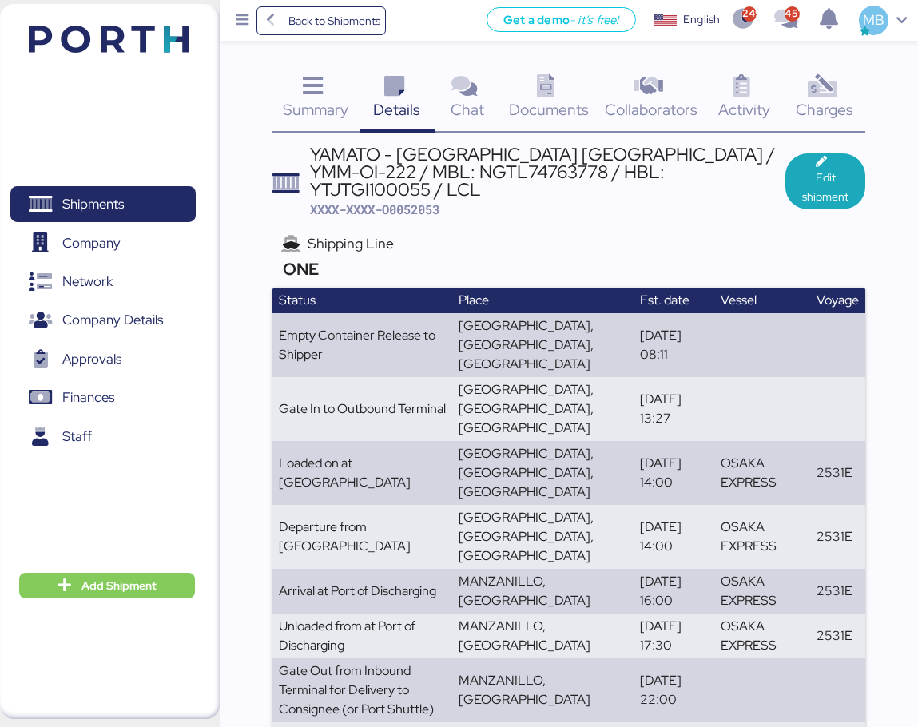
click at [543, 97] on icon at bounding box center [546, 86] width 34 height 23
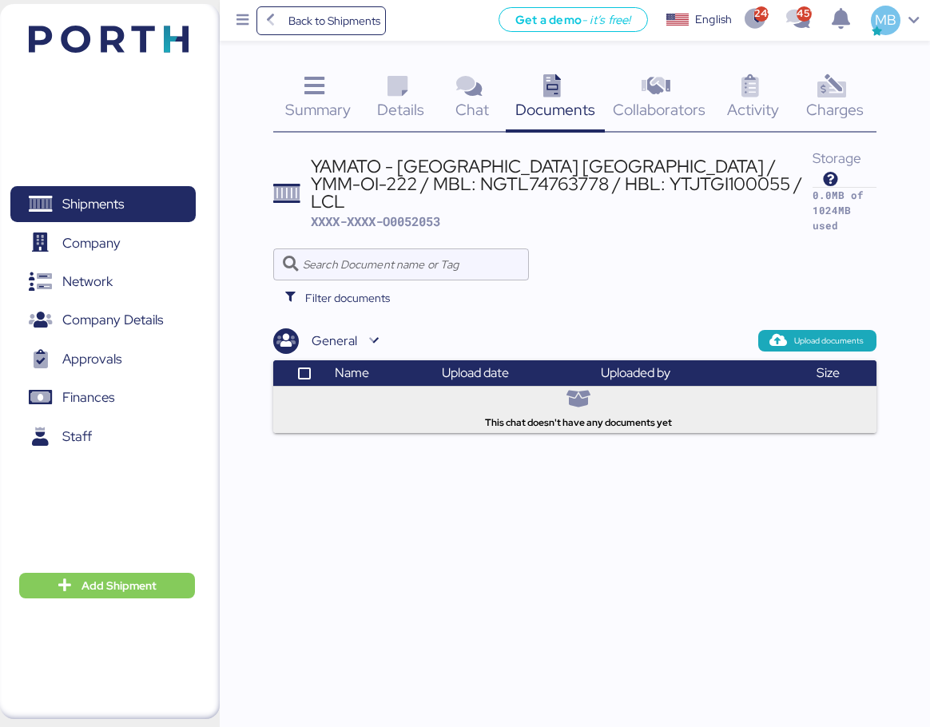
click at [305, 102] on span "Summary" at bounding box center [317, 109] width 65 height 21
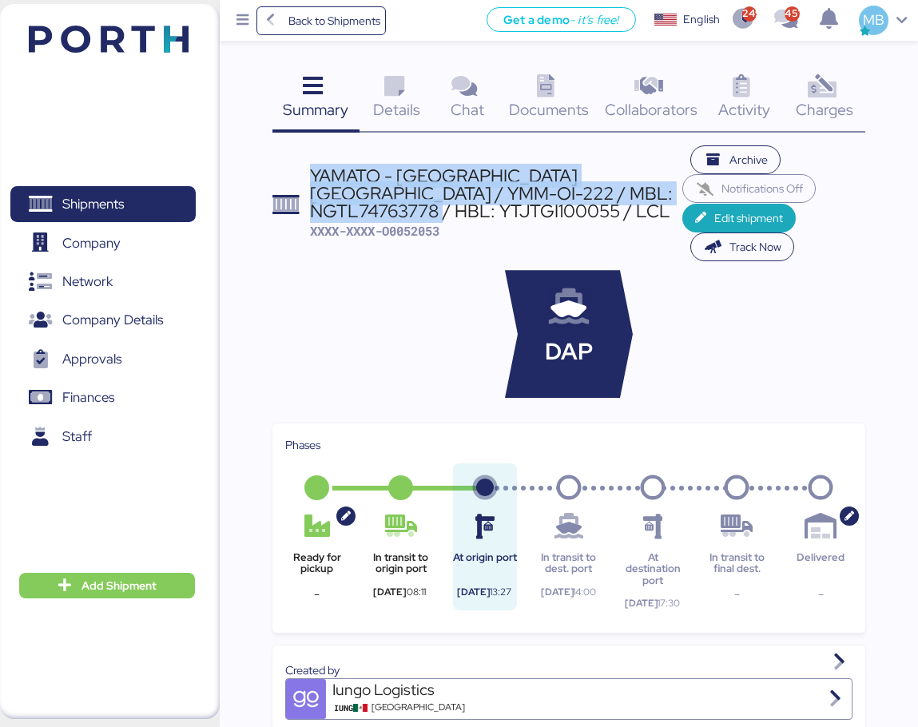
drag, startPoint x: 482, startPoint y: 214, endPoint x: 312, endPoint y: 181, distance: 173.4
click at [312, 181] on div "YAMATO - ISS MEXICO / YMM-OI-222 / MBL: NGTL74763778 / HBL: YTJTGI100055 / LCL" at bounding box center [496, 194] width 372 height 54
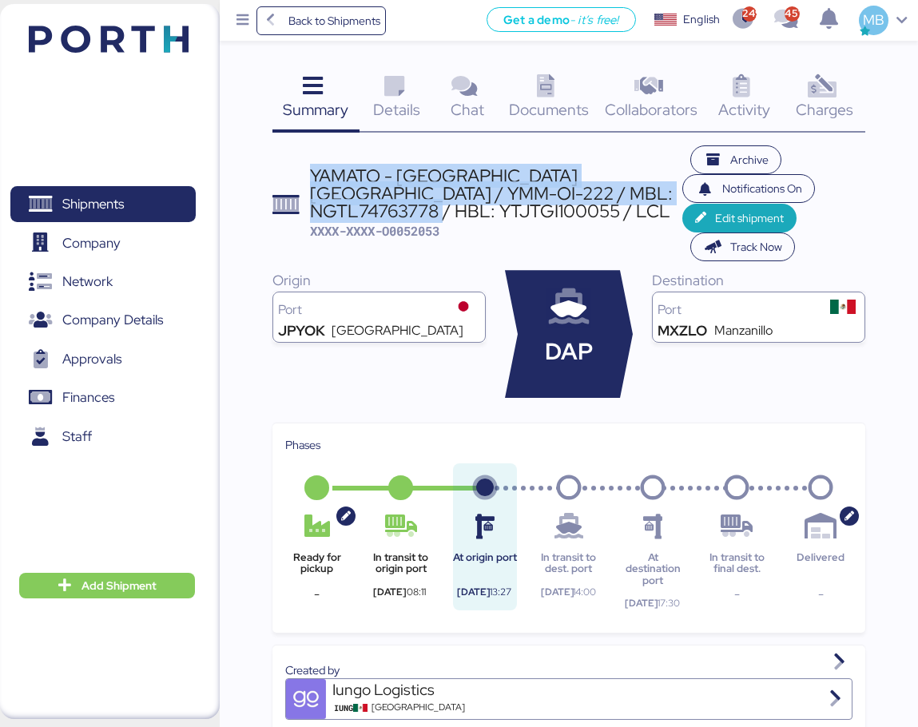
copy div "YAMATO - ISS MEXICO / YMM-OI-222 / MBL: NGTL74763778 / HBL: YTJTGI100055 / LCL"
click at [396, 88] on icon at bounding box center [394, 86] width 34 height 23
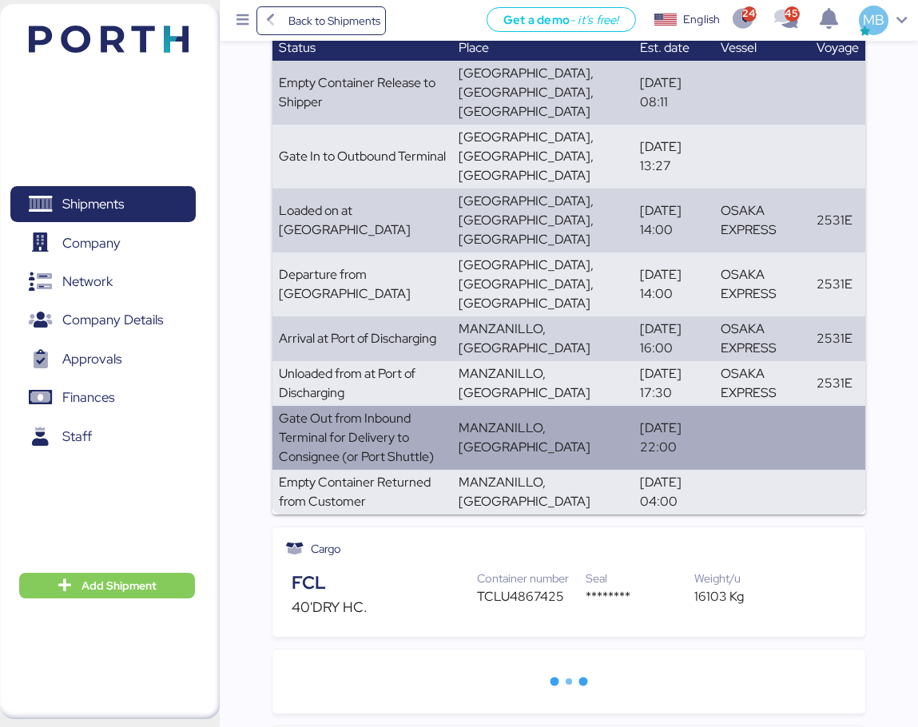
scroll to position [254, 0]
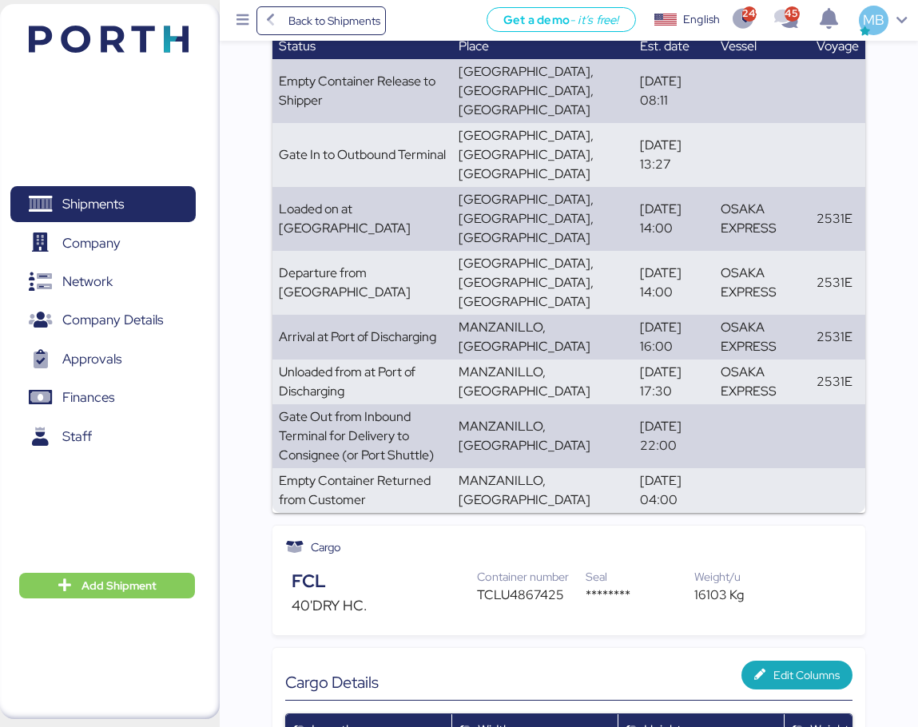
click at [499, 585] on div "TCLU4867425" at bounding box center [531, 594] width 109 height 19
copy div "TCLU4867425"
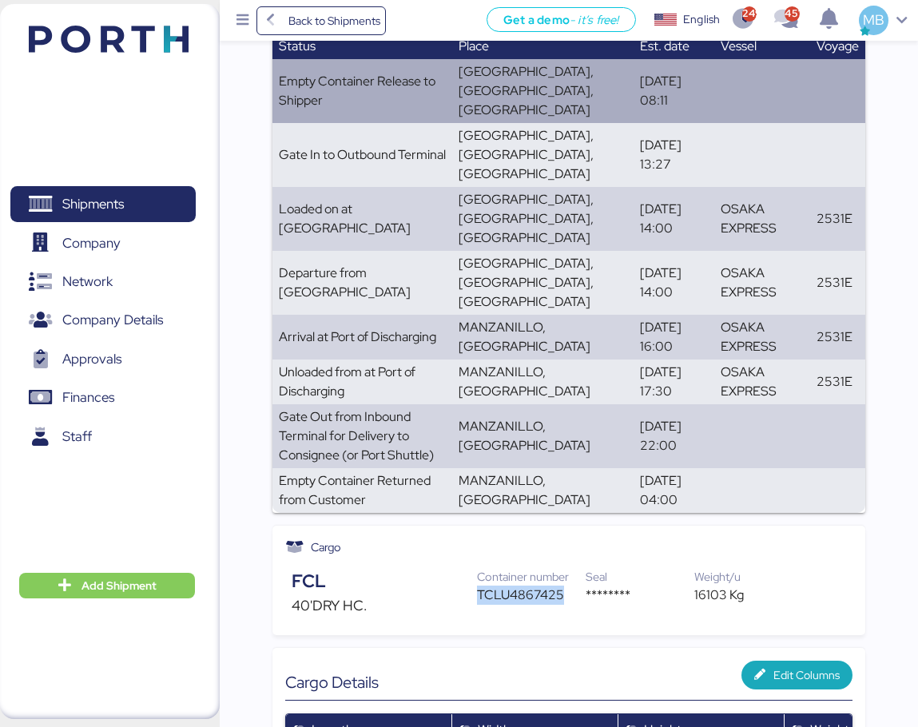
scroll to position [0, 0]
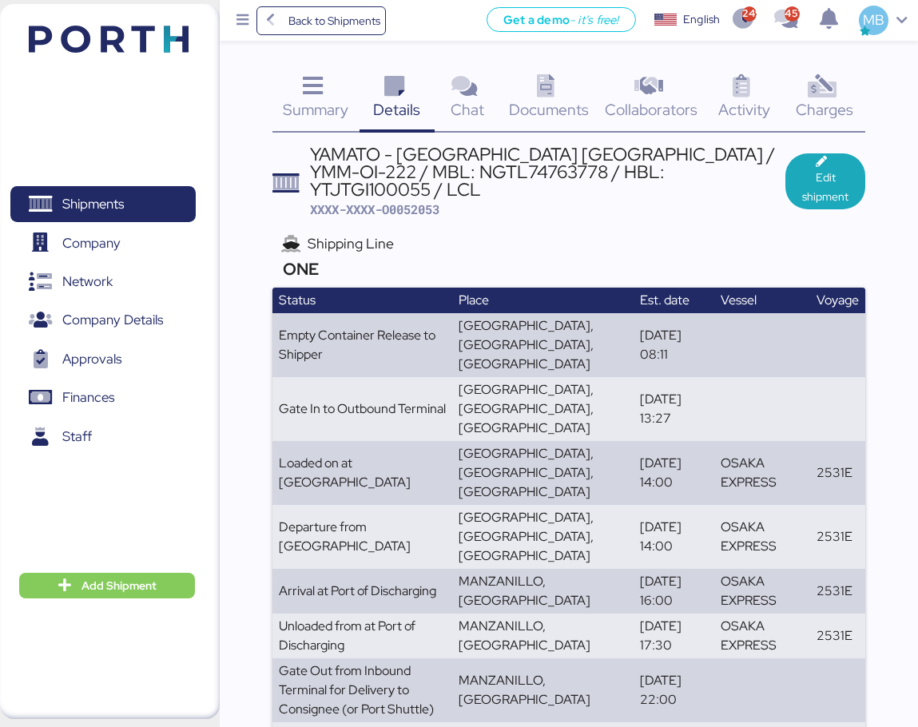
click at [413, 201] on span "XXXX-XXXX-O0052053" at bounding box center [374, 209] width 129 height 16
copy span "O0052053"
click at [413, 201] on span "XXXX-XXXX-O0052053" at bounding box center [374, 209] width 129 height 16
